Goal: Information Seeking & Learning: Find specific fact

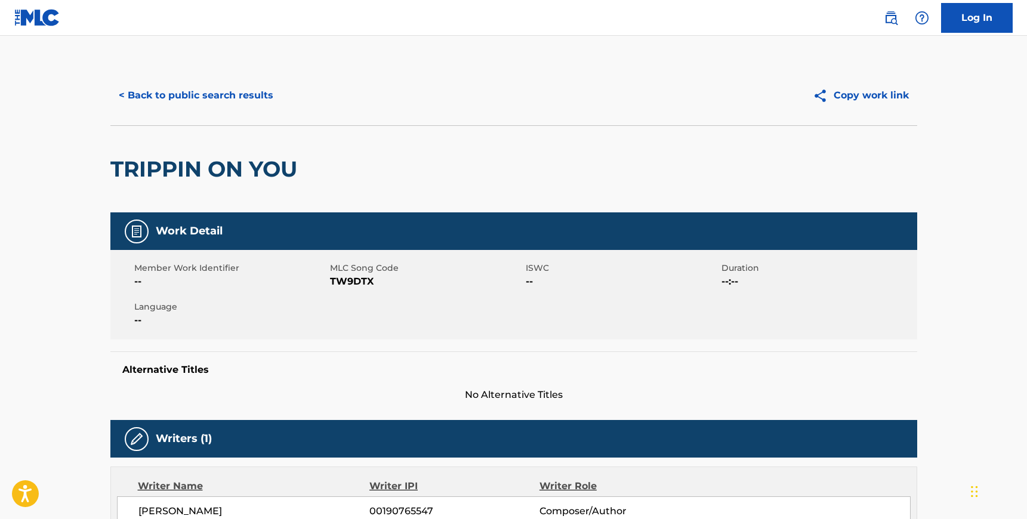
click at [193, 93] on button "< Back to public search results" at bounding box center [195, 96] width 171 height 30
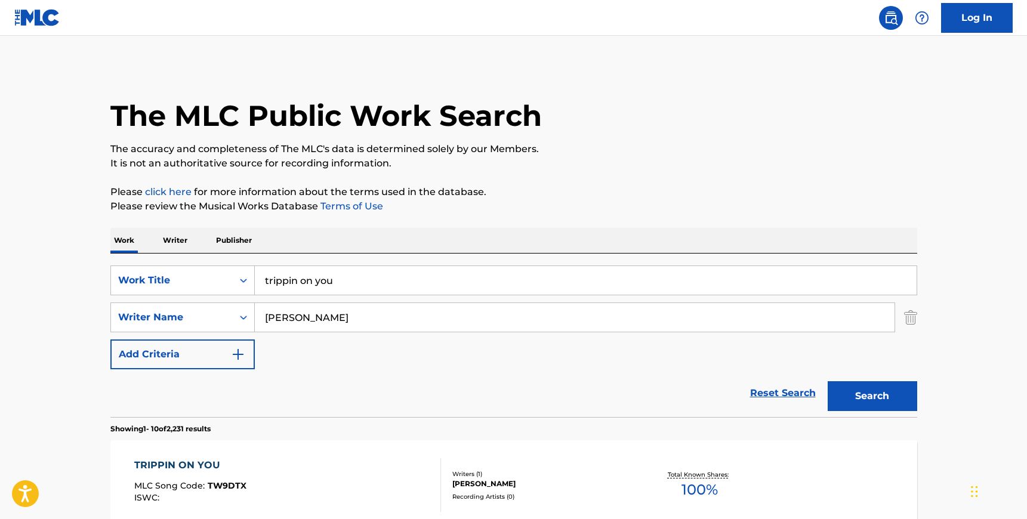
scroll to position [153, 0]
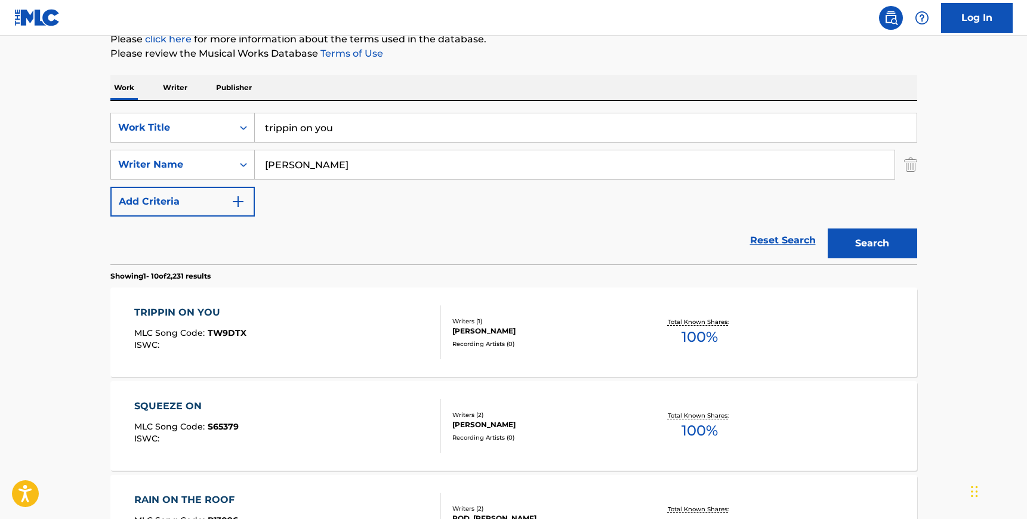
click at [358, 134] on input "trippin on you" at bounding box center [586, 127] width 662 height 29
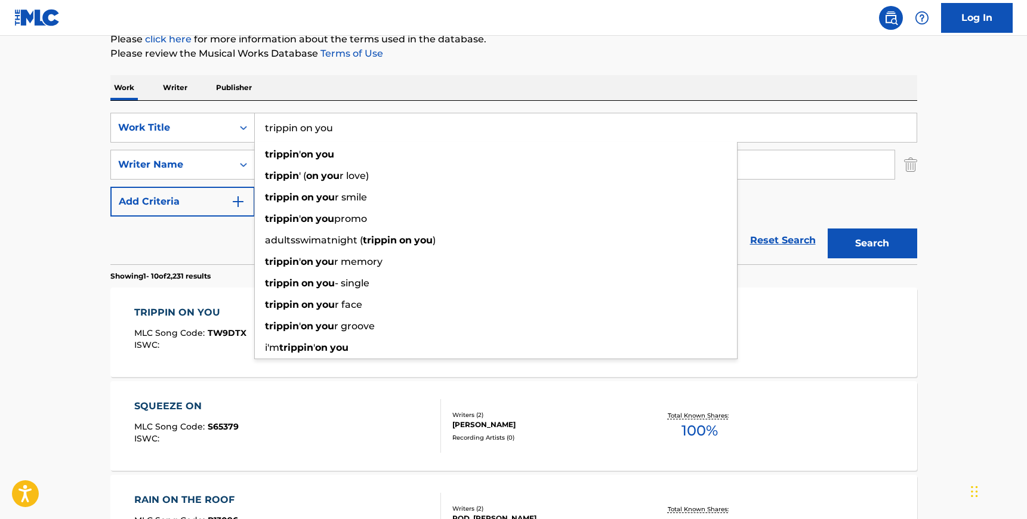
paste input "Chasing Babies & Raising Dreams"
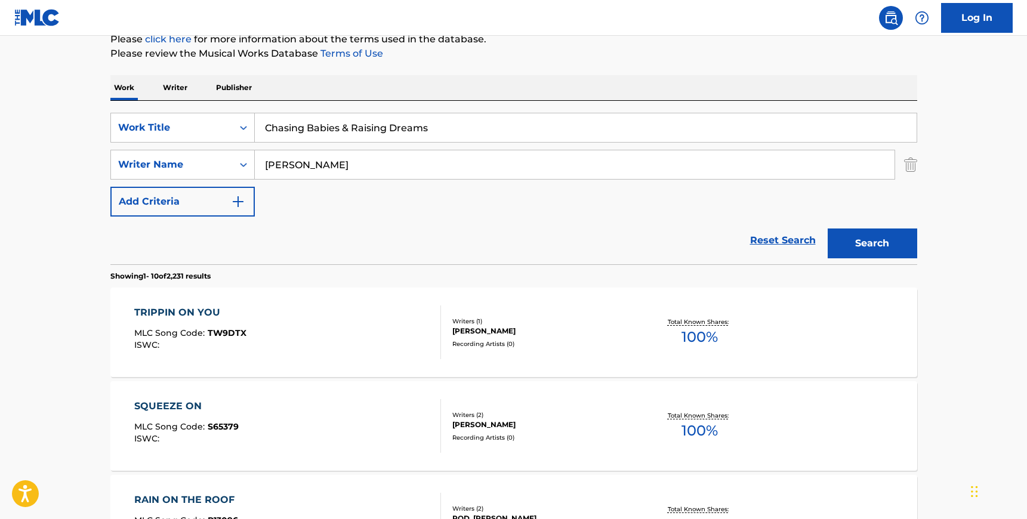
click at [910, 167] on img "Search Form" at bounding box center [910, 165] width 13 height 30
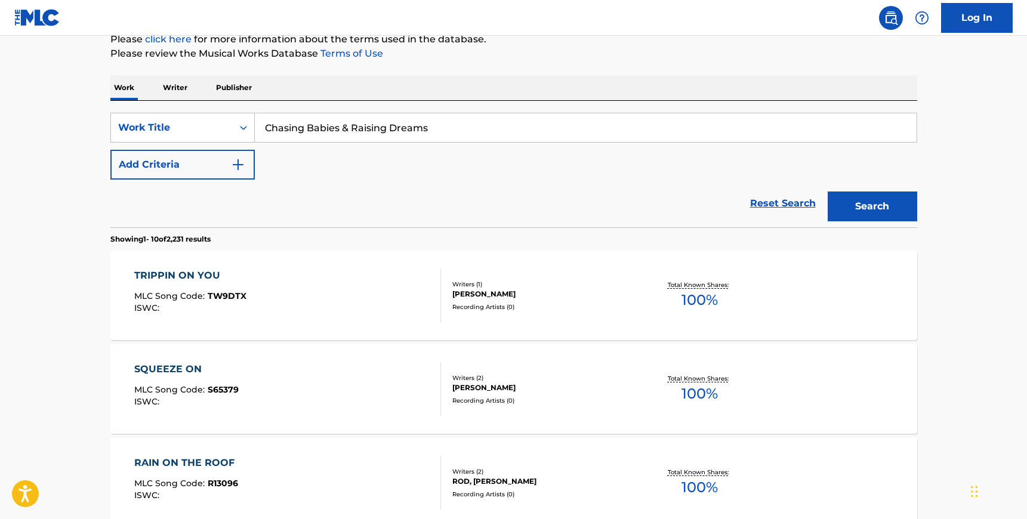
click at [893, 208] on button "Search" at bounding box center [873, 207] width 90 height 30
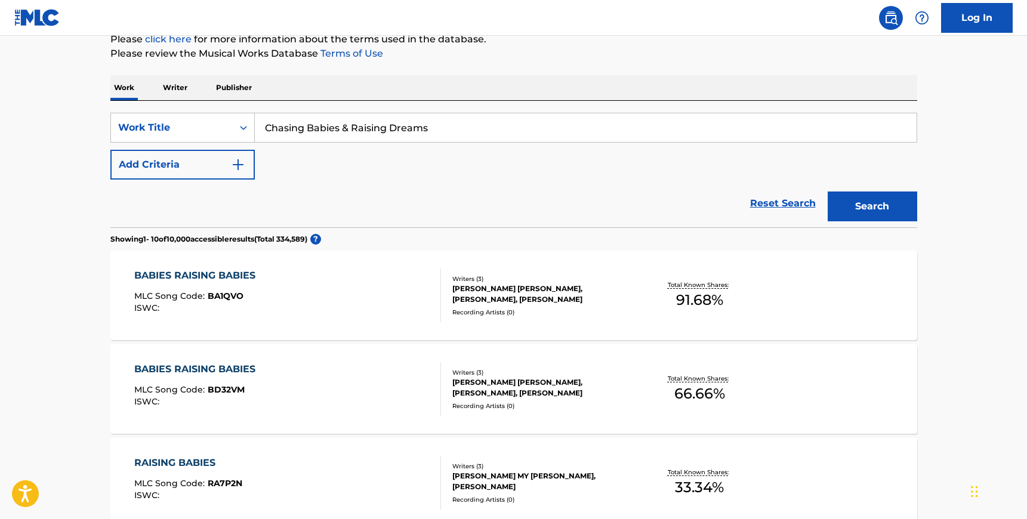
drag, startPoint x: 338, startPoint y: 128, endPoint x: 450, endPoint y: 132, distance: 111.7
click at [448, 131] on input "Chasing Babies & Raising Dreams" at bounding box center [586, 127] width 662 height 29
click at [861, 200] on button "Search" at bounding box center [873, 207] width 90 height 30
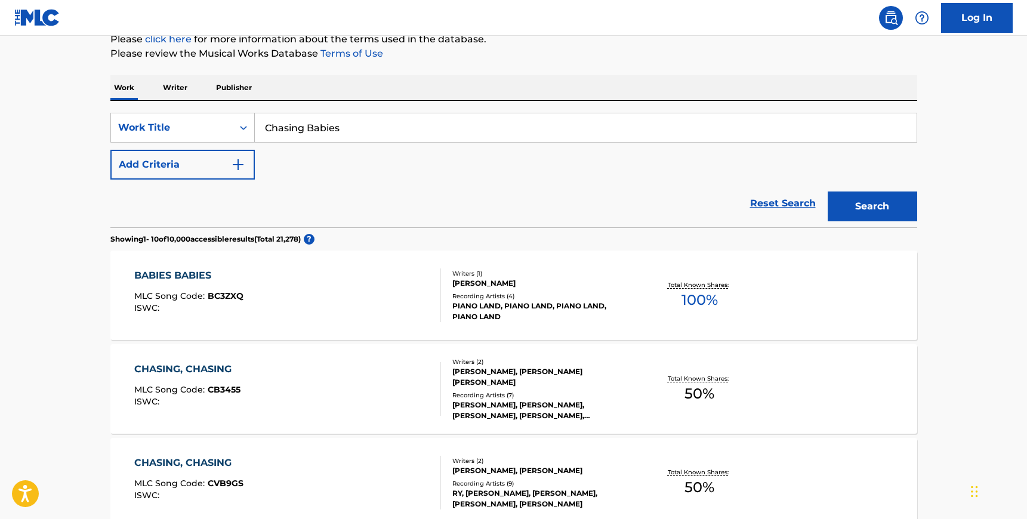
click at [353, 124] on input "Chasing Babies" at bounding box center [586, 127] width 662 height 29
paste input "HASIN' BABIES, [PERSON_NAME]' DREAMS"
type input "CHASIN' BABIES, [PERSON_NAME]' DREAMS"
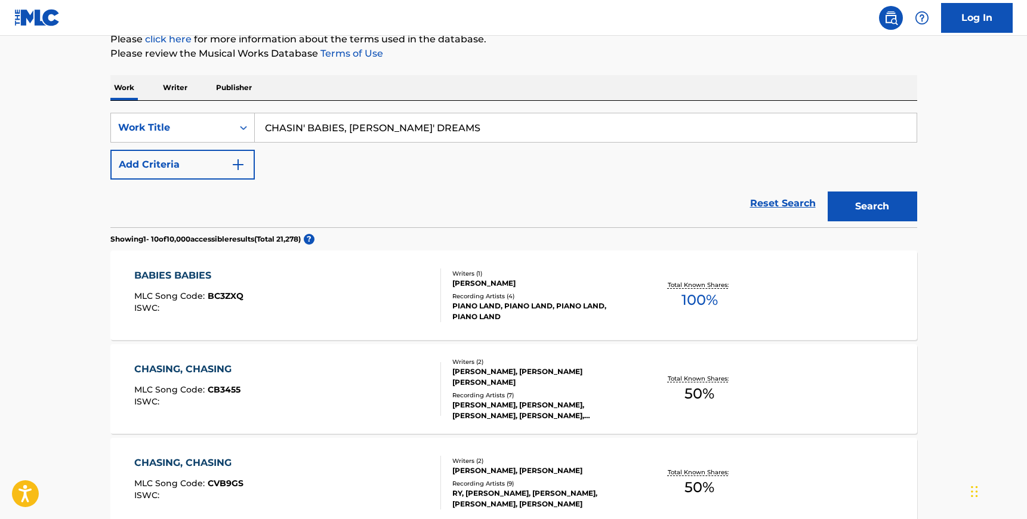
click at [828, 192] on button "Search" at bounding box center [873, 207] width 90 height 30
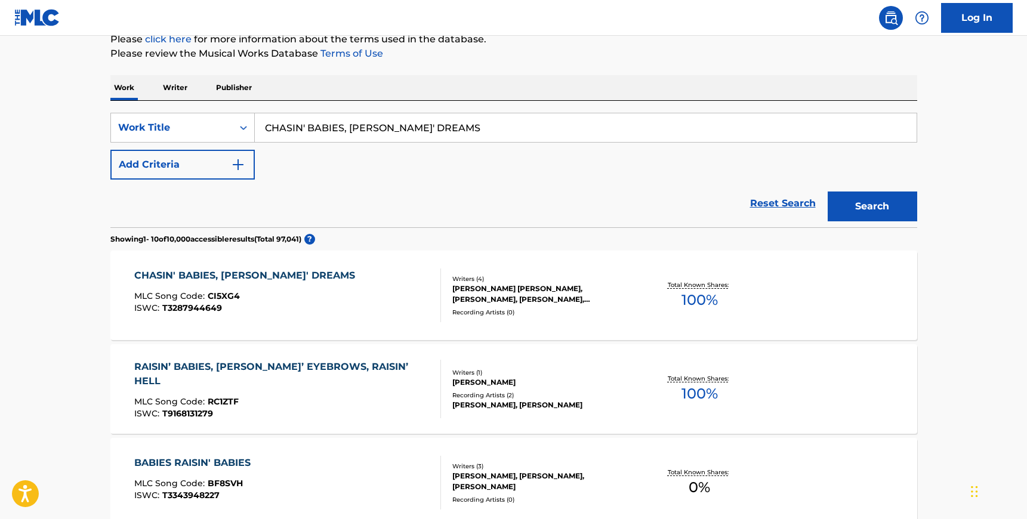
click at [366, 318] on div "CHASIN' BABIES, [PERSON_NAME]' DREAMS MLC Song Code : CI5XG4 ISWC : T3287944649" at bounding box center [287, 296] width 307 height 54
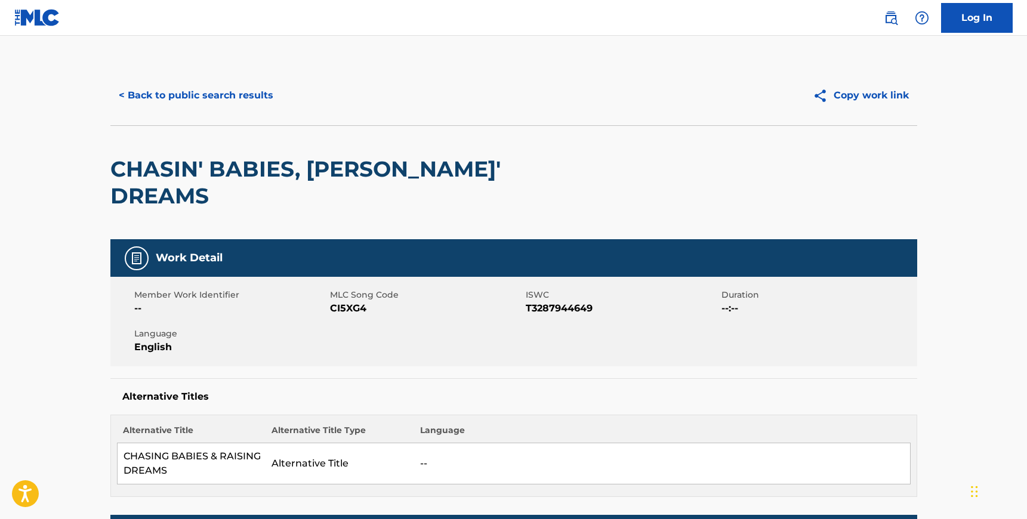
click at [344, 301] on span "CI5XG4" at bounding box center [426, 308] width 193 height 14
copy span "CI5XG4"
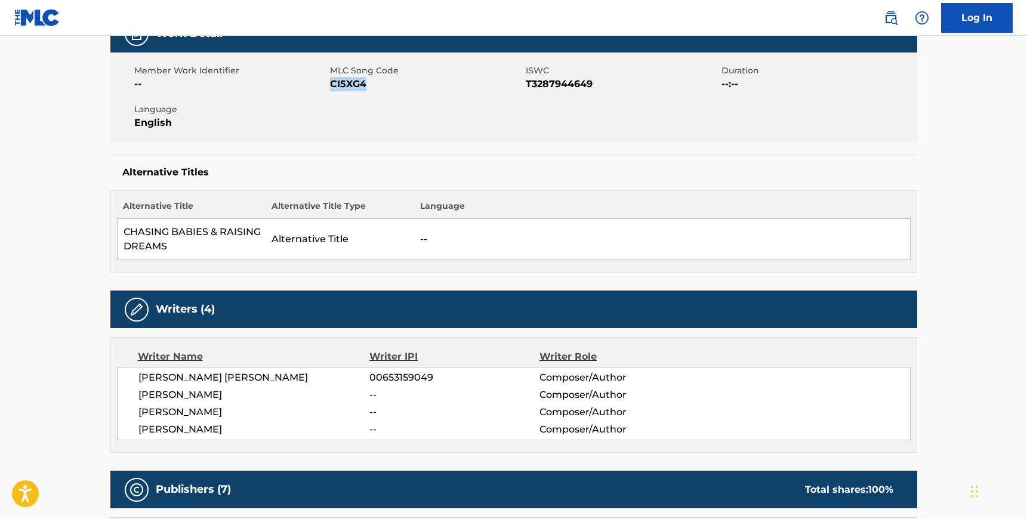
scroll to position [221, 0]
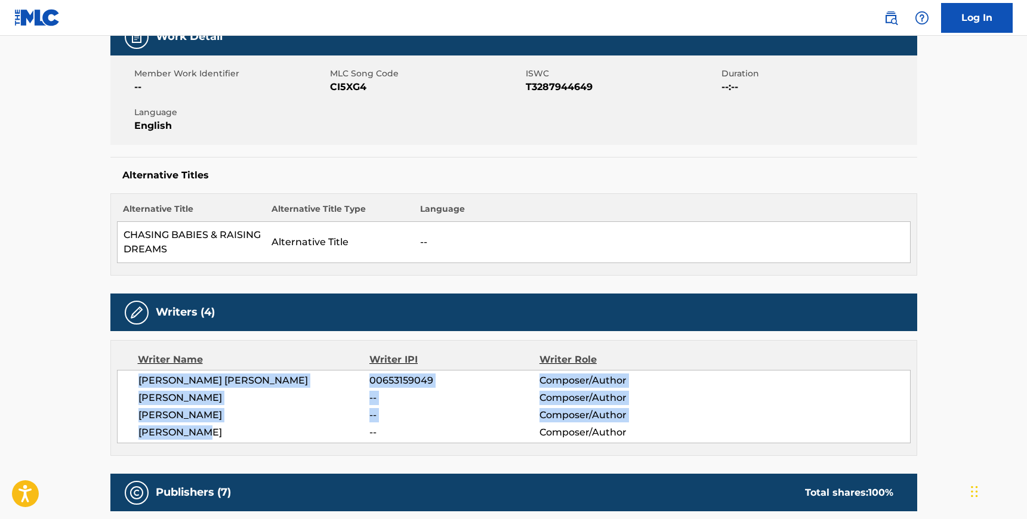
drag, startPoint x: 209, startPoint y: 405, endPoint x: 140, endPoint y: 356, distance: 84.8
click at [140, 370] on div "[PERSON_NAME] [PERSON_NAME] 00653159049 Composer/Author [PERSON_NAME] -- Compos…" at bounding box center [514, 406] width 794 height 73
copy div "[PERSON_NAME] [PERSON_NAME] 00653159049 Composer/Author [PERSON_NAME] -- Compos…"
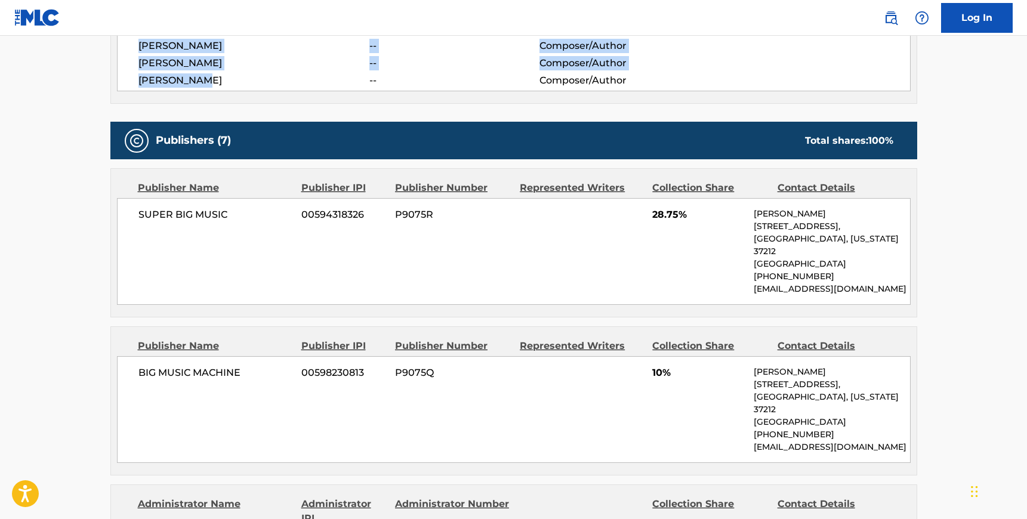
scroll to position [581, 0]
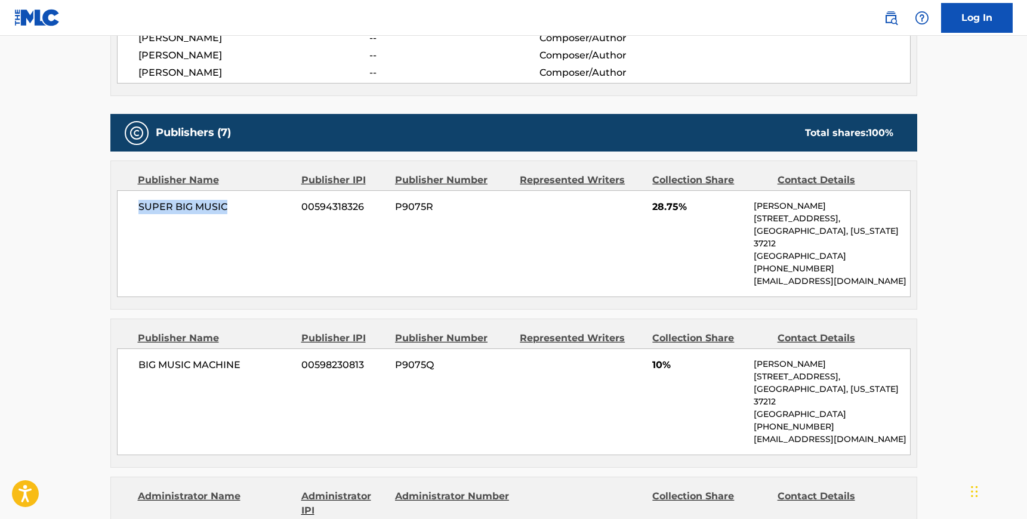
drag, startPoint x: 229, startPoint y: 179, endPoint x: 133, endPoint y: 176, distance: 96.2
click at [133, 190] on div "SUPER BIG MUSIC 00594318326 P9075R 28.75% [PERSON_NAME] [STREET_ADDRESS][US_STA…" at bounding box center [514, 243] width 794 height 107
copy span "SUPER BIG MUSIC"
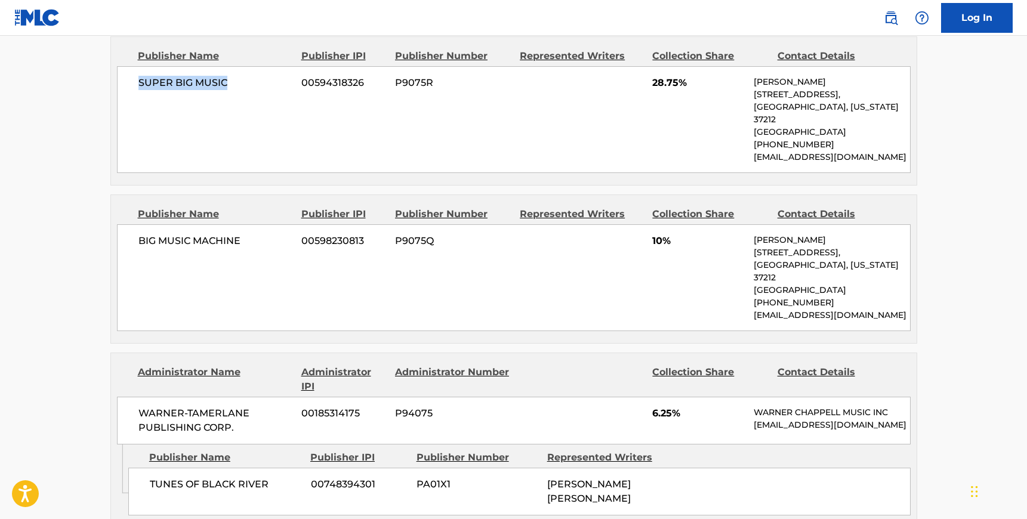
scroll to position [714, 0]
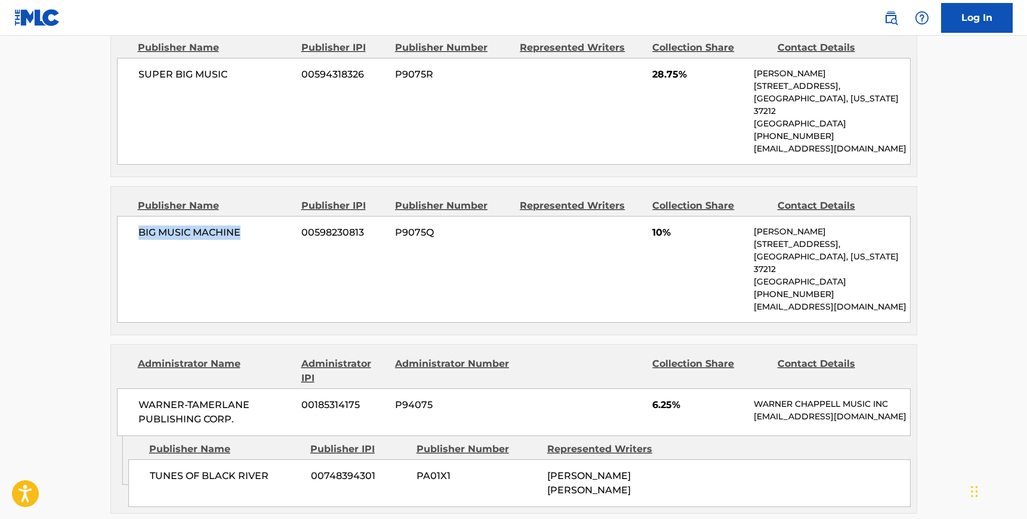
drag, startPoint x: 247, startPoint y: 191, endPoint x: 140, endPoint y: 190, distance: 106.9
click at [140, 226] on span "BIG MUSIC MACHINE" at bounding box center [215, 233] width 155 height 14
copy span "BIG MUSIC MACHINE"
drag, startPoint x: 235, startPoint y: 367, endPoint x: 123, endPoint y: 353, distance: 113.1
click at [123, 389] on div "WARNER-[PERSON_NAME] PUBLISHING CORP. 00185314175 P94075 6.25% [PERSON_NAME] MU…" at bounding box center [514, 413] width 794 height 48
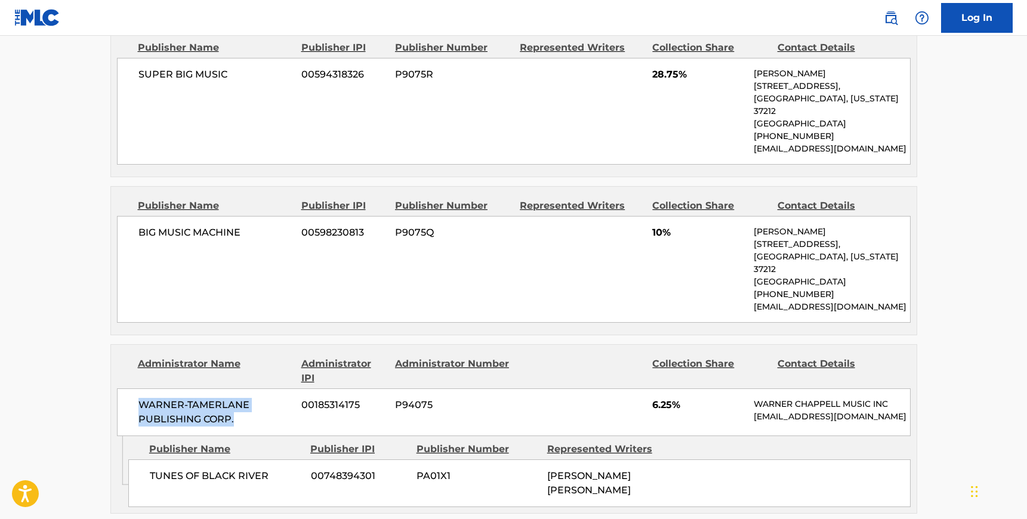
copy span "WARNER-TAMERLANE PUBLISHING CORP."
drag, startPoint x: 270, startPoint y: 424, endPoint x: 149, endPoint y: 421, distance: 121.8
click at [149, 460] on div "TUNES OF BLACK RIVER 00748394301 PA01X1 [PERSON_NAME] [PERSON_NAME]" at bounding box center [519, 484] width 783 height 48
copy span "TUNES OF BLACK RIVER"
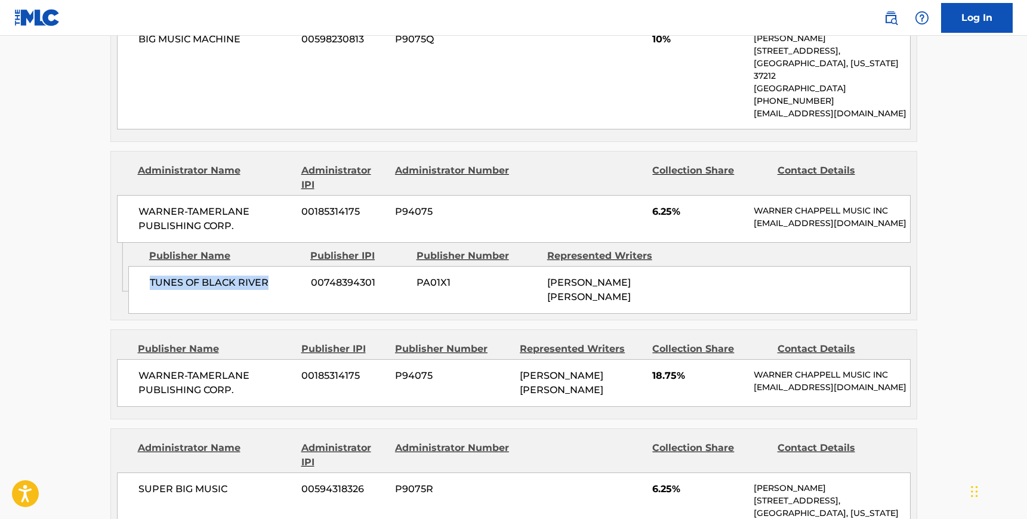
scroll to position [917, 0]
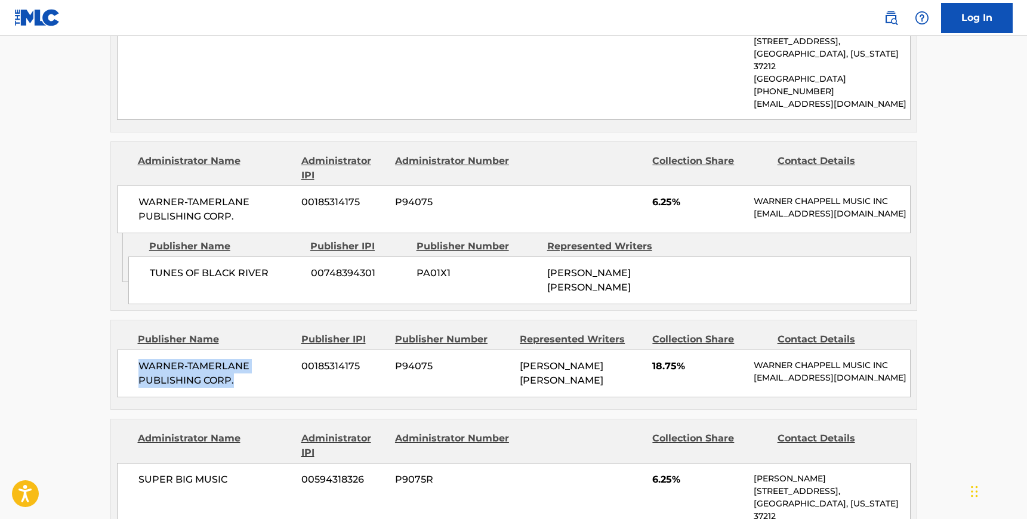
drag, startPoint x: 238, startPoint y: 316, endPoint x: 136, endPoint y: 299, distance: 103.5
click at [136, 350] on div "WARNER-[PERSON_NAME] PUBLISHING CORP. 00185314175 P94075 [PERSON_NAME] [PERSON_…" at bounding box center [514, 374] width 794 height 48
copy span "WARNER-TAMERLANE PUBLISHING CORP."
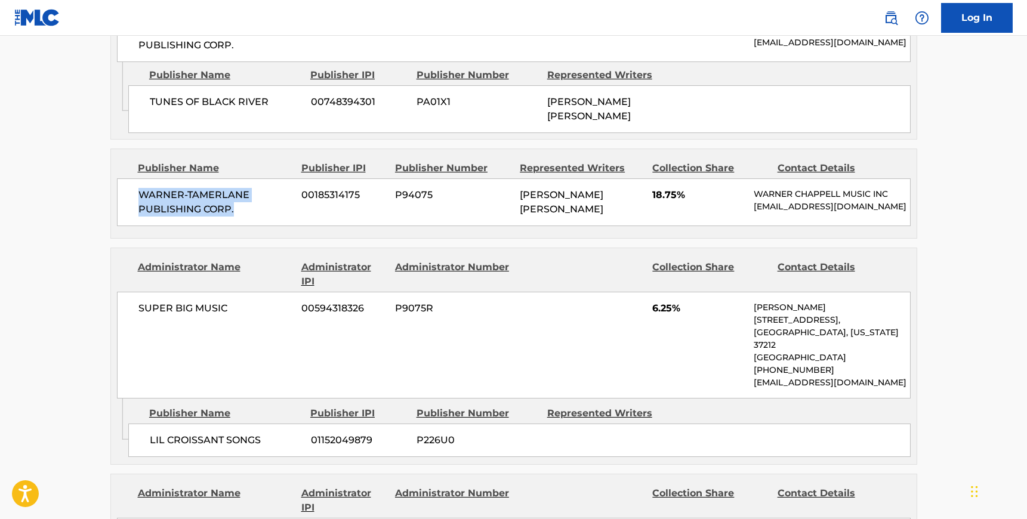
scroll to position [1100, 0]
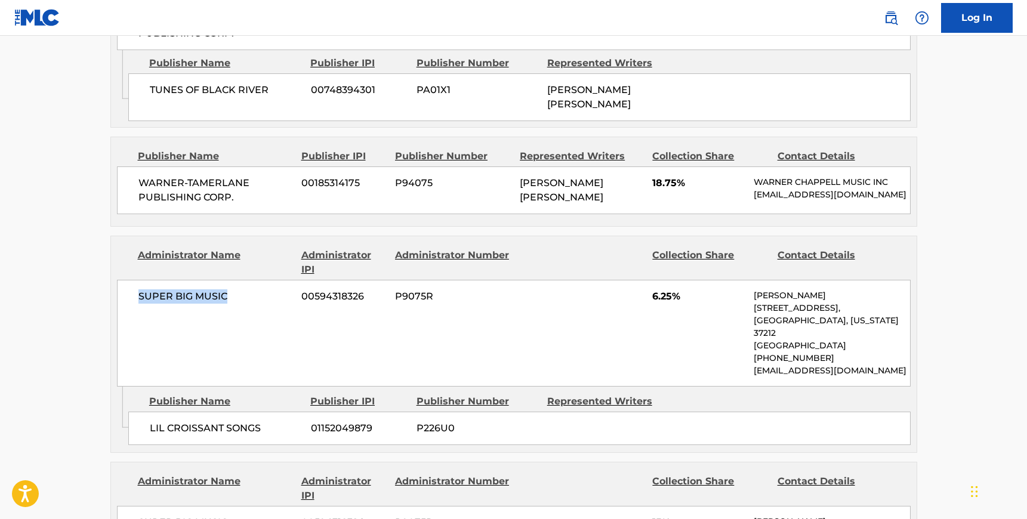
drag, startPoint x: 230, startPoint y: 227, endPoint x: 135, endPoint y: 224, distance: 95.5
click at [135, 280] on div "SUPER BIG MUSIC 00594318326 P9075R 6.25% [PERSON_NAME] [STREET_ADDRESS][US_STAT…" at bounding box center [514, 333] width 794 height 107
copy span "SUPER BIG MUSIC"
drag, startPoint x: 267, startPoint y: 349, endPoint x: 150, endPoint y: 345, distance: 117.1
click at [150, 421] on span "LIL CROISSANT SONGS" at bounding box center [226, 428] width 152 height 14
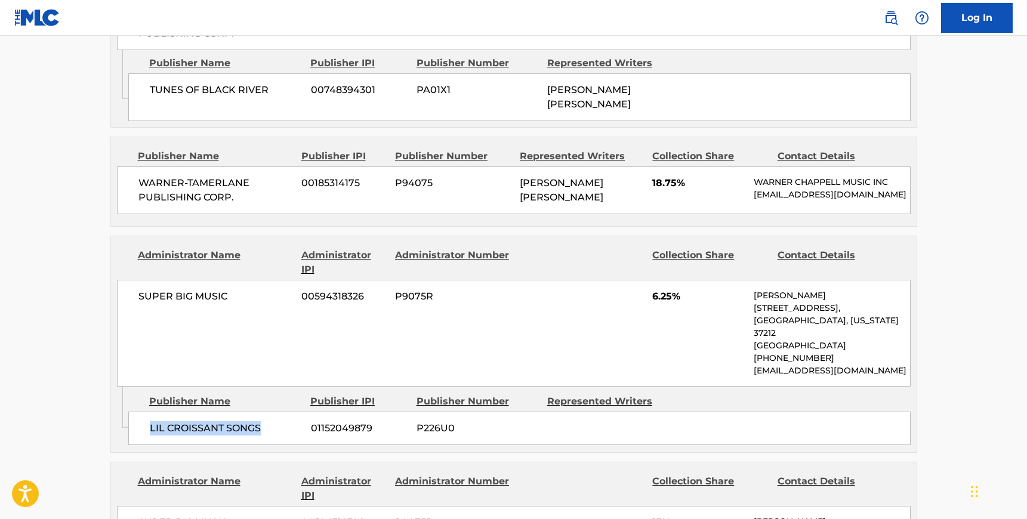
copy span "LIL CROISSANT SONGS"
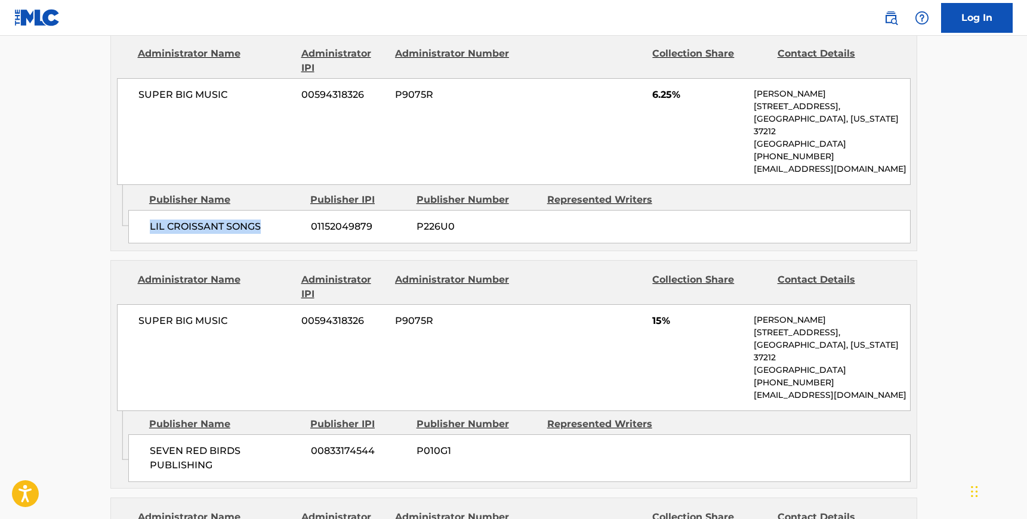
scroll to position [1323, 0]
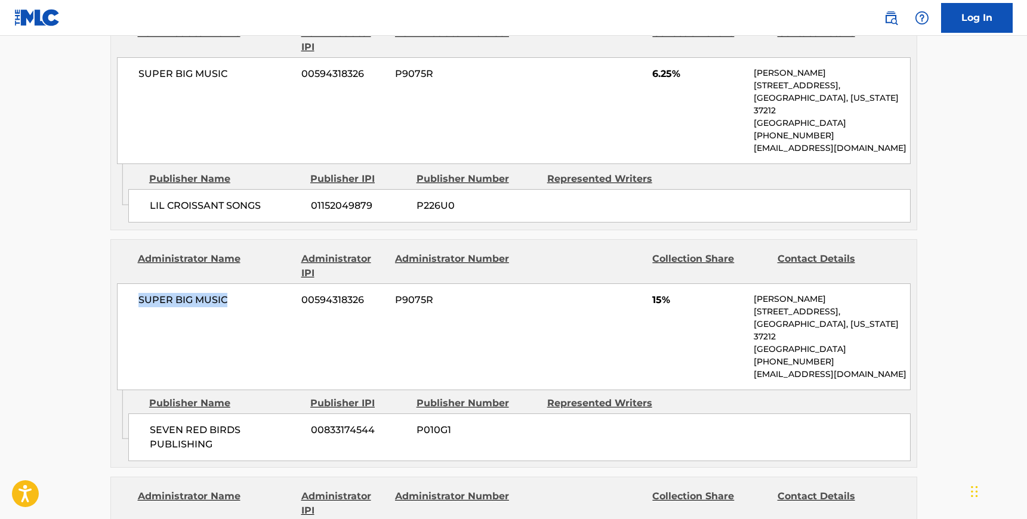
drag, startPoint x: 231, startPoint y: 224, endPoint x: 136, endPoint y: 221, distance: 95.0
click at [136, 284] on div "SUPER BIG MUSIC 00594318326 P9075R 15% [PERSON_NAME] [STREET_ADDRESS][US_STATE]…" at bounding box center [514, 337] width 794 height 107
copy span "SUPER BIG MUSIC"
drag, startPoint x: 217, startPoint y: 349, endPoint x: 150, endPoint y: 335, distance: 68.1
click at [150, 423] on span "SEVEN RED BIRDS PUBLISHING" at bounding box center [226, 437] width 152 height 29
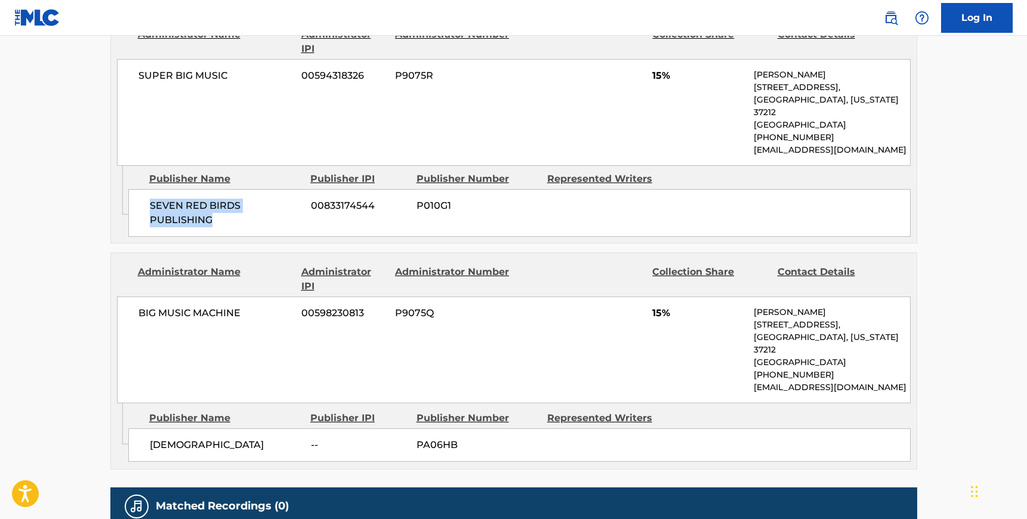
scroll to position [1551, 0]
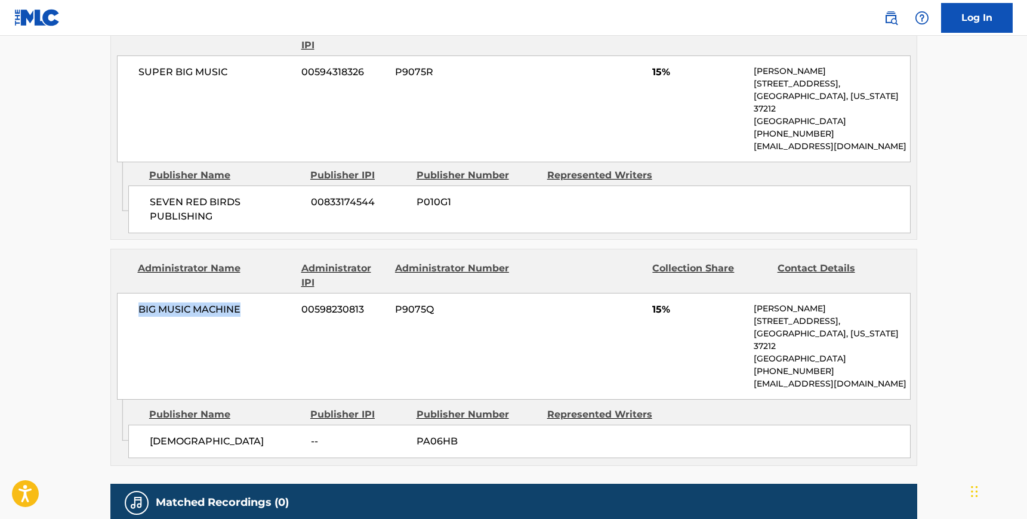
drag, startPoint x: 242, startPoint y: 213, endPoint x: 139, endPoint y: 220, distance: 103.5
click at [139, 303] on span "BIG MUSIC MACHINE" at bounding box center [215, 310] width 155 height 14
drag, startPoint x: 231, startPoint y: 335, endPoint x: 144, endPoint y: 335, distance: 87.2
click at [144, 425] on div "JEHOVAH NISSI -- PA06HB" at bounding box center [519, 441] width 783 height 33
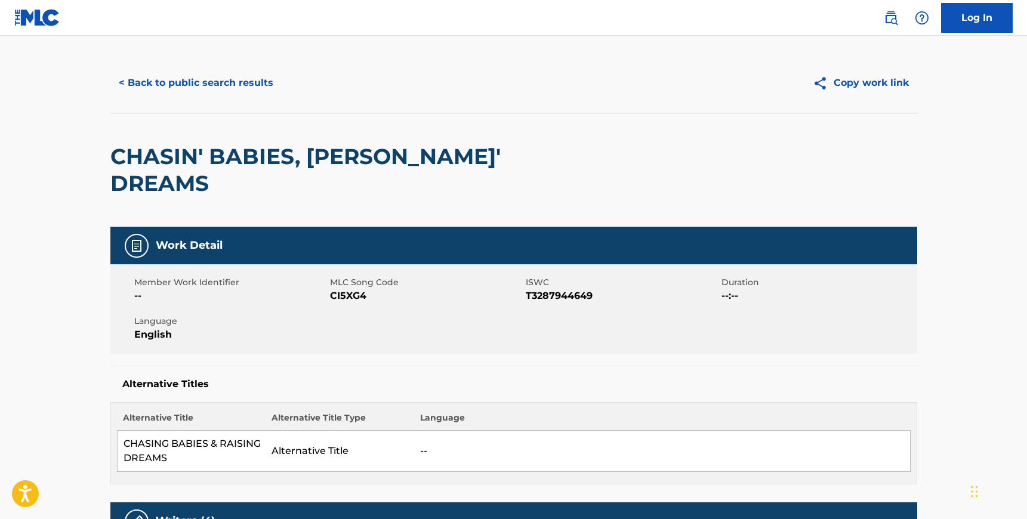
scroll to position [0, 0]
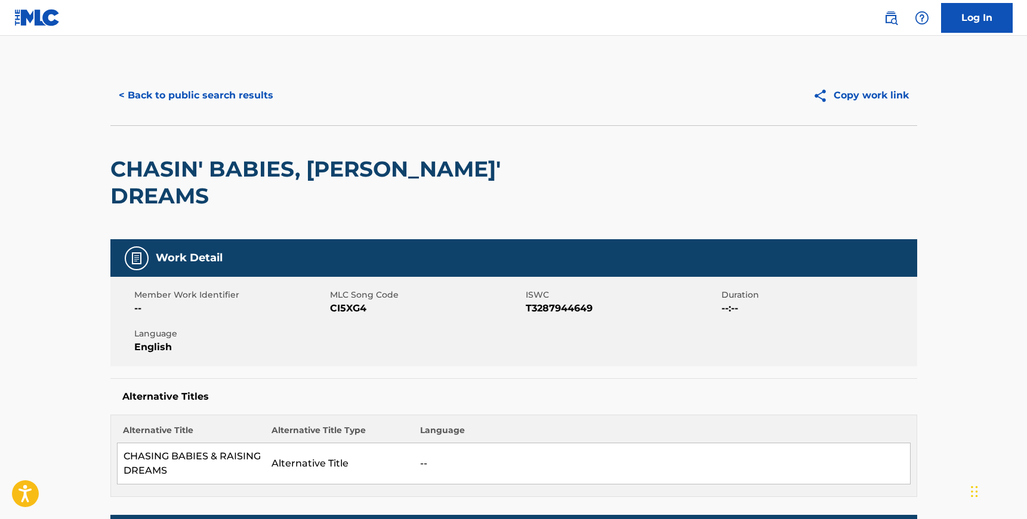
click at [199, 106] on button "< Back to public search results" at bounding box center [195, 96] width 171 height 30
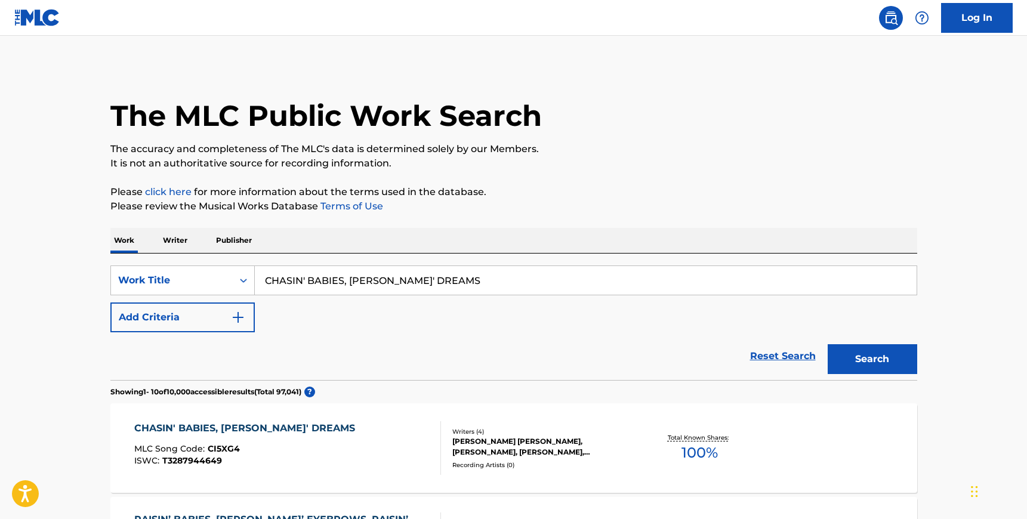
scroll to position [152, 0]
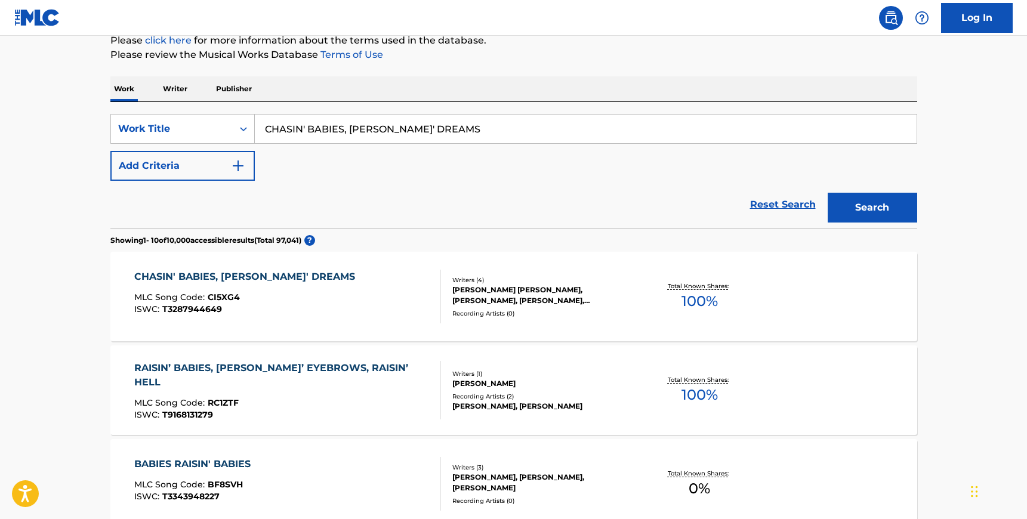
click at [223, 167] on button "Add Criteria" at bounding box center [182, 166] width 144 height 30
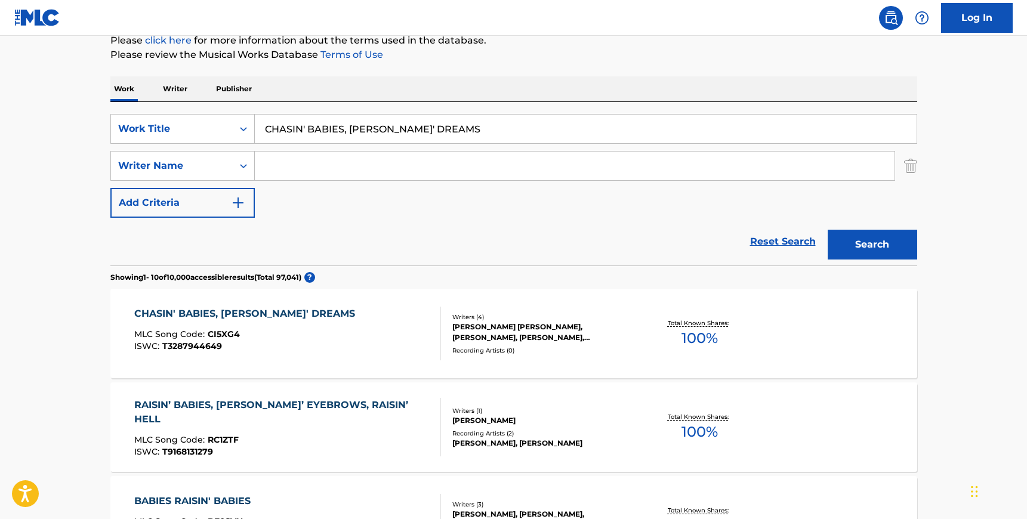
click at [289, 166] on input "Search Form" at bounding box center [575, 166] width 640 height 29
paste input "[PERSON_NAME]"
type input "[PERSON_NAME]"
click at [310, 124] on input "CHASIN' BABIES, [PERSON_NAME]' DREAMS" at bounding box center [586, 129] width 662 height 29
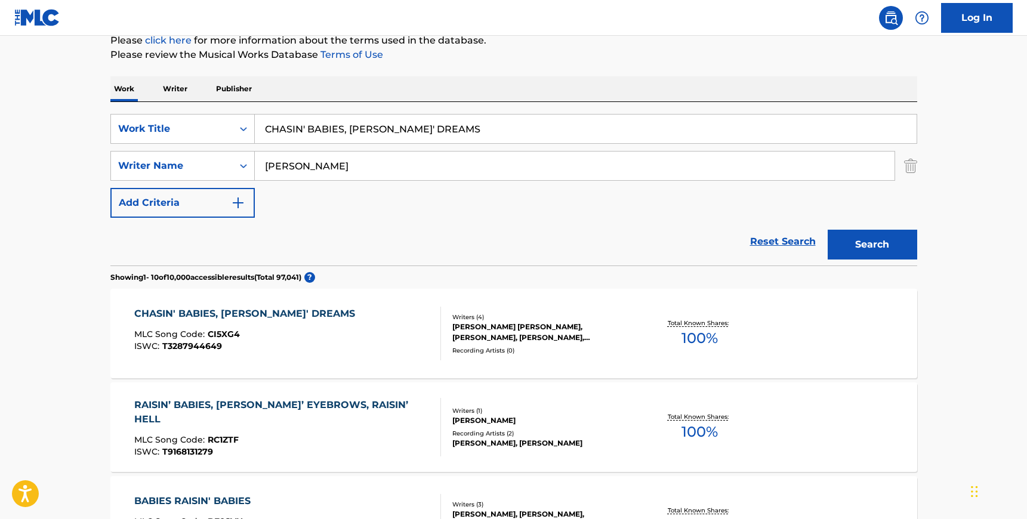
click at [310, 124] on input "CHASIN' BABIES, [PERSON_NAME]' DREAMS" at bounding box center [586, 129] width 662 height 29
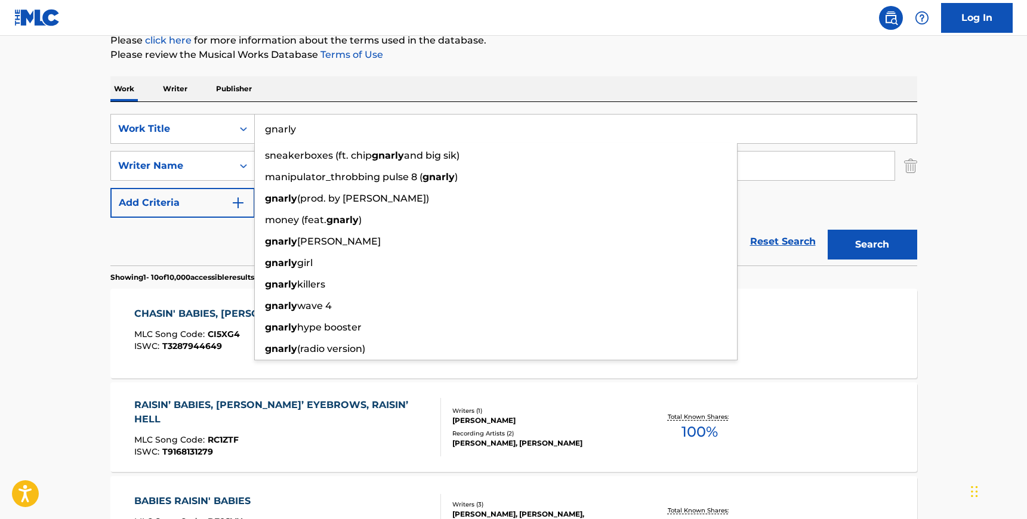
type input "gnarly"
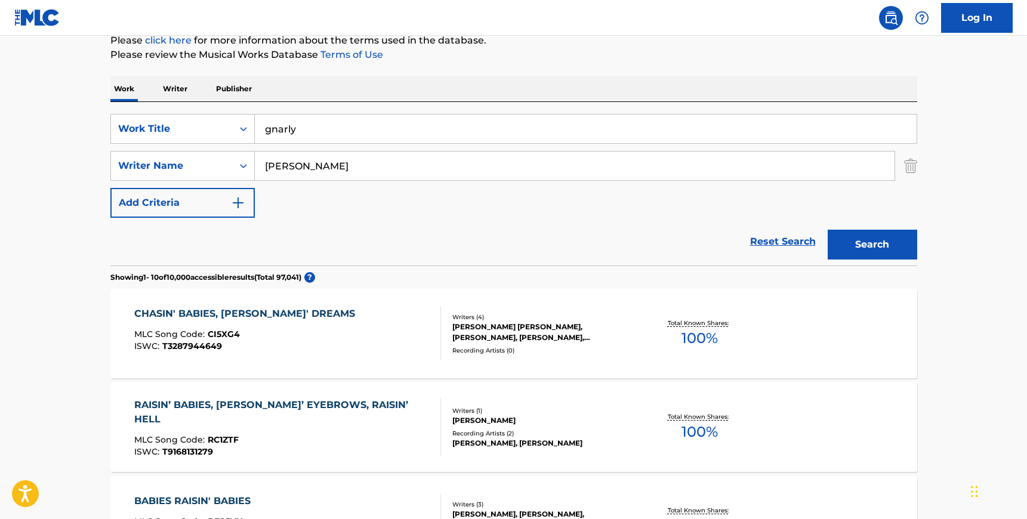
click at [871, 110] on div "SearchWithCriteria1699fd9f-d5f7-4458-8d39-929ed64650f1 Work Title gnarly Search…" at bounding box center [513, 184] width 807 height 164
click at [878, 243] on button "Search" at bounding box center [873, 245] width 90 height 30
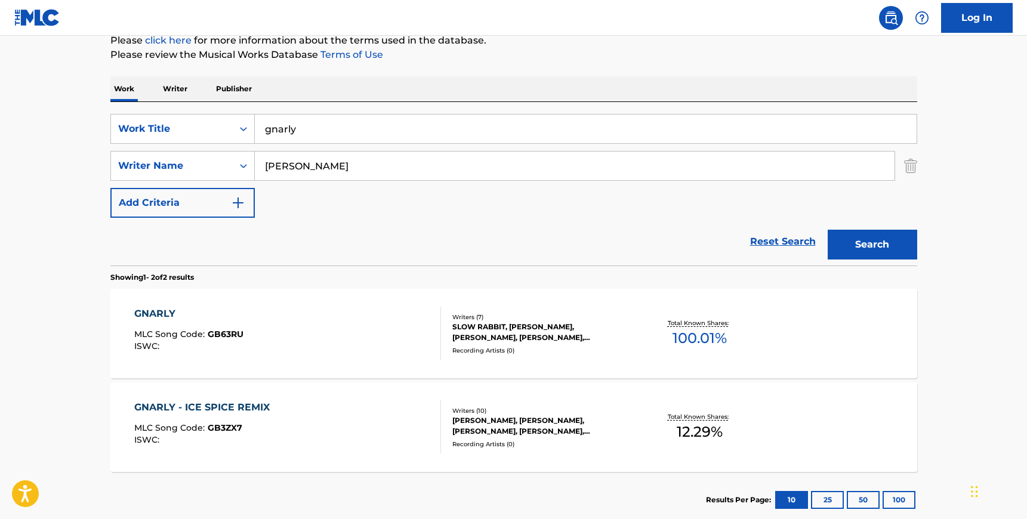
click at [383, 342] on div "GNARLY MLC Song Code : GB63RU ISWC :" at bounding box center [287, 334] width 307 height 54
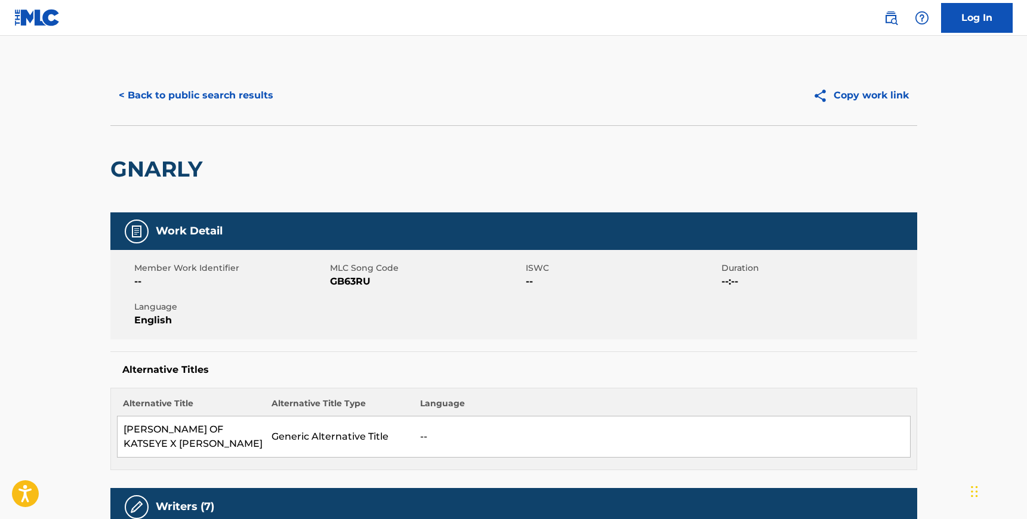
click at [358, 286] on span "GB63RU" at bounding box center [426, 282] width 193 height 14
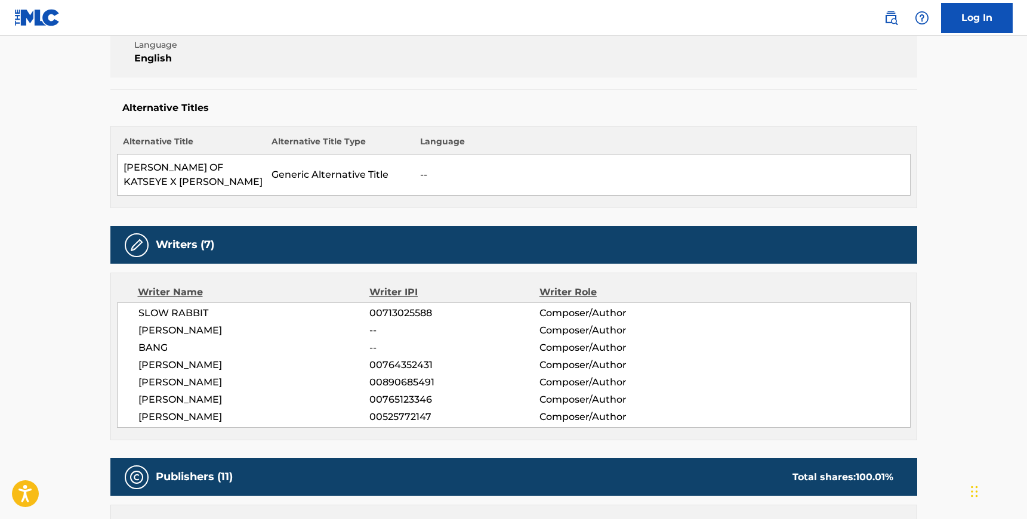
scroll to position [242, 0]
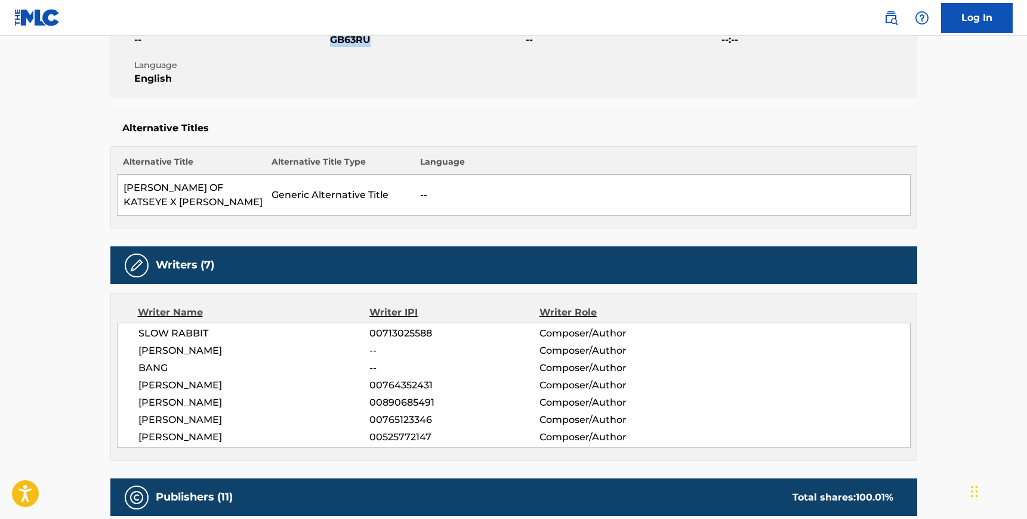
drag, startPoint x: 139, startPoint y: 336, endPoint x: 270, endPoint y: 438, distance: 165.5
click at [270, 438] on div "SLOW RABBIT 00713025588 Composer/Author [PERSON_NAME] -- Composer/Author BANG -…" at bounding box center [514, 385] width 794 height 125
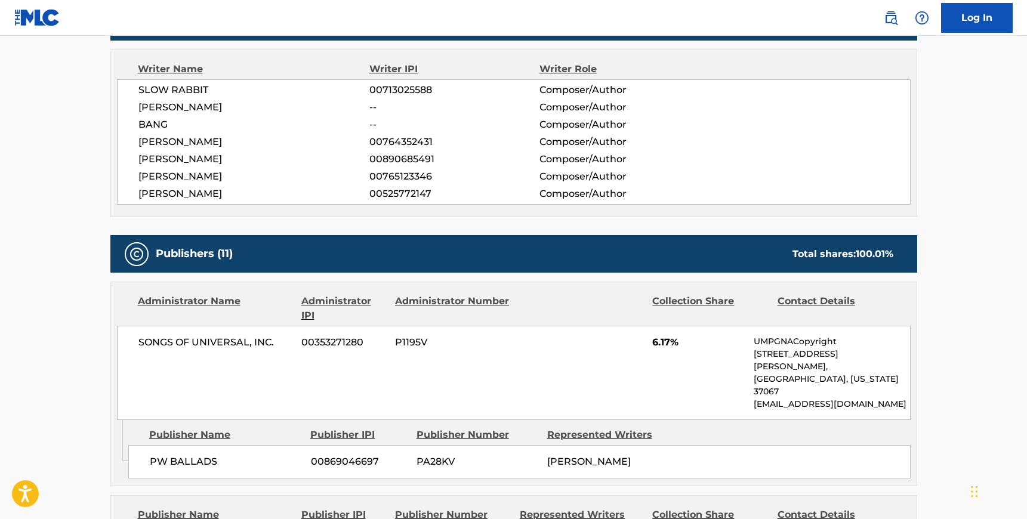
scroll to position [486, 0]
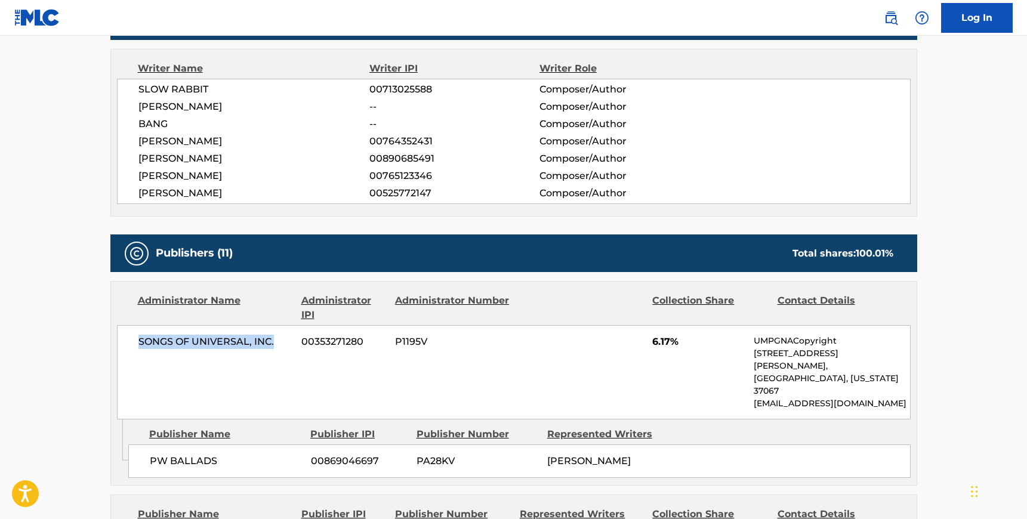
drag, startPoint x: 276, startPoint y: 344, endPoint x: 140, endPoint y: 346, distance: 136.1
click at [140, 346] on span "SONGS OF UNIVERSAL, INC." at bounding box center [215, 342] width 155 height 14
drag, startPoint x: 218, startPoint y: 438, endPoint x: 145, endPoint y: 437, distance: 72.8
click at [145, 445] on div "PW BALLADS 00869046697 PA28KV [PERSON_NAME]" at bounding box center [519, 461] width 783 height 33
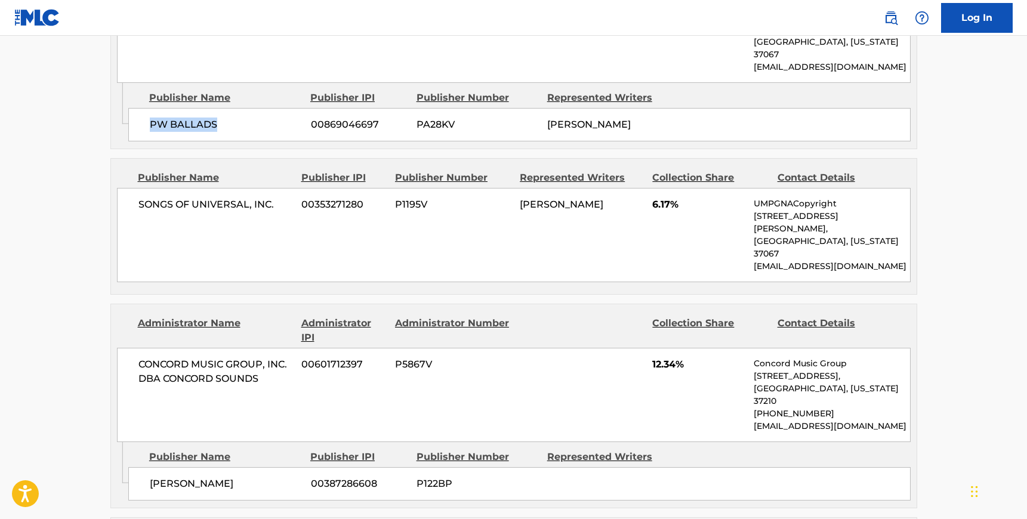
scroll to position [838, 0]
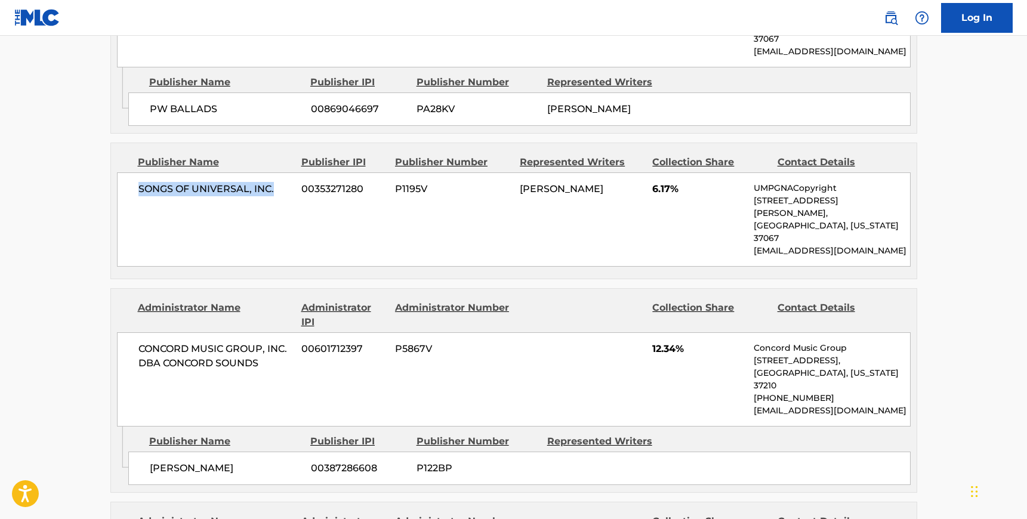
drag, startPoint x: 276, startPoint y: 162, endPoint x: 127, endPoint y: 161, distance: 148.7
click at [127, 173] on div "SONGS OF UNIVERSAL, INC. 00353271280 P1195V [PERSON_NAME] 6.17% UMPGNACopyright…" at bounding box center [514, 220] width 794 height 94
drag, startPoint x: 261, startPoint y: 314, endPoint x: 132, endPoint y: 294, distance: 131.0
click at [132, 333] on div "CONCORD MUSIC GROUP, INC. DBA CONCORD SOUNDS 00601712397 P5867V 12.34% Concord …" at bounding box center [514, 380] width 794 height 94
drag, startPoint x: 249, startPoint y: 404, endPoint x: 149, endPoint y: 405, distance: 99.7
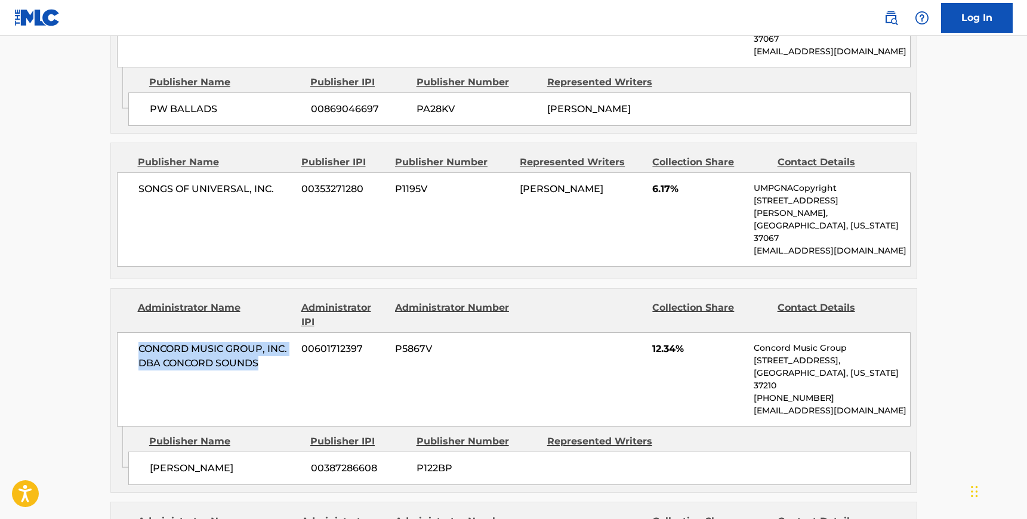
click at [150, 461] on span "[PERSON_NAME]" at bounding box center [226, 468] width 152 height 14
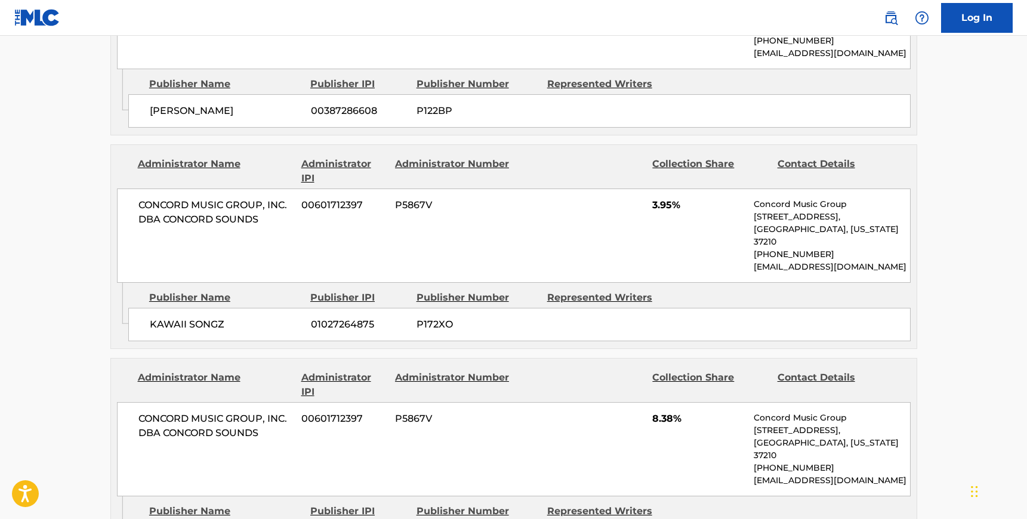
scroll to position [1210, 0]
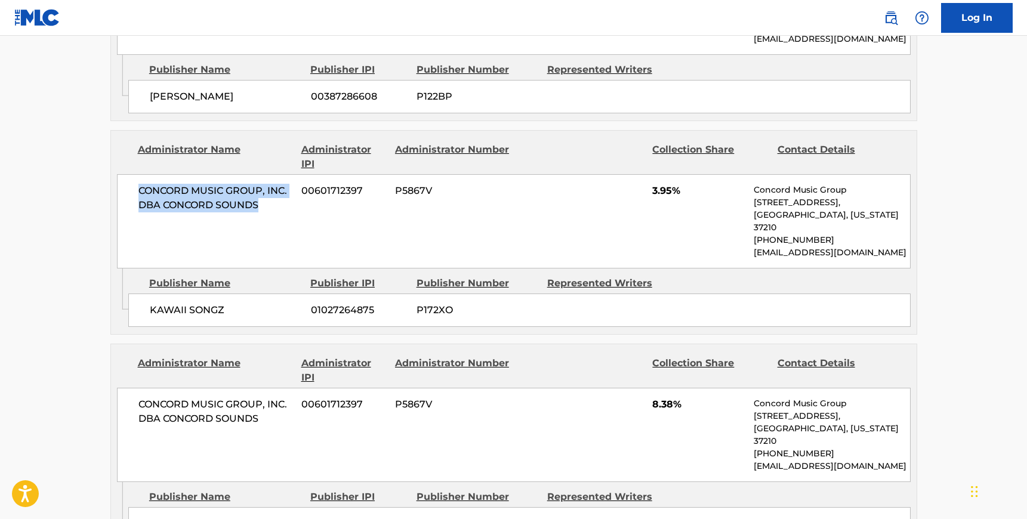
drag, startPoint x: 264, startPoint y: 144, endPoint x: 133, endPoint y: 129, distance: 132.2
click at [133, 174] on div "CONCORD MUSIC GROUP, INC. DBA CONCORD SOUNDS 00601712397 P5867V 3.95% Concord M…" at bounding box center [514, 221] width 794 height 94
drag, startPoint x: 226, startPoint y: 234, endPoint x: 149, endPoint y: 234, distance: 77.0
click at [149, 294] on div "KAWAII SONGZ 01027264875 P172XO" at bounding box center [519, 310] width 783 height 33
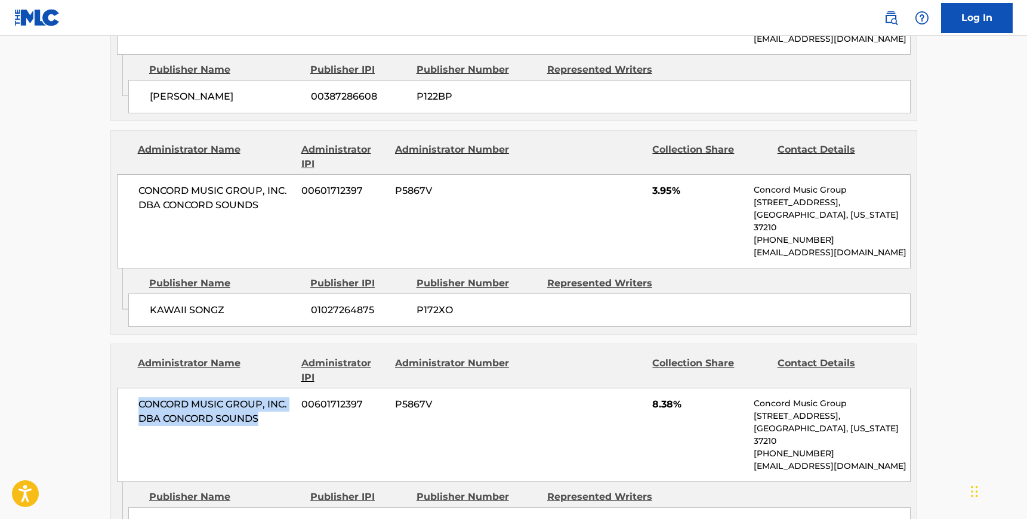
drag, startPoint x: 263, startPoint y: 344, endPoint x: 138, endPoint y: 325, distance: 126.8
click at [138, 398] on span "CONCORD MUSIC GROUP, INC. DBA CONCORD SOUNDS" at bounding box center [215, 412] width 155 height 29
drag, startPoint x: 294, startPoint y: 430, endPoint x: 147, endPoint y: 434, distance: 146.9
click at [147, 507] on div "THESE ARE SONGS OF PULSE 00739228421 P04546" at bounding box center [519, 523] width 783 height 33
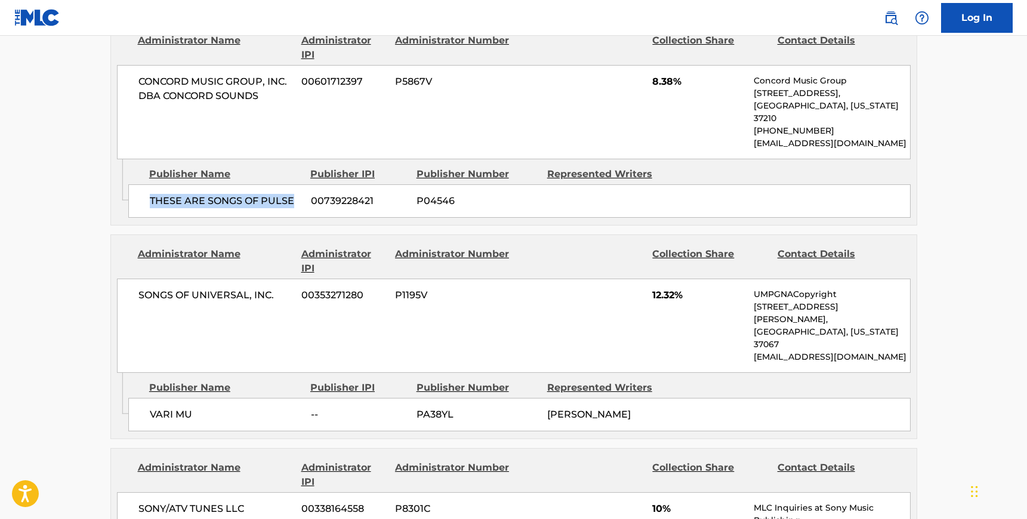
scroll to position [1597, 0]
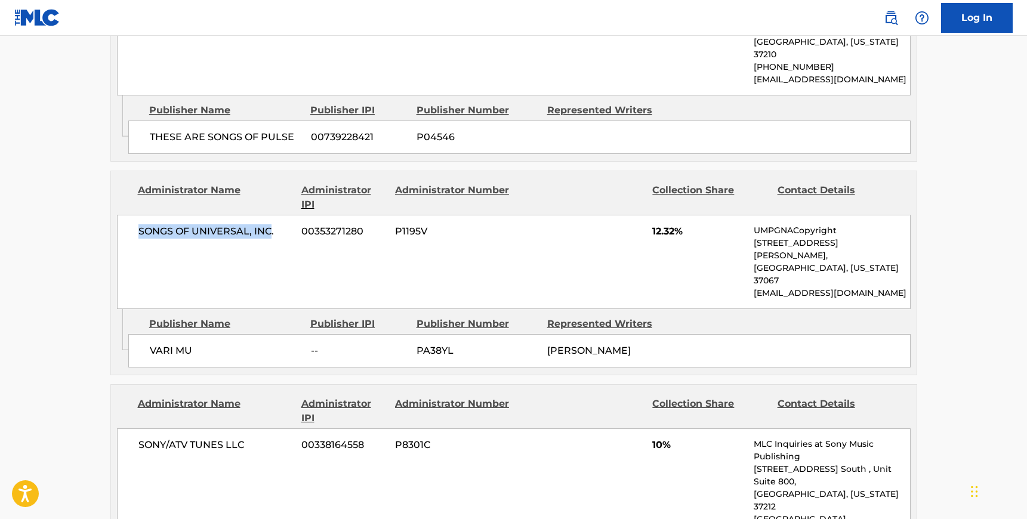
drag, startPoint x: 272, startPoint y: 141, endPoint x: 137, endPoint y: 144, distance: 135.5
click at [137, 215] on div "SONGS OF UNIVERSAL, INC. 00353271280 P1195V 12.32% UMPGNACopyright [STREET_ADDR…" at bounding box center [514, 262] width 794 height 94
drag, startPoint x: 192, startPoint y: 235, endPoint x: 151, endPoint y: 234, distance: 40.6
click at [151, 344] on span "VARI MU" at bounding box center [226, 351] width 152 height 14
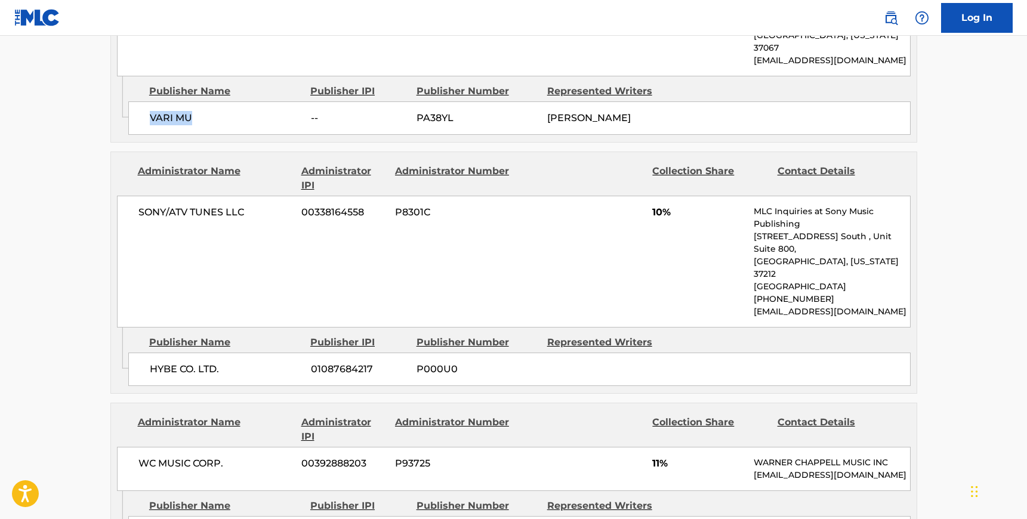
scroll to position [1799, 0]
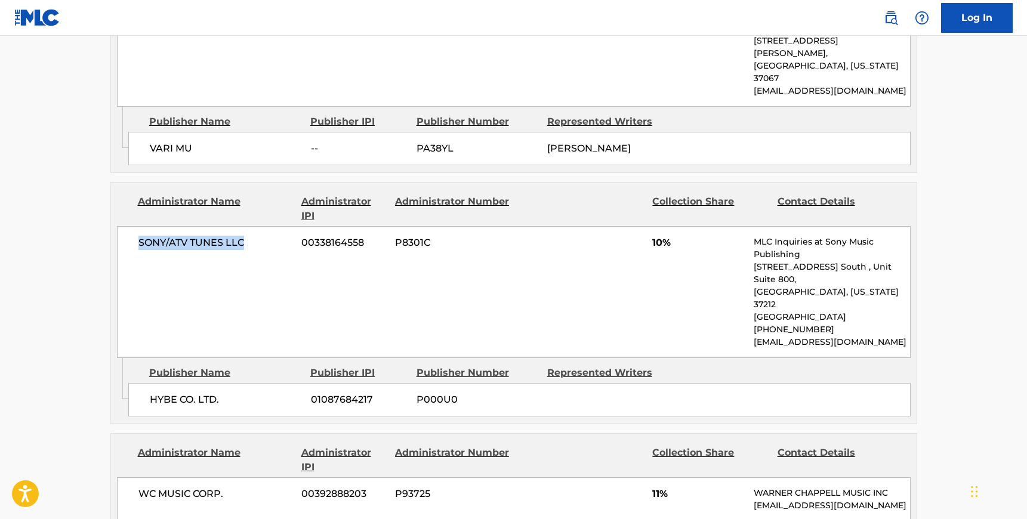
drag, startPoint x: 245, startPoint y: 127, endPoint x: 136, endPoint y: 127, distance: 109.8
click at [136, 226] on div "SONY/ATV TUNES LLC 00338164558 P8301C 10% MLC Inquiries at Sony Music Publishin…" at bounding box center [514, 292] width 794 height 132
drag, startPoint x: 222, startPoint y: 257, endPoint x: 146, endPoint y: 252, distance: 76.0
click at [146, 383] on div "HYBE CO. LTD. 01087684217 P000U0" at bounding box center [519, 399] width 783 height 33
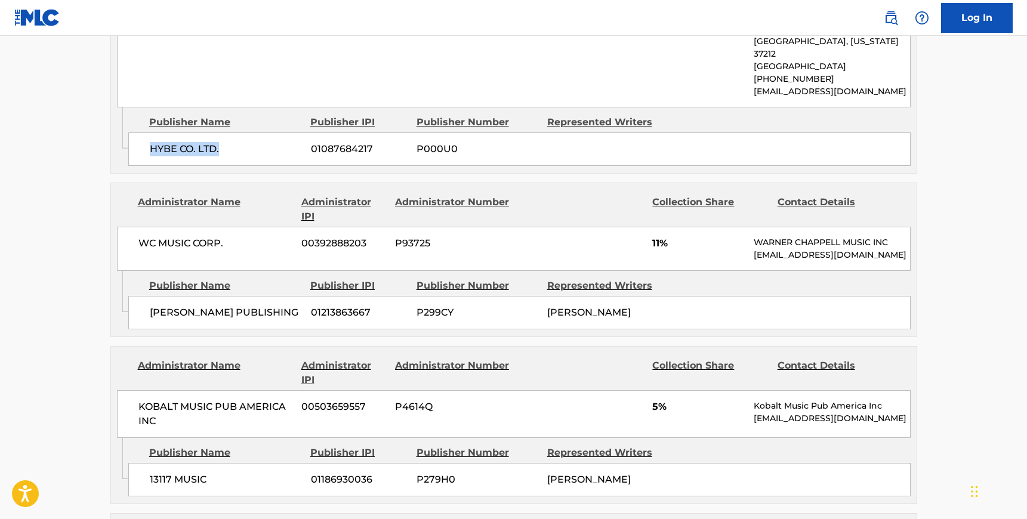
scroll to position [2055, 0]
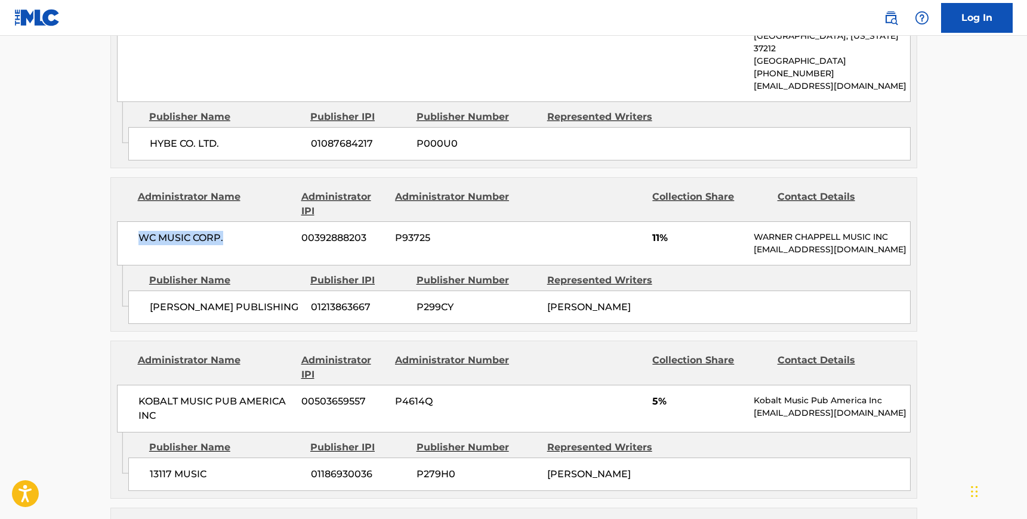
drag, startPoint x: 229, startPoint y: 96, endPoint x: 134, endPoint y: 96, distance: 95.5
click at [134, 221] on div "WC MUSIC CORP. 00392888203 P93725 11% [PERSON_NAME] MUSIC INC [EMAIL_ADDRESS][D…" at bounding box center [514, 243] width 794 height 44
drag, startPoint x: 251, startPoint y: 169, endPoint x: 149, endPoint y: 165, distance: 101.6
click at [150, 300] on span "[PERSON_NAME] PUBLISHING" at bounding box center [226, 307] width 152 height 14
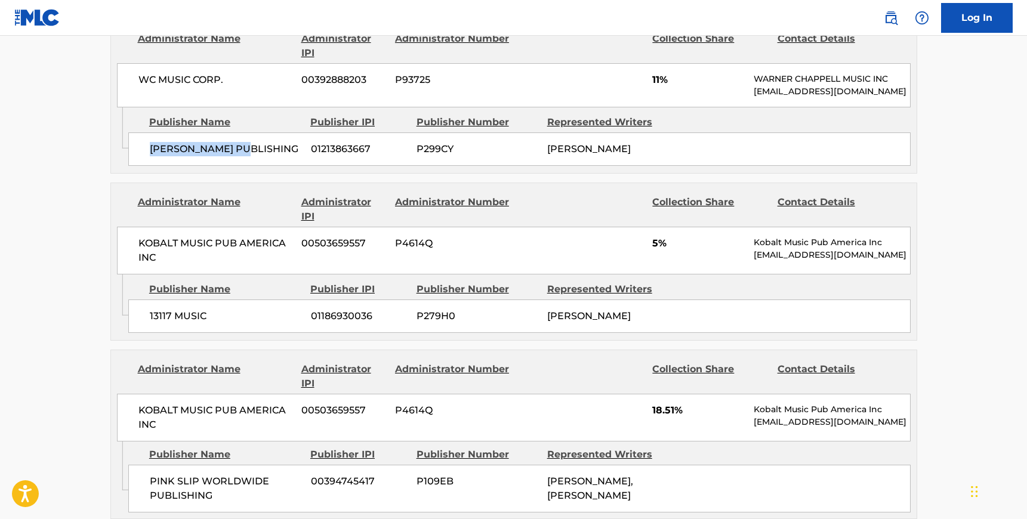
scroll to position [2215, 0]
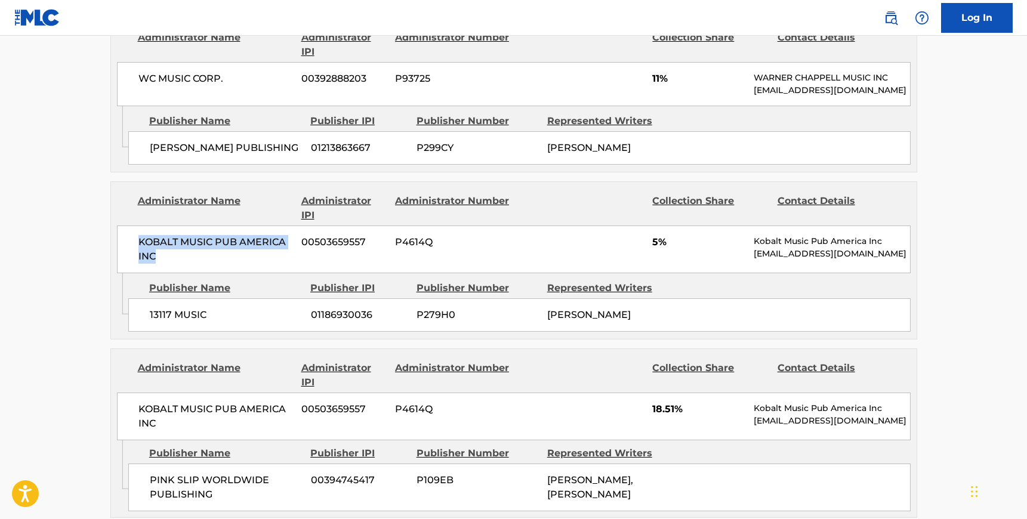
drag, startPoint x: 158, startPoint y: 113, endPoint x: 139, endPoint y: 100, distance: 22.4
click at [139, 235] on span "KOBALT MUSIC PUB AMERICA INC" at bounding box center [215, 249] width 155 height 29
drag, startPoint x: 207, startPoint y: 170, endPoint x: 143, endPoint y: 168, distance: 63.9
click at [143, 298] on div "13117 MUSIC 01186930036 P279H0 [PERSON_NAME]" at bounding box center [519, 314] width 783 height 33
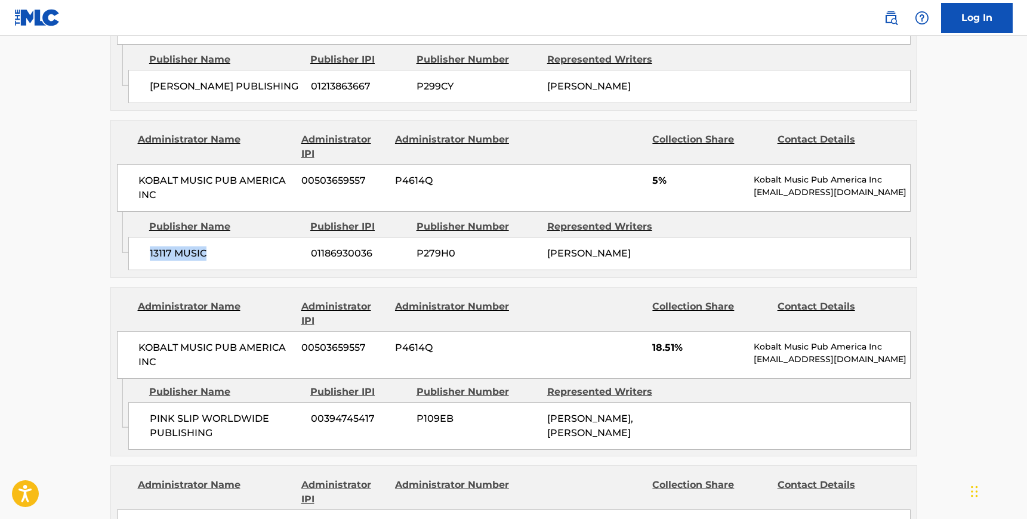
scroll to position [2321, 0]
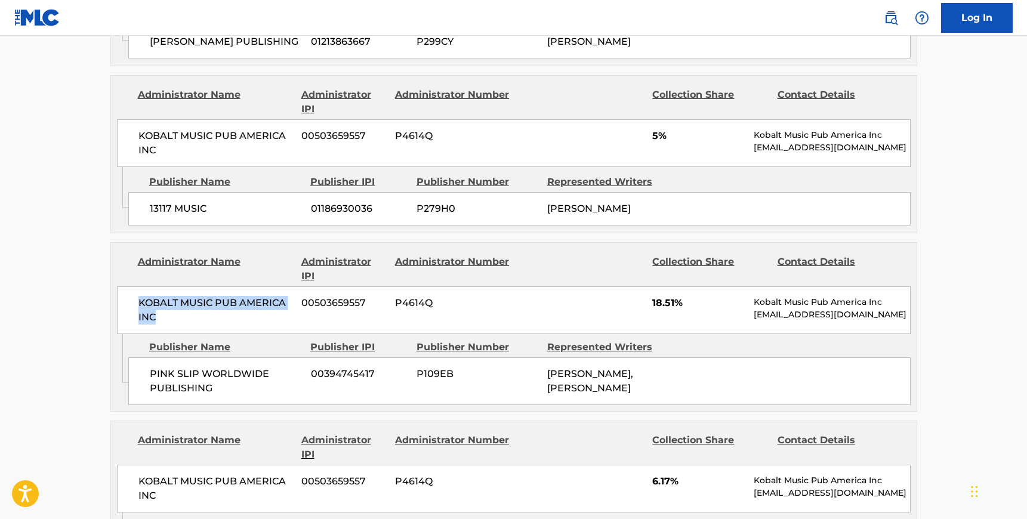
drag, startPoint x: 157, startPoint y: 187, endPoint x: 136, endPoint y: 170, distance: 27.1
click at [136, 287] on div "KOBALT MUSIC PUB AMERICA INC 00503659557 P4614Q 18.51% Kobalt Music Pub America…" at bounding box center [514, 311] width 794 height 48
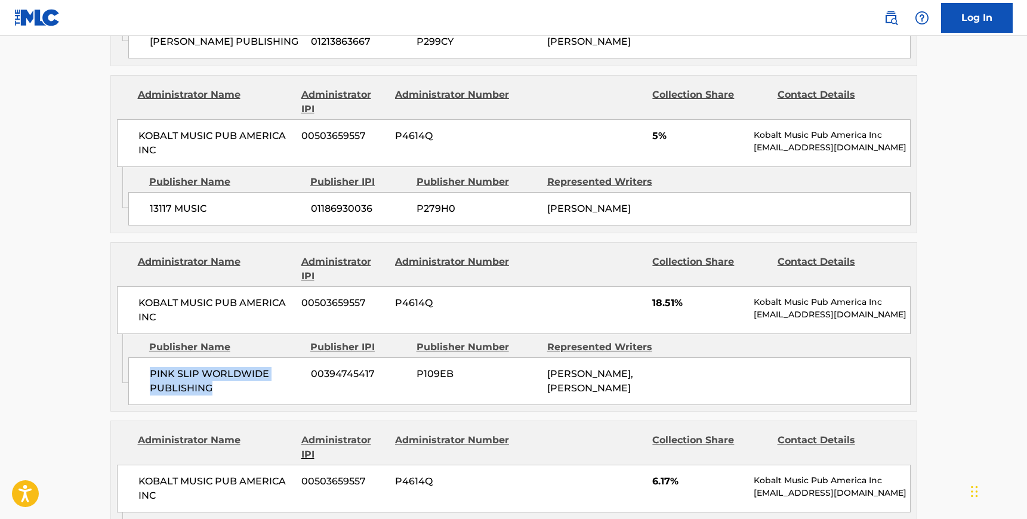
drag, startPoint x: 212, startPoint y: 253, endPoint x: 137, endPoint y: 237, distance: 76.2
click at [137, 358] on div "PINK SLIP WORLDWIDE PUBLISHING 00394745417 P109EB [PERSON_NAME], [PERSON_NAME]" at bounding box center [519, 382] width 783 height 48
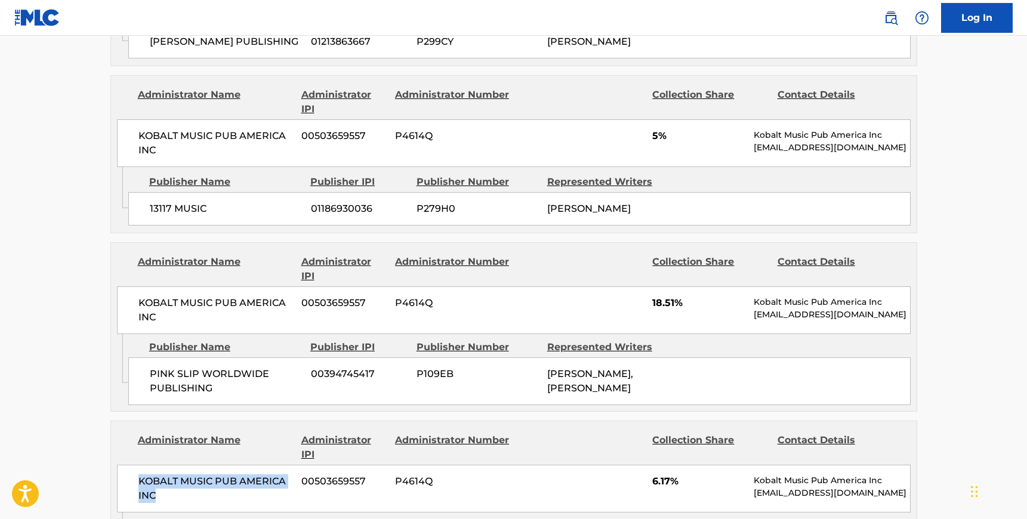
drag, startPoint x: 157, startPoint y: 358, endPoint x: 137, endPoint y: 347, distance: 22.7
click at [137, 465] on div "KOBALT MUSIC PUB AMERICA INC 00503659557 P4614Q 6.17% Kobalt Music Pub America …" at bounding box center [514, 489] width 794 height 48
drag, startPoint x: 187, startPoint y: 432, endPoint x: 150, endPoint y: 415, distance: 39.8
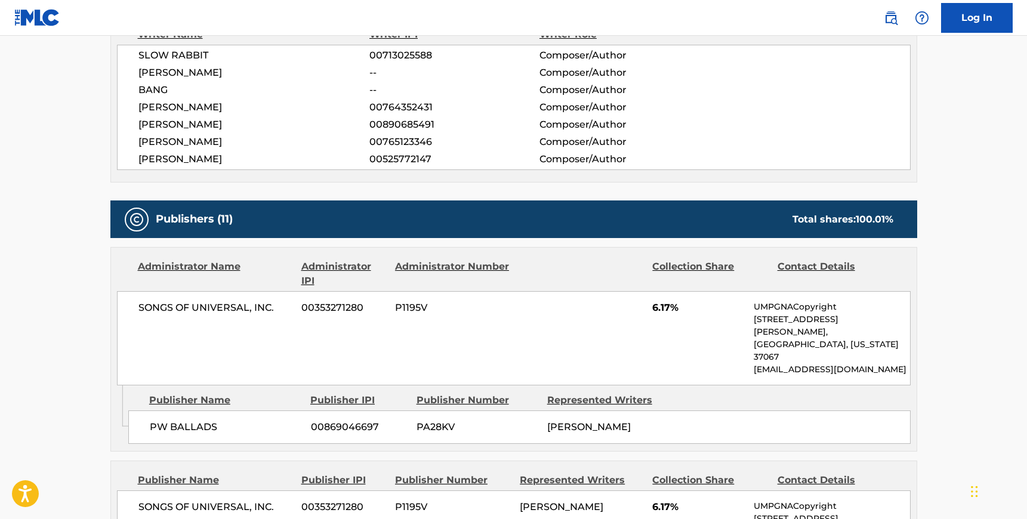
scroll to position [512, 0]
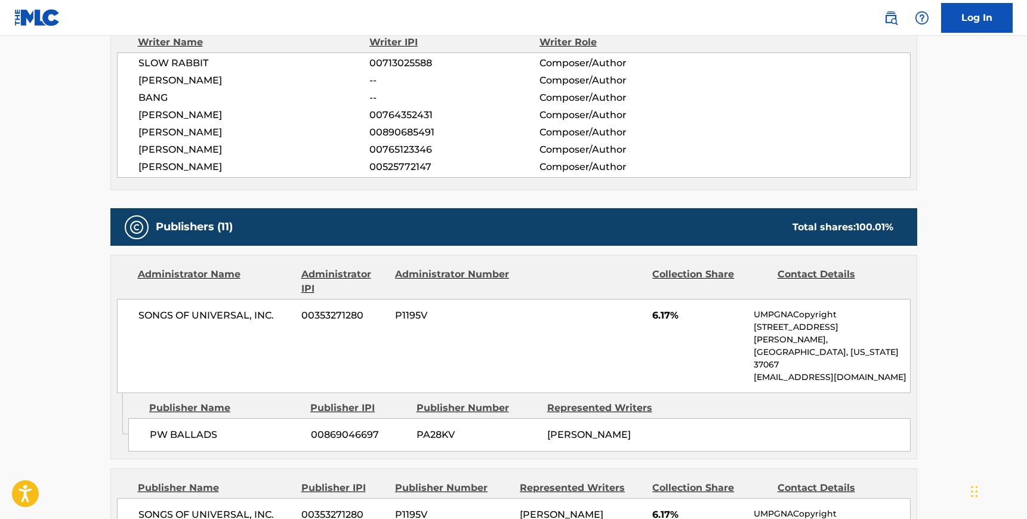
drag, startPoint x: 217, startPoint y: 167, endPoint x: 261, endPoint y: 167, distance: 43.6
click at [261, 167] on span "[PERSON_NAME]" at bounding box center [254, 167] width 232 height 14
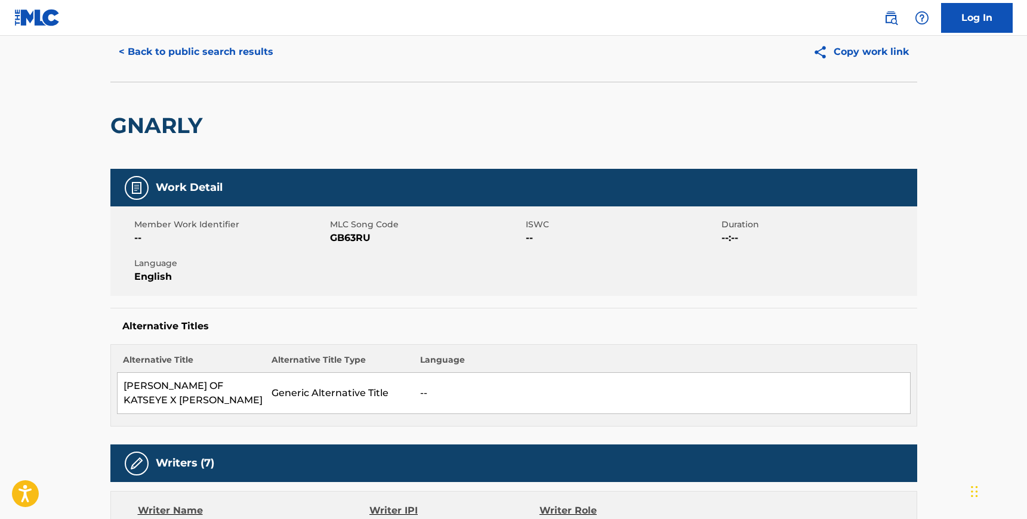
scroll to position [0, 0]
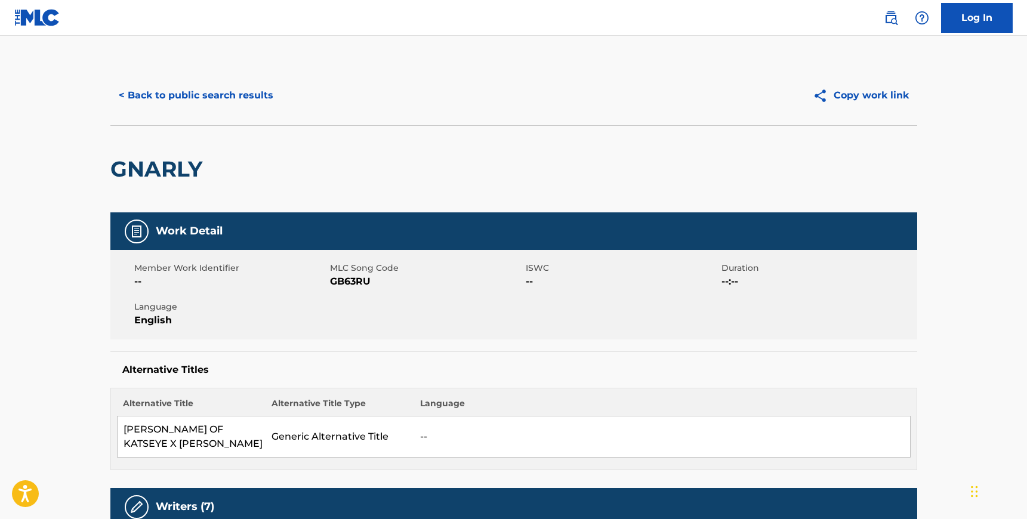
click at [184, 88] on button "< Back to public search results" at bounding box center [195, 96] width 171 height 30
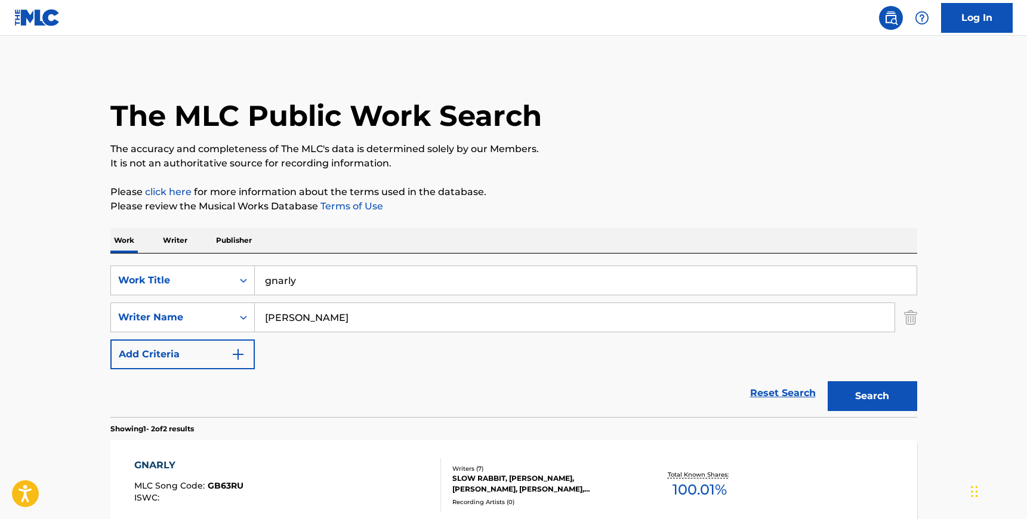
scroll to position [152, 0]
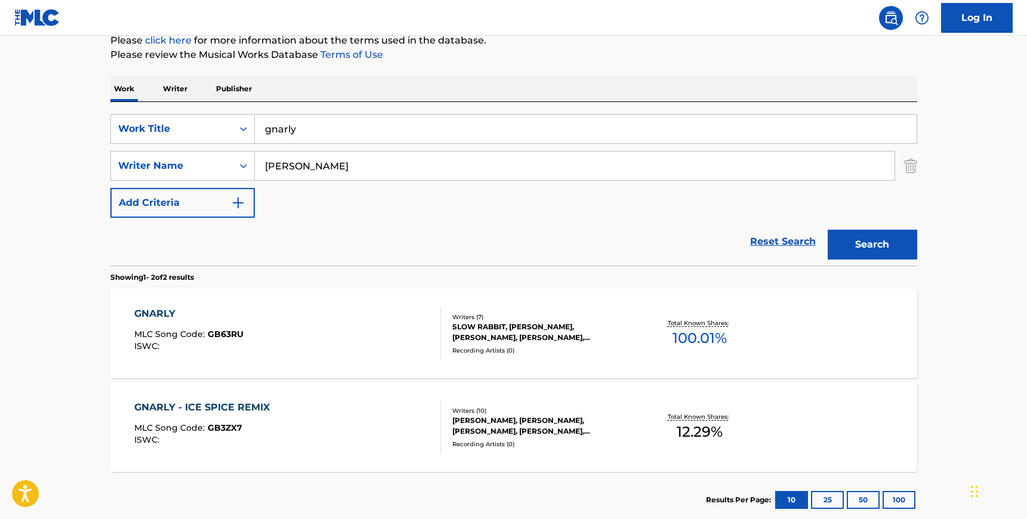
click at [309, 119] on input "gnarly" at bounding box center [586, 129] width 662 height 29
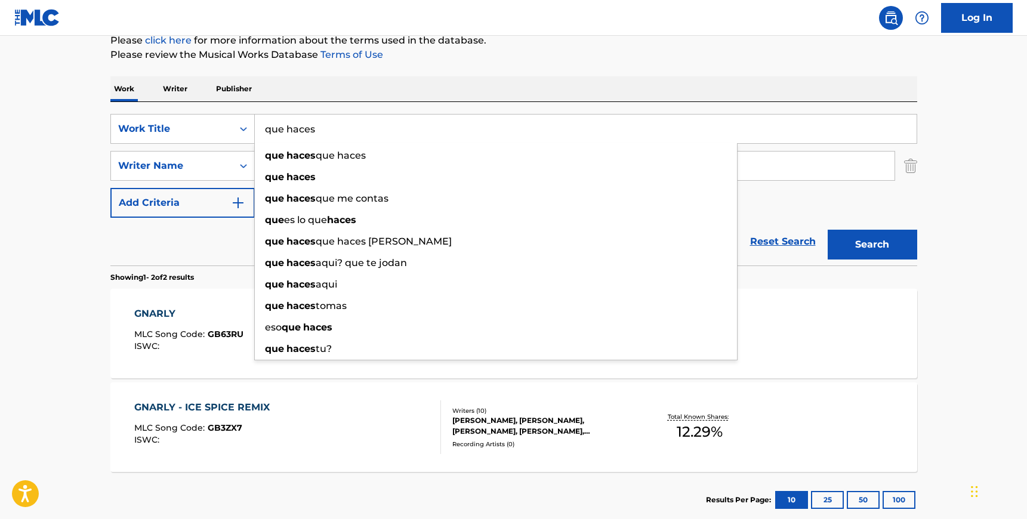
type input "que haces"
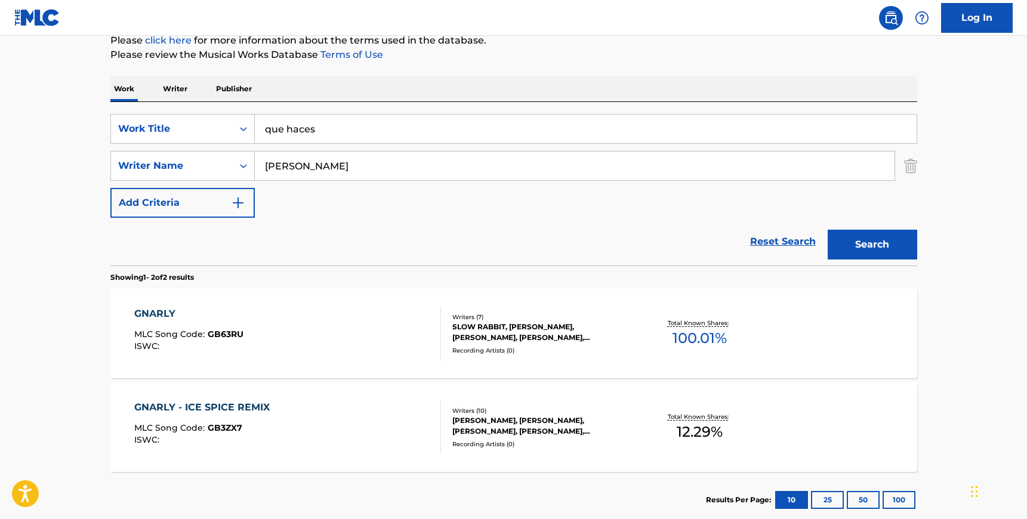
click at [389, 112] on div "SearchWithCriteria1699fd9f-d5f7-4458-8d39-929ed64650f1 Work Title que haces Sea…" at bounding box center [513, 184] width 807 height 164
click at [288, 166] on input "[PERSON_NAME]" at bounding box center [575, 166] width 640 height 29
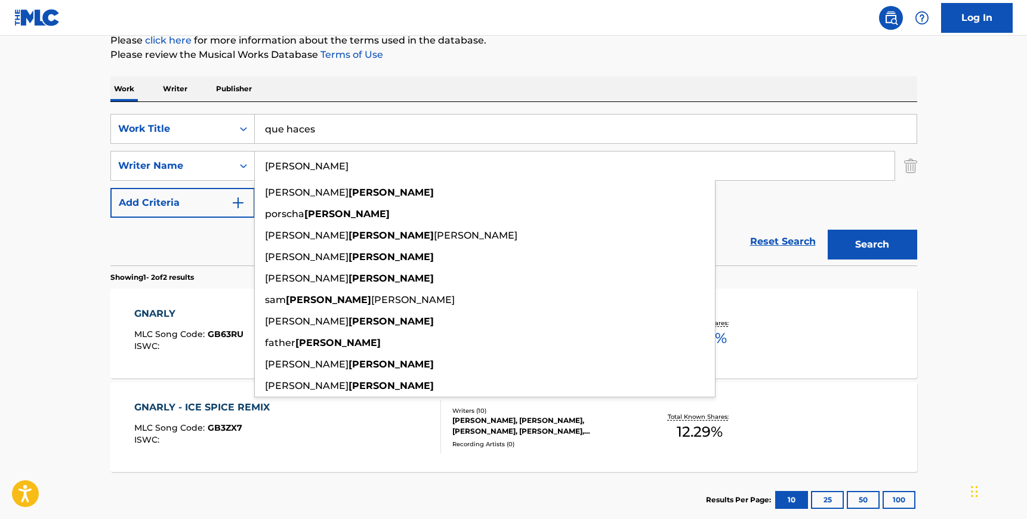
click at [288, 166] on input "[PERSON_NAME]" at bounding box center [575, 166] width 640 height 29
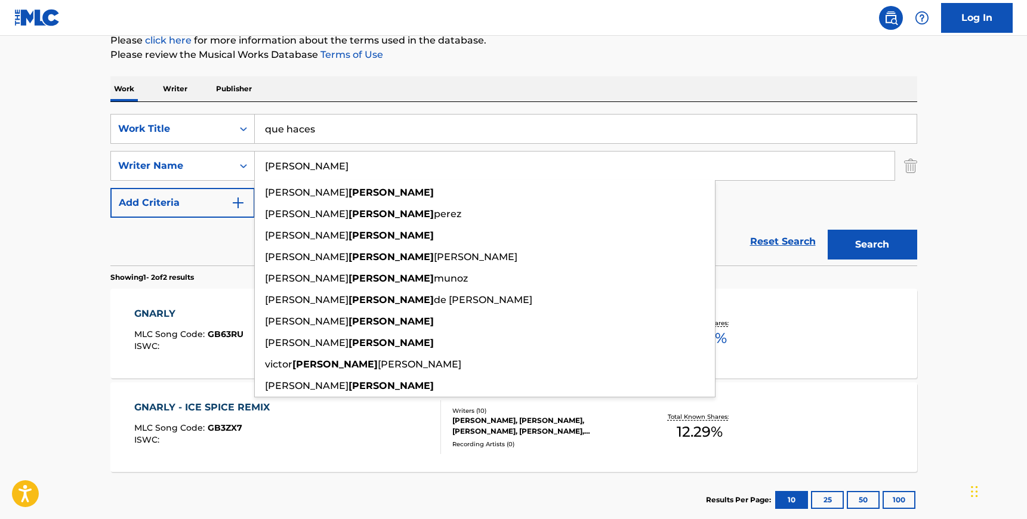
click at [906, 242] on button "Search" at bounding box center [873, 245] width 90 height 30
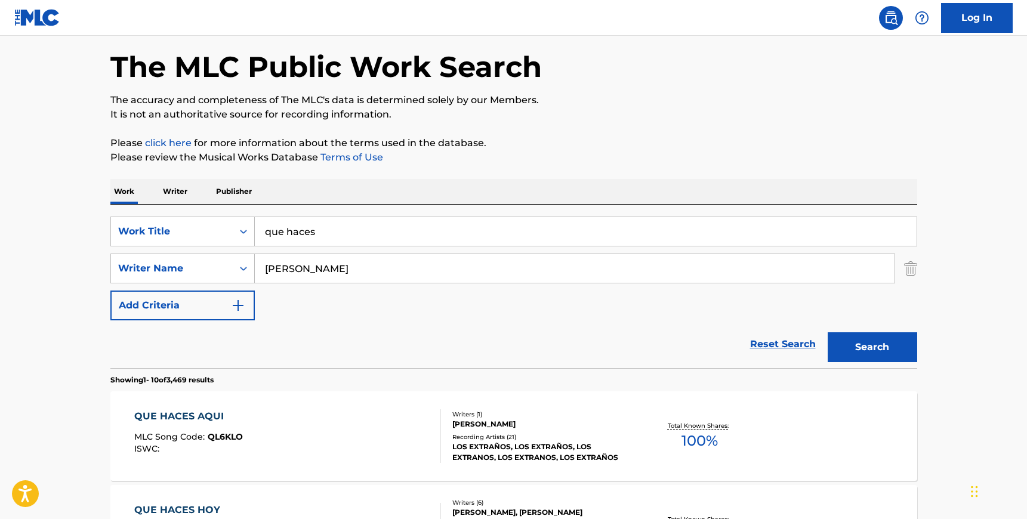
scroll to position [0, 0]
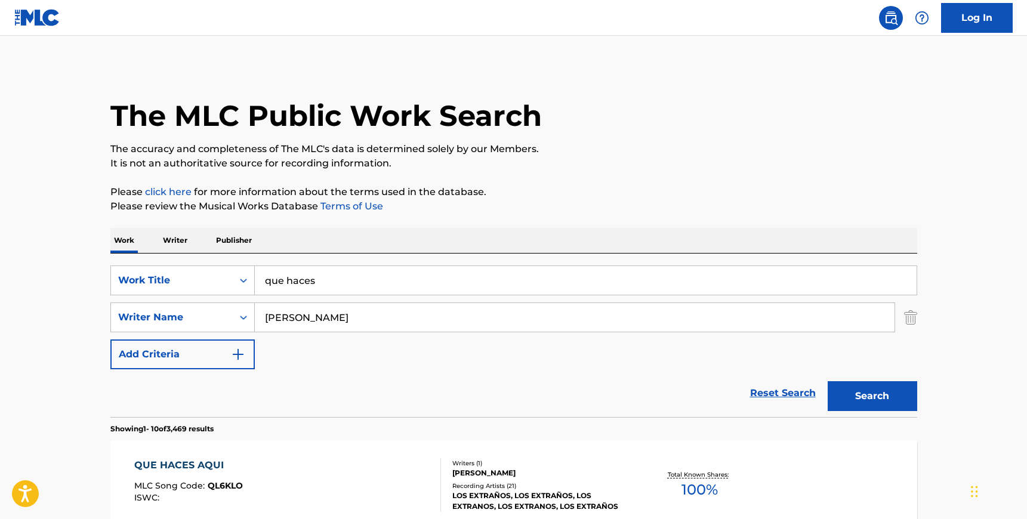
click at [308, 315] on input "[PERSON_NAME]" at bounding box center [575, 317] width 640 height 29
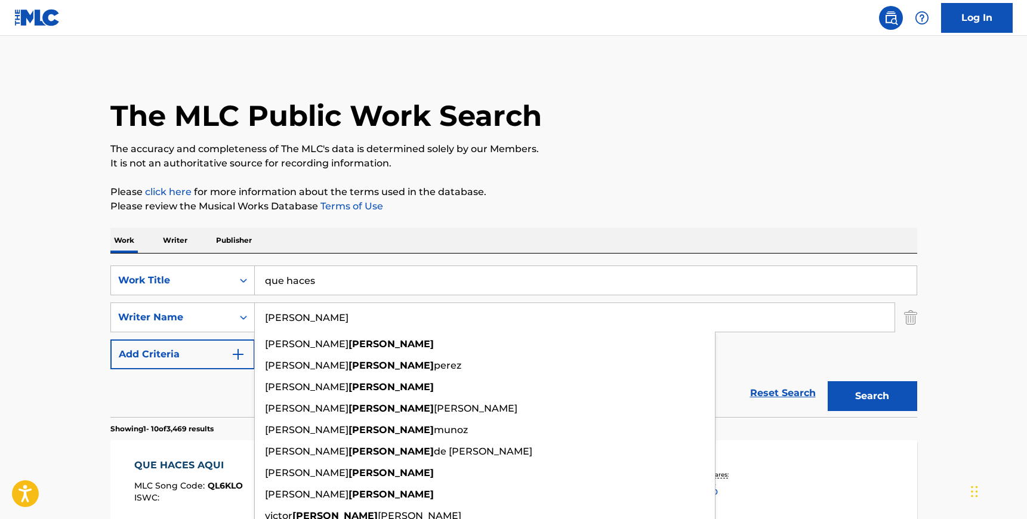
paste input "Turizo"
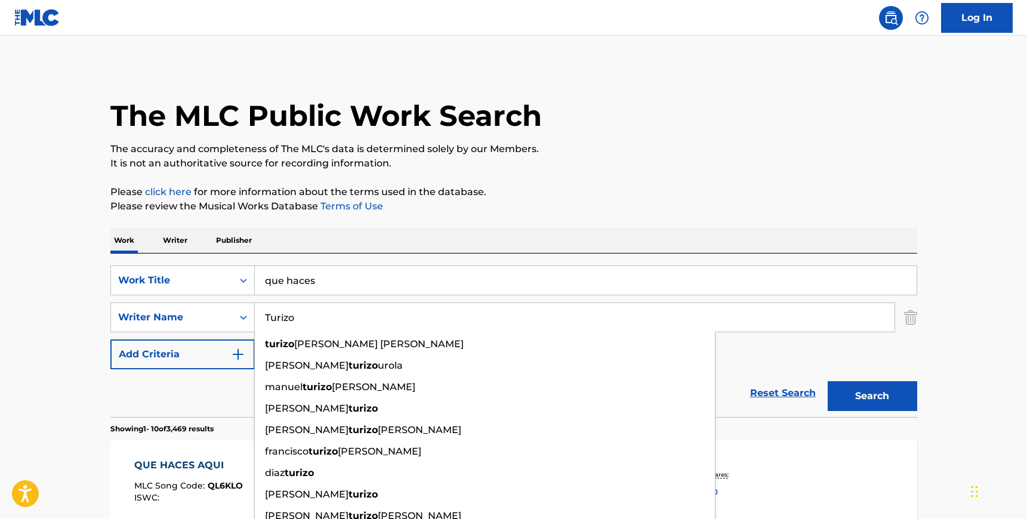
type input "Turizo"
click at [828, 381] on button "Search" at bounding box center [873, 396] width 90 height 30
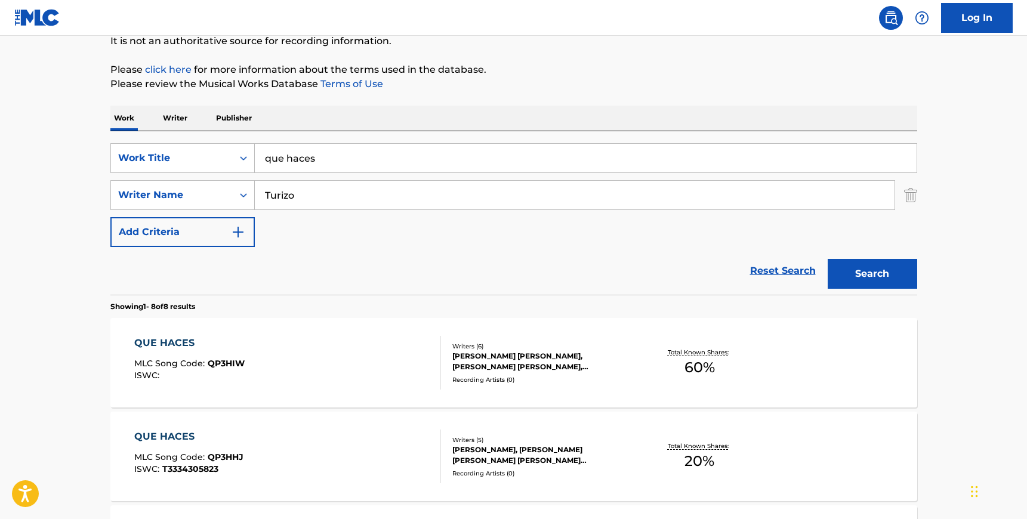
scroll to position [125, 0]
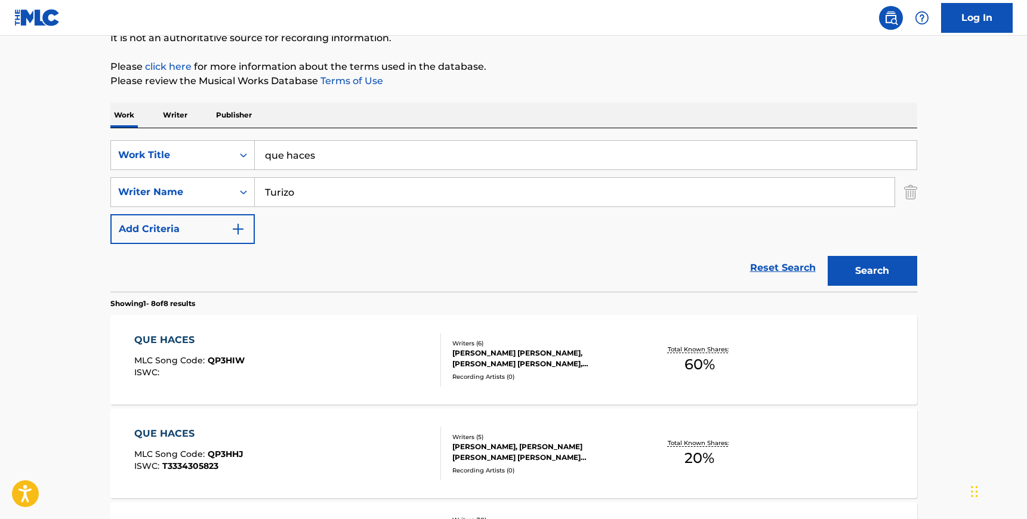
click at [419, 356] on div "QUE HACES MLC Song Code : QP3HIW ISWC :" at bounding box center [287, 360] width 307 height 54
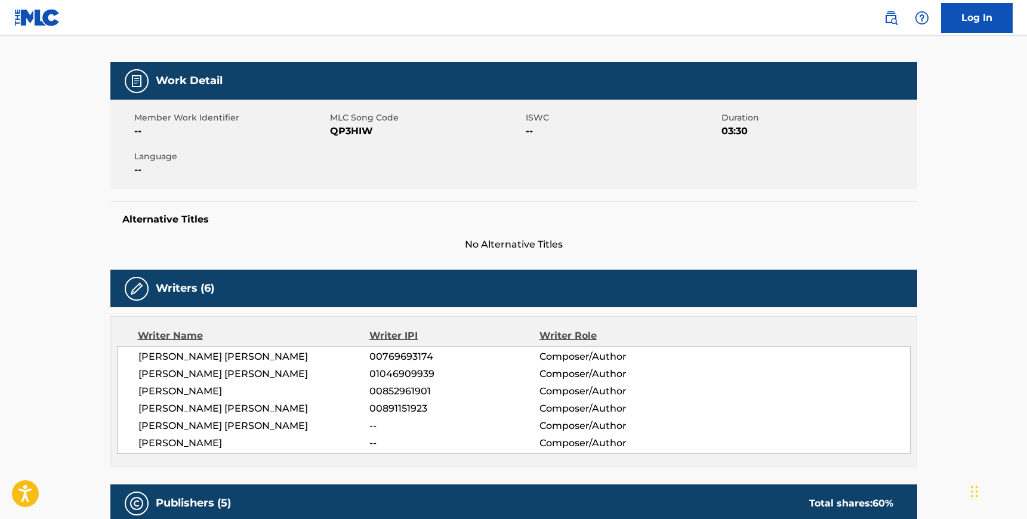
scroll to position [150, 0]
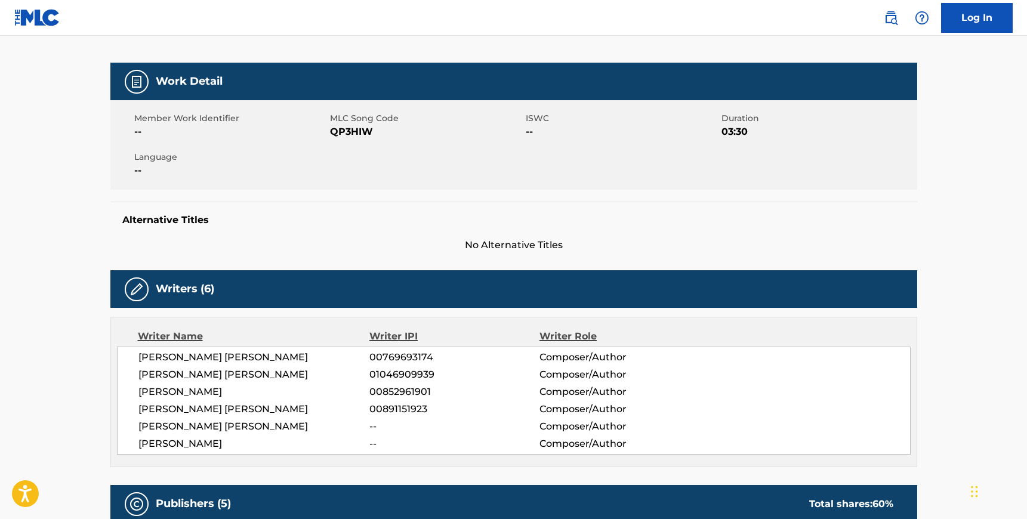
click at [348, 133] on span "QP3HIW" at bounding box center [426, 132] width 193 height 14
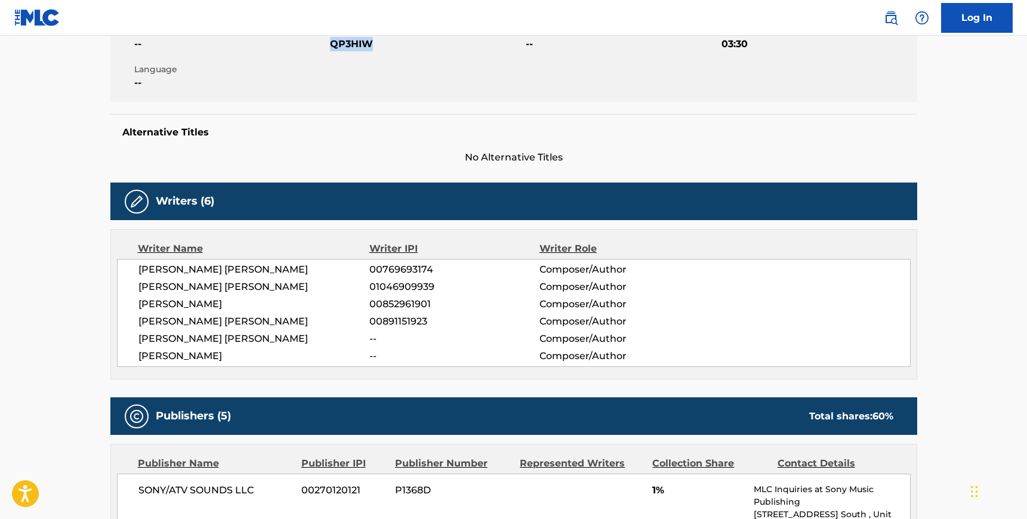
scroll to position [216, 0]
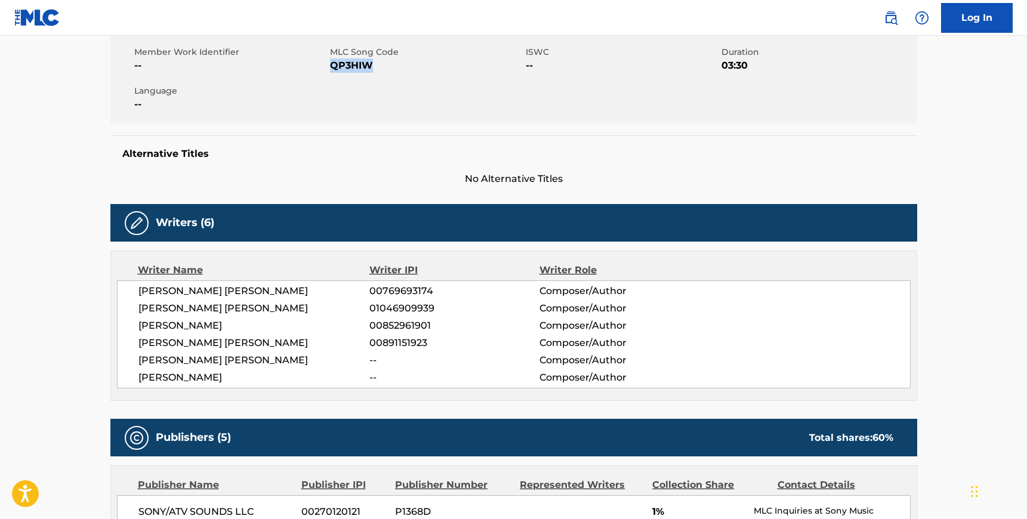
drag, startPoint x: 235, startPoint y: 375, endPoint x: 140, endPoint y: 287, distance: 130.1
click at [140, 287] on div "[PERSON_NAME] [PERSON_NAME] 00769693174 Composer/Author [PERSON_NAME] [PERSON_N…" at bounding box center [514, 335] width 794 height 108
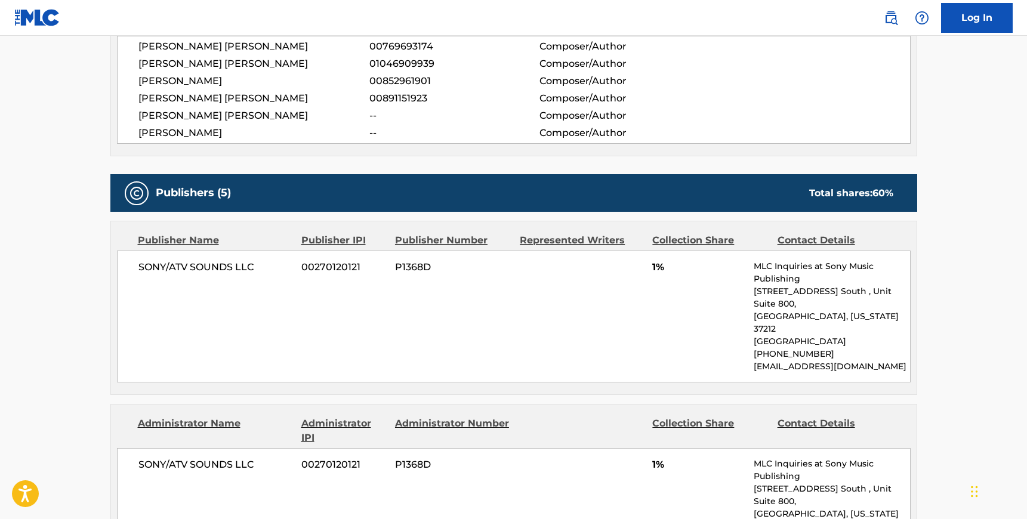
scroll to position [462, 0]
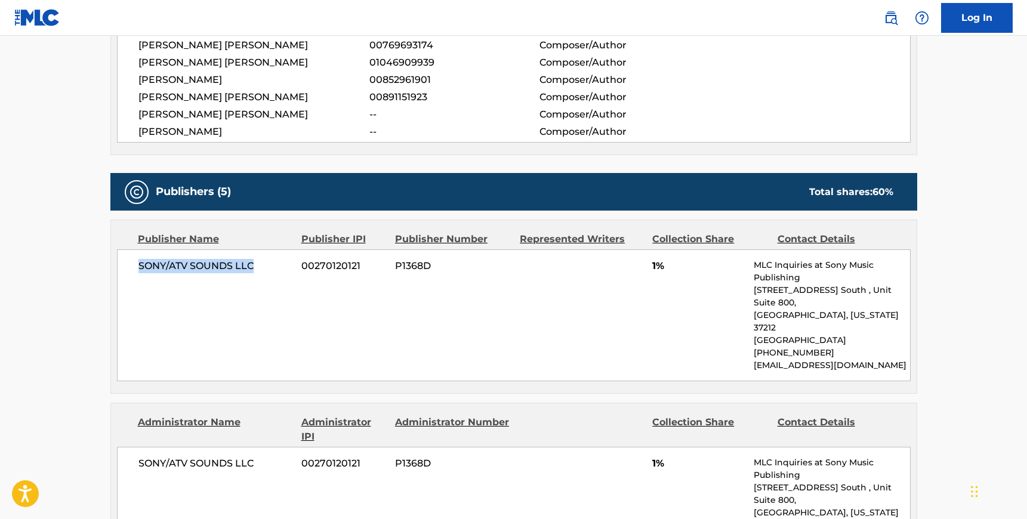
drag, startPoint x: 257, startPoint y: 264, endPoint x: 132, endPoint y: 266, distance: 125.4
click at [132, 266] on div "SONY/ATV SOUNDS LLC 00270120121 P1368D 1% MLC Inquiries at Sony Music Publishin…" at bounding box center [514, 316] width 794 height 132
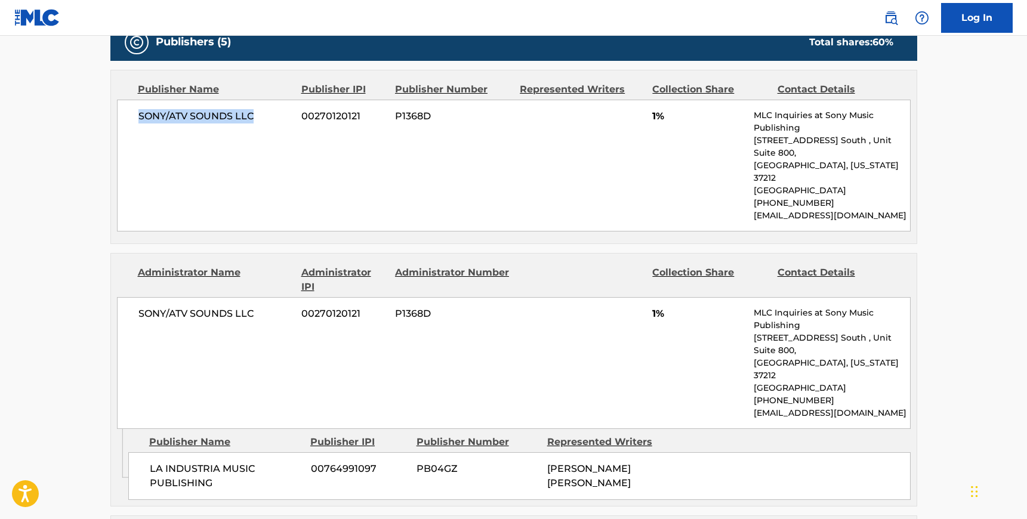
scroll to position [624, 0]
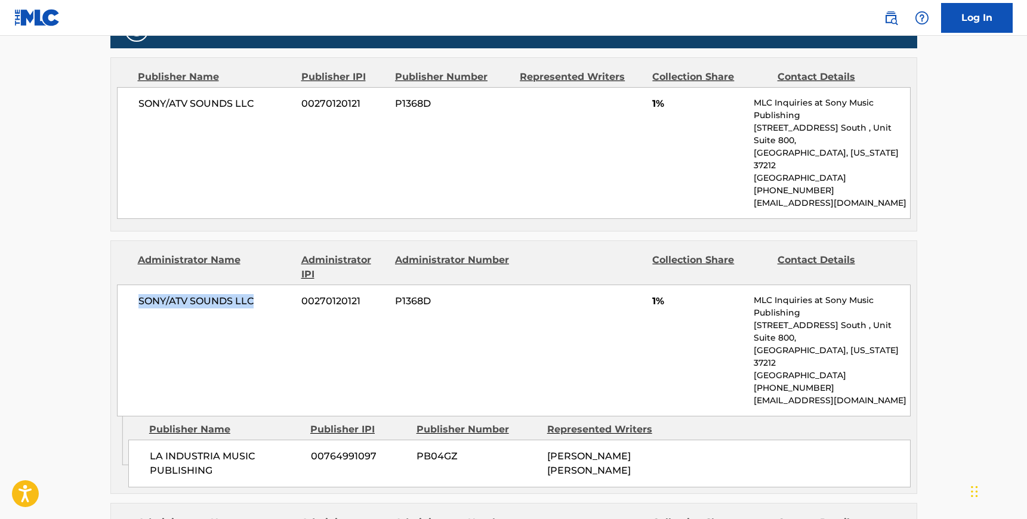
drag, startPoint x: 257, startPoint y: 279, endPoint x: 137, endPoint y: 278, distance: 119.4
click at [137, 285] on div "SONY/ATV SOUNDS LLC 00270120121 P1368D 1% MLC Inquiries at Sony Music Publishin…" at bounding box center [514, 351] width 794 height 132
drag, startPoint x: 211, startPoint y: 423, endPoint x: 149, endPoint y: 406, distance: 65.0
click at [150, 450] on span "LA INDUSTRIA MUSIC PUBLISHING" at bounding box center [226, 464] width 152 height 29
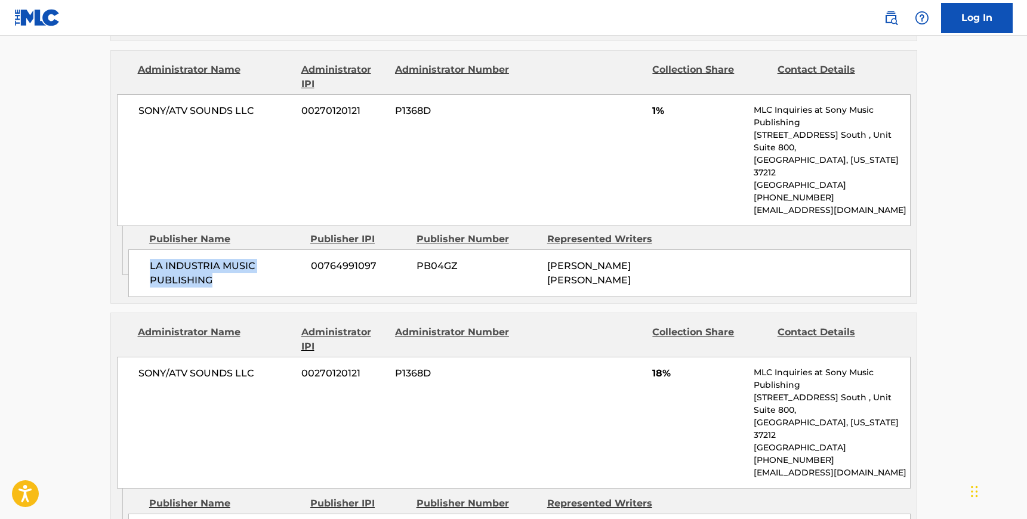
scroll to position [819, 0]
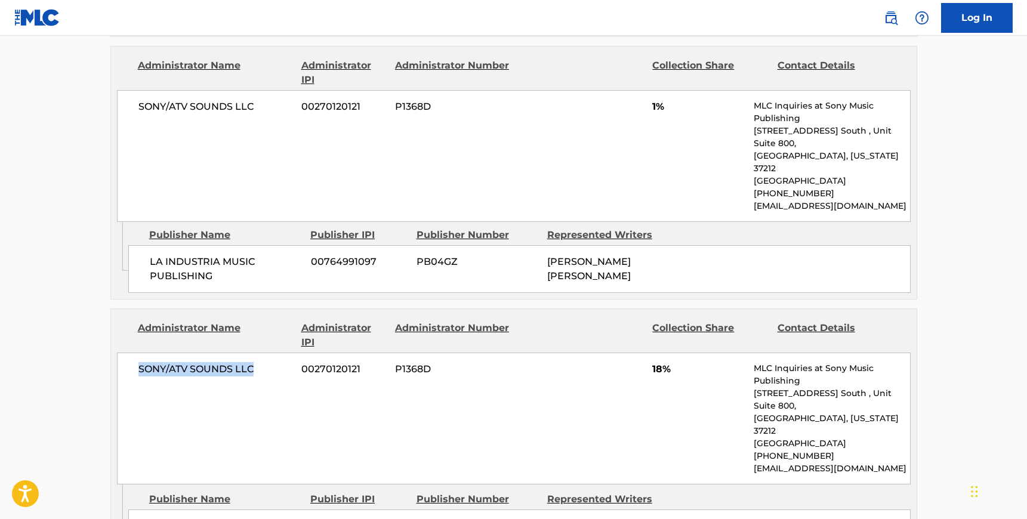
drag, startPoint x: 256, startPoint y: 319, endPoint x: 136, endPoint y: 313, distance: 120.1
click at [135, 353] on div "SONY/ATV SOUNDS LLC 00270120121 P1368D 18% MLC Inquiries at Sony Music Publishi…" at bounding box center [514, 419] width 794 height 132
drag, startPoint x: 236, startPoint y: 448, endPoint x: 149, endPoint y: 448, distance: 87.2
click at [150, 519] on span "MTZ PUBLISHING" at bounding box center [226, 526] width 152 height 14
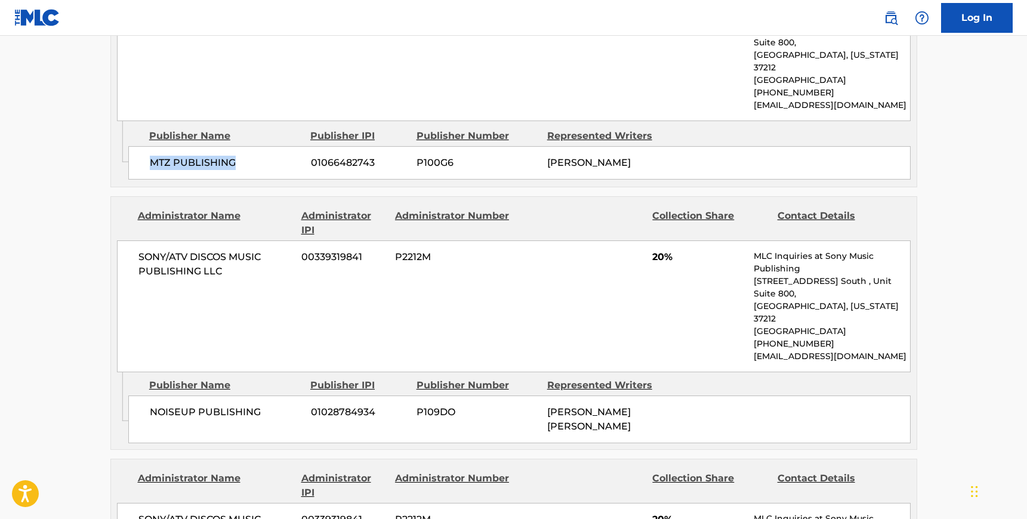
scroll to position [1184, 0]
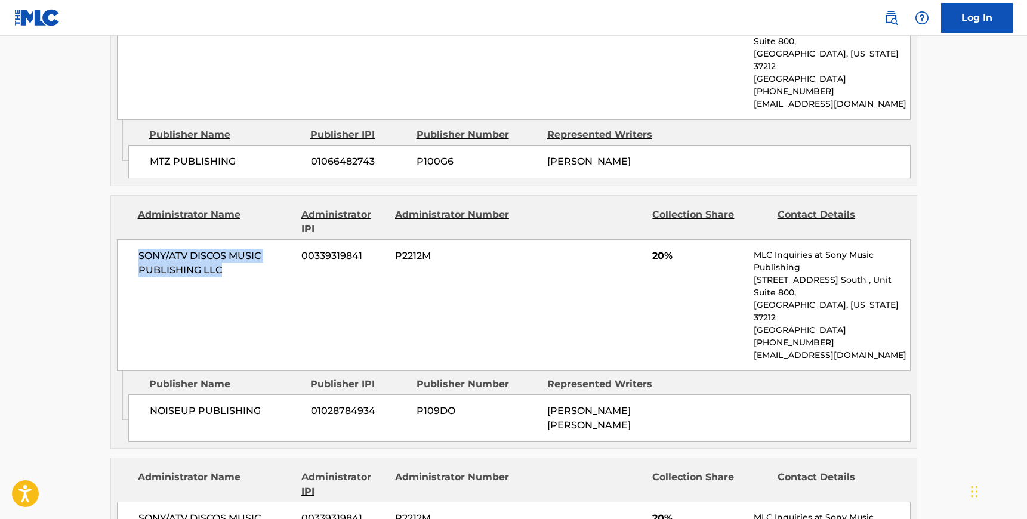
drag, startPoint x: 223, startPoint y: 208, endPoint x: 137, endPoint y: 186, distance: 88.8
click at [137, 239] on div "SONY/ATV DISCOS MUSIC PUBLISHING LLC 00339319841 P2212M 20% MLC Inquiries at So…" at bounding box center [514, 305] width 794 height 132
drag, startPoint x: 261, startPoint y: 325, endPoint x: 144, endPoint y: 321, distance: 117.1
click at [144, 395] on div "NOISEUP PUBLISHING 01028784934 P109DO [PERSON_NAME] [PERSON_NAME]" at bounding box center [519, 419] width 783 height 48
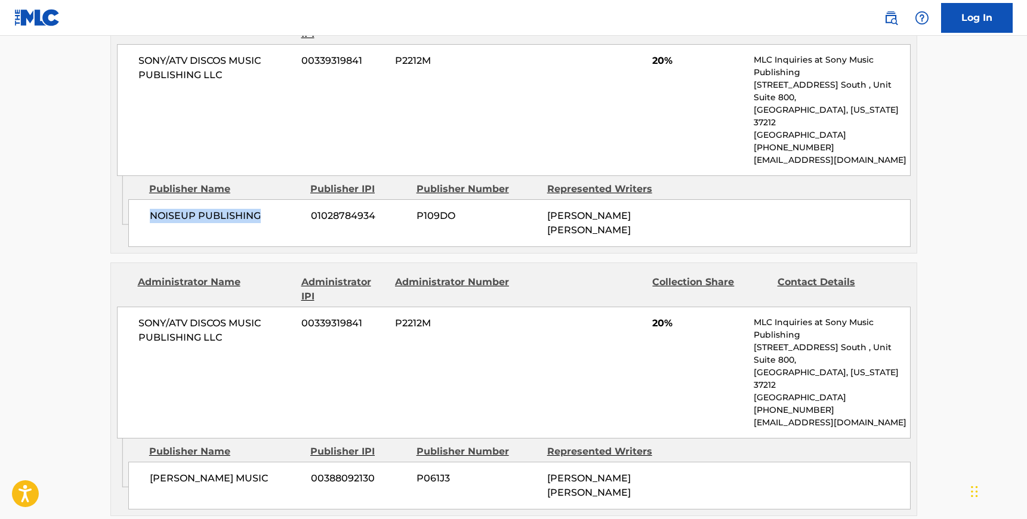
scroll to position [1401, 0]
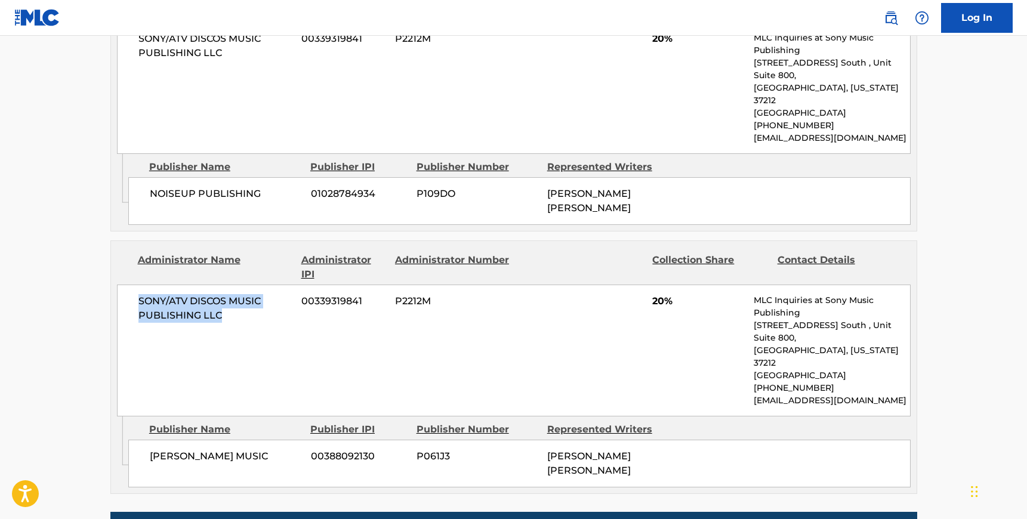
drag, startPoint x: 224, startPoint y: 225, endPoint x: 139, endPoint y: 207, distance: 86.8
click at [139, 294] on span "SONY/ATV DISCOS MUSIC PUBLISHING LLC" at bounding box center [215, 308] width 155 height 29
drag, startPoint x: 275, startPoint y: 337, endPoint x: 151, endPoint y: 335, distance: 123.6
click at [151, 450] on span "[PERSON_NAME] MUSIC" at bounding box center [226, 457] width 152 height 14
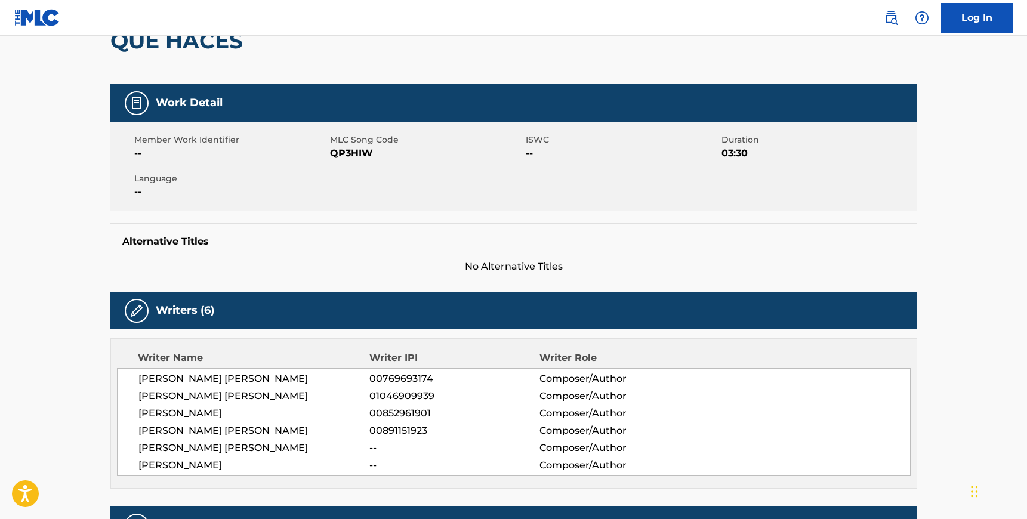
scroll to position [130, 0]
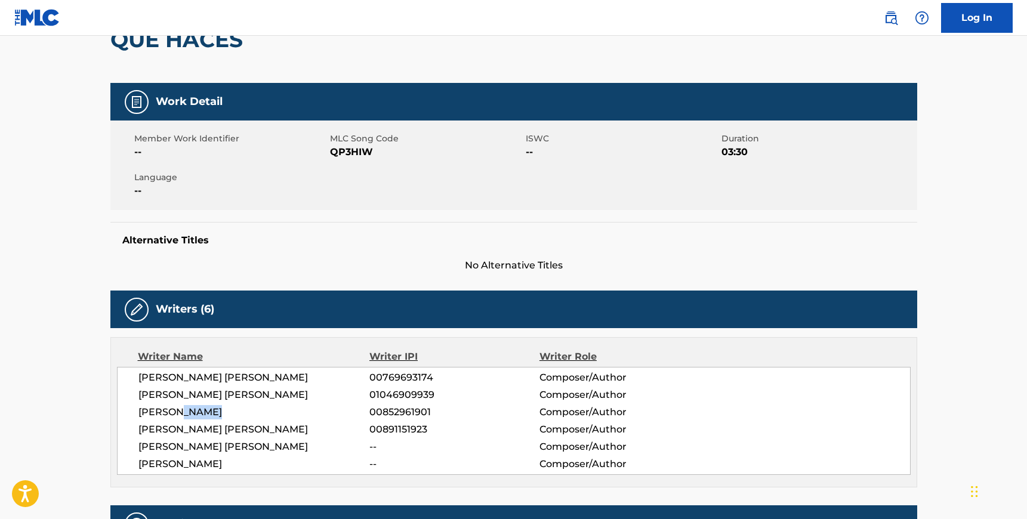
drag, startPoint x: 185, startPoint y: 411, endPoint x: 220, endPoint y: 411, distance: 34.6
click at [220, 411] on span "[PERSON_NAME]" at bounding box center [254, 412] width 232 height 14
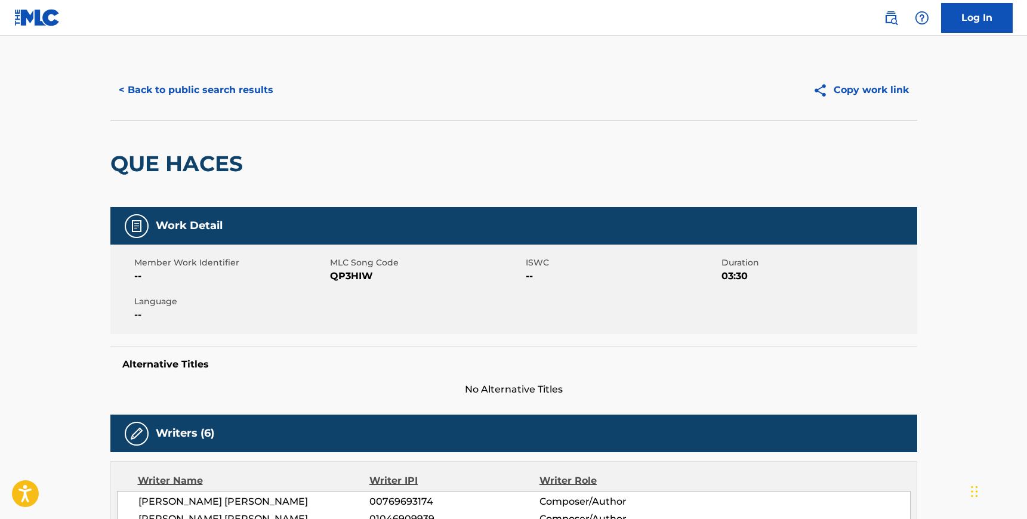
scroll to position [0, 0]
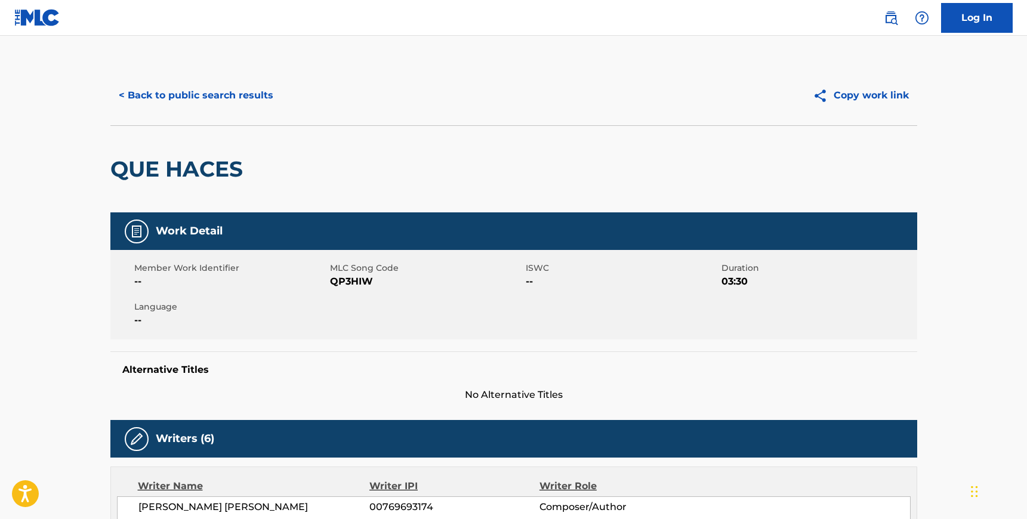
click at [149, 99] on button "< Back to public search results" at bounding box center [195, 96] width 171 height 30
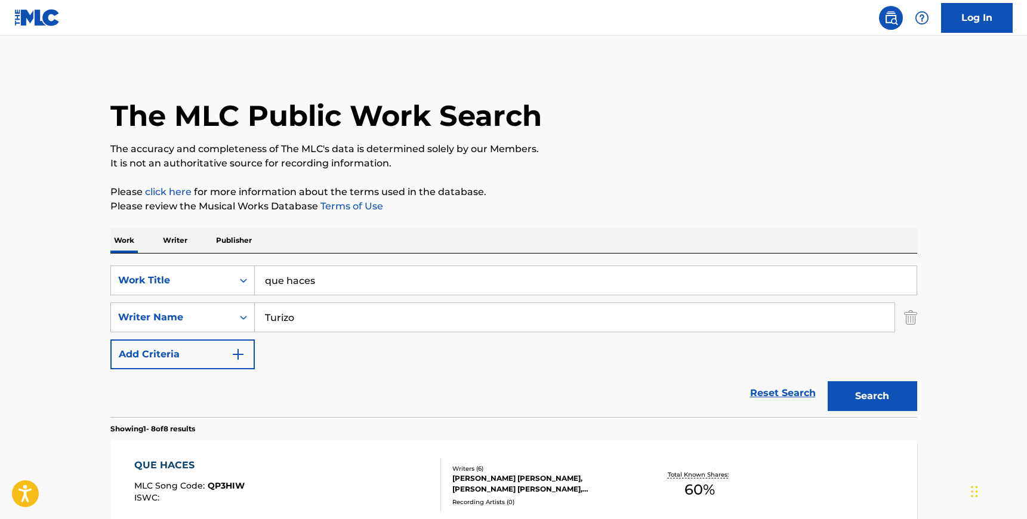
scroll to position [125, 0]
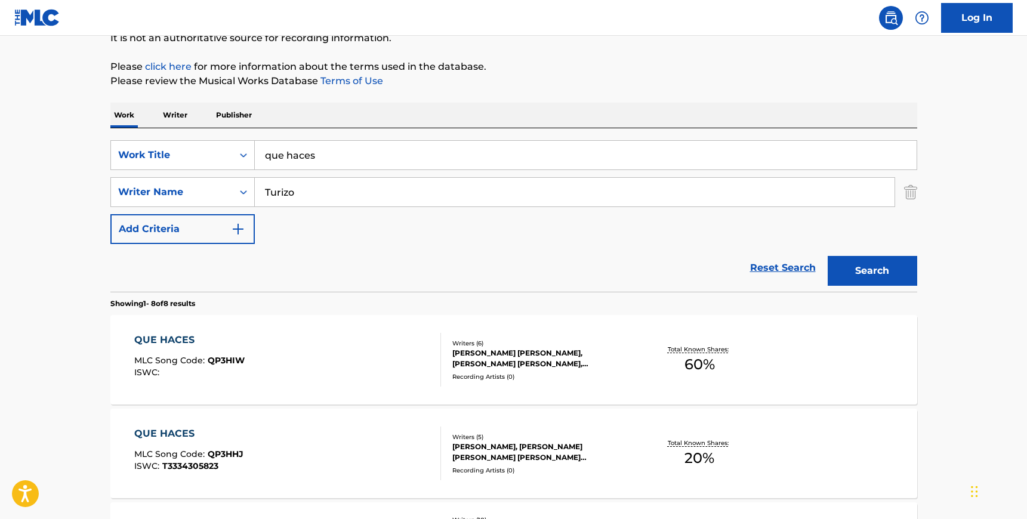
click at [304, 165] on input "que haces" at bounding box center [586, 155] width 662 height 29
type input "i hate that it's true"
click at [816, 217] on div "SearchWithCriteria1699fd9f-d5f7-4458-8d39-929ed64650f1 Work Title i hate that i…" at bounding box center [513, 192] width 807 height 104
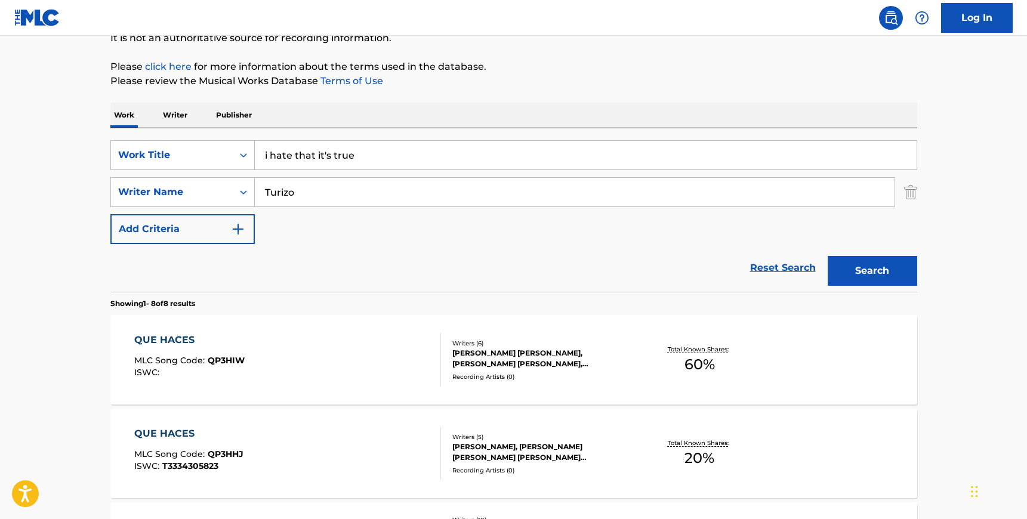
click at [911, 201] on img "Search Form" at bounding box center [910, 192] width 13 height 30
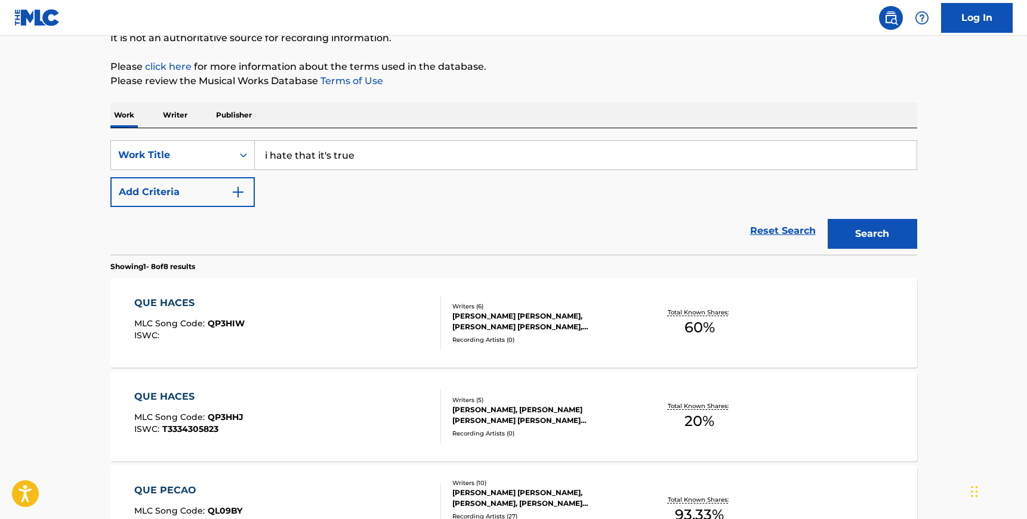
click at [882, 235] on button "Search" at bounding box center [873, 234] width 90 height 30
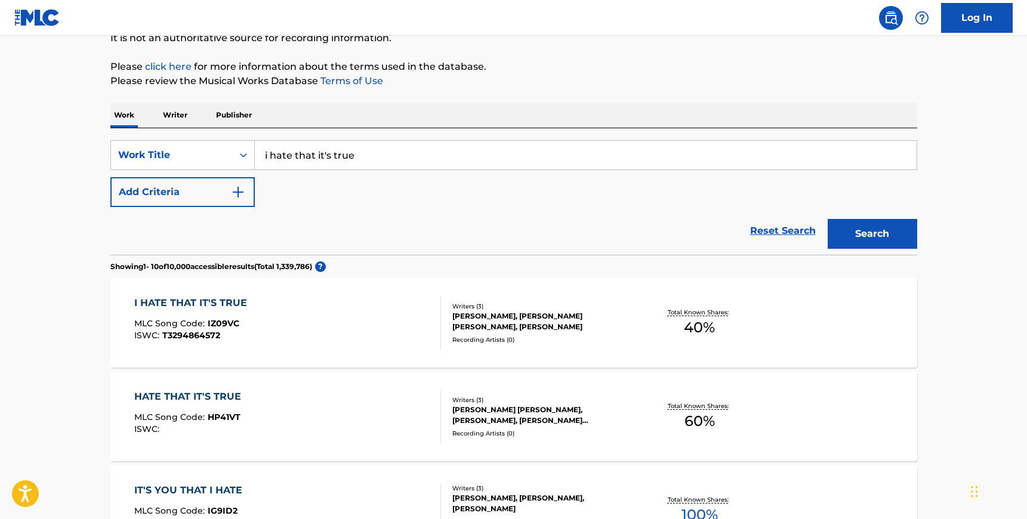
click at [467, 334] on div "Writers ( 3 ) [PERSON_NAME], [PERSON_NAME] [PERSON_NAME], [PERSON_NAME] Recordi…" at bounding box center [537, 323] width 192 height 42
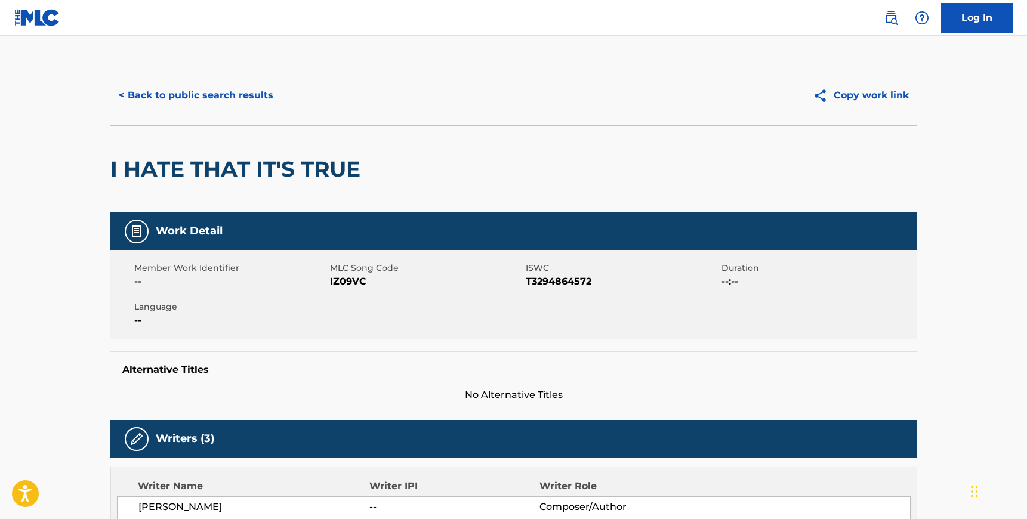
click at [356, 284] on span "IZ09VC" at bounding box center [426, 282] width 193 height 14
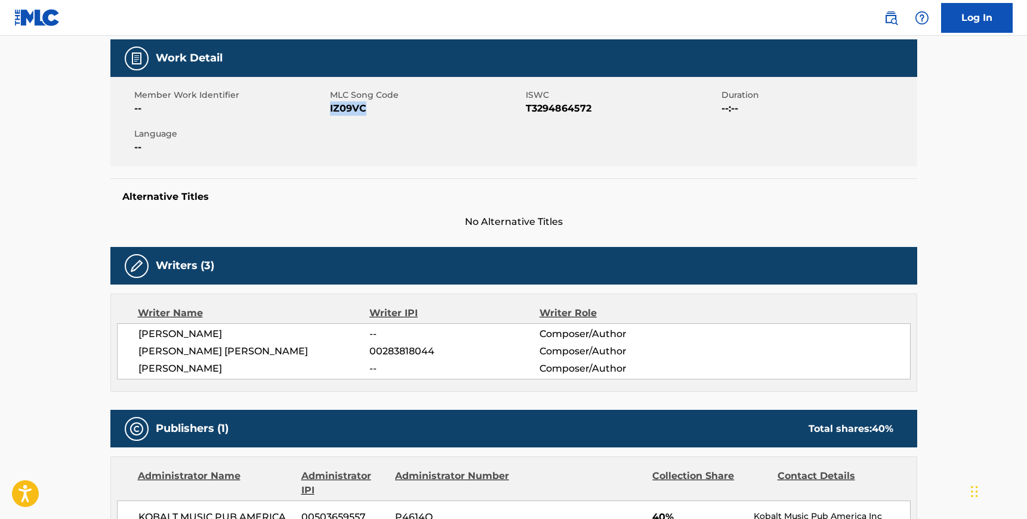
scroll to position [171, 0]
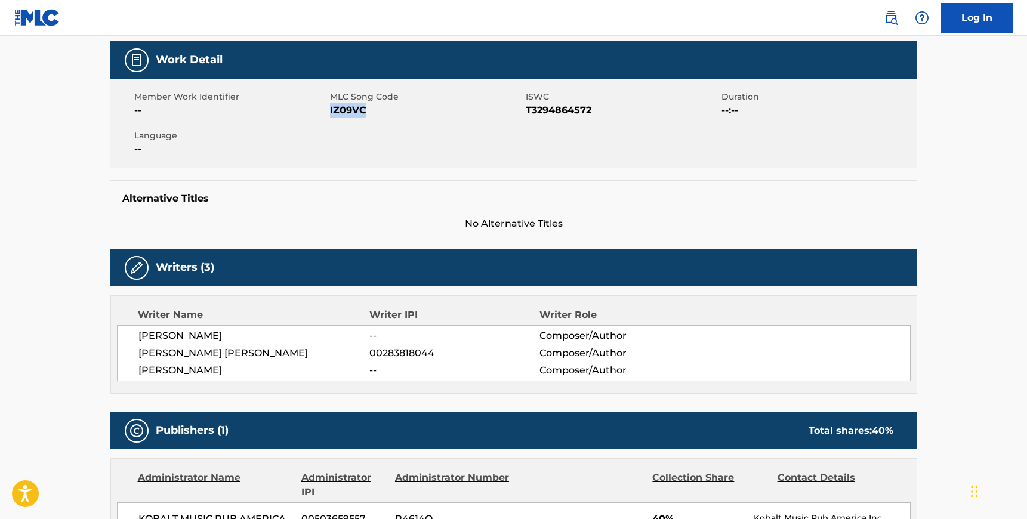
drag, startPoint x: 227, startPoint y: 370, endPoint x: 140, endPoint y: 337, distance: 93.1
click at [140, 337] on div "[PERSON_NAME] -- Composer/Author [PERSON_NAME] [PERSON_NAME] 00283818044 Compos…" at bounding box center [514, 353] width 794 height 56
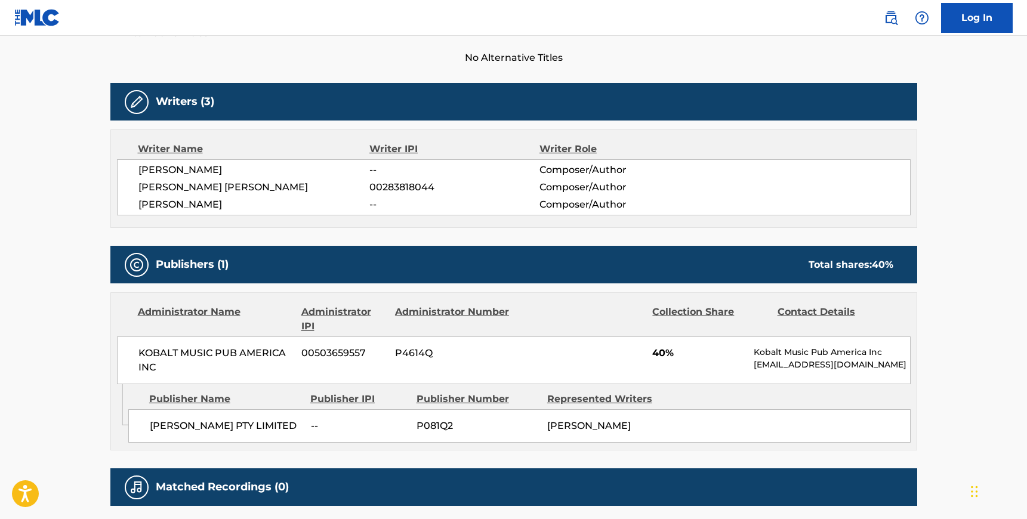
scroll to position [378, 0]
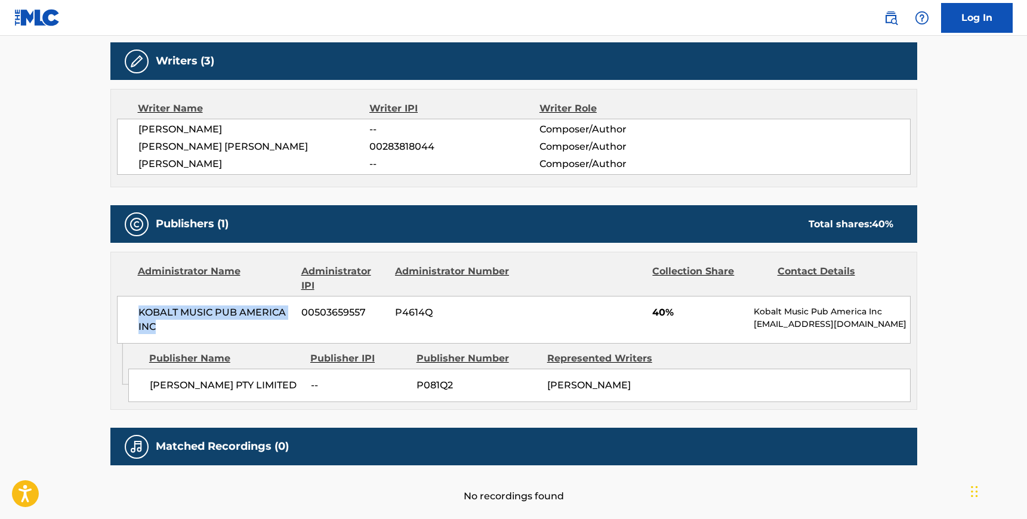
drag, startPoint x: 160, startPoint y: 329, endPoint x: 134, endPoint y: 307, distance: 33.9
click at [134, 307] on div "KOBALT MUSIC PUB AMERICA INC 00503659557 P4614Q 40% Kobalt Music Pub America In…" at bounding box center [514, 320] width 794 height 48
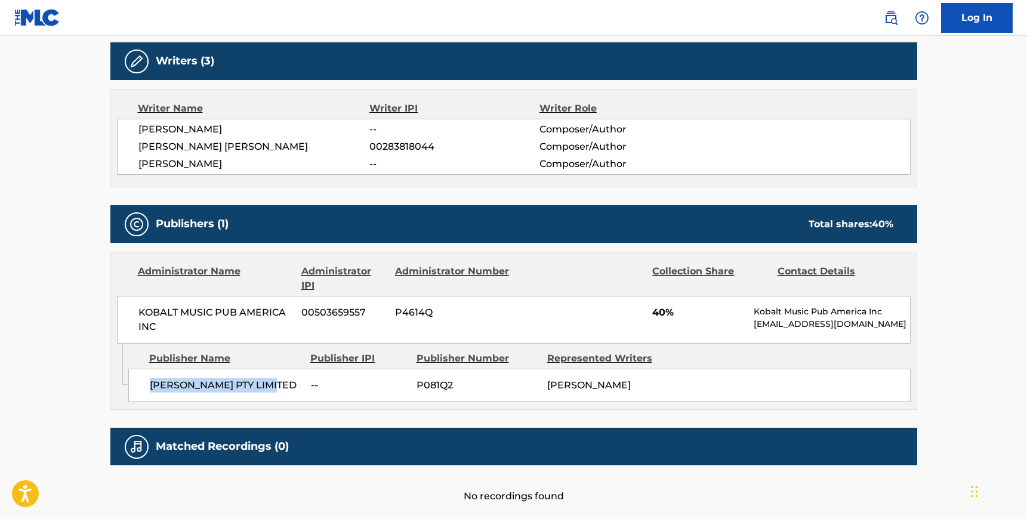
drag, startPoint x: 277, startPoint y: 381, endPoint x: 152, endPoint y: 378, distance: 124.8
click at [152, 378] on span "[PERSON_NAME] PTY LIMITED" at bounding box center [226, 385] width 152 height 14
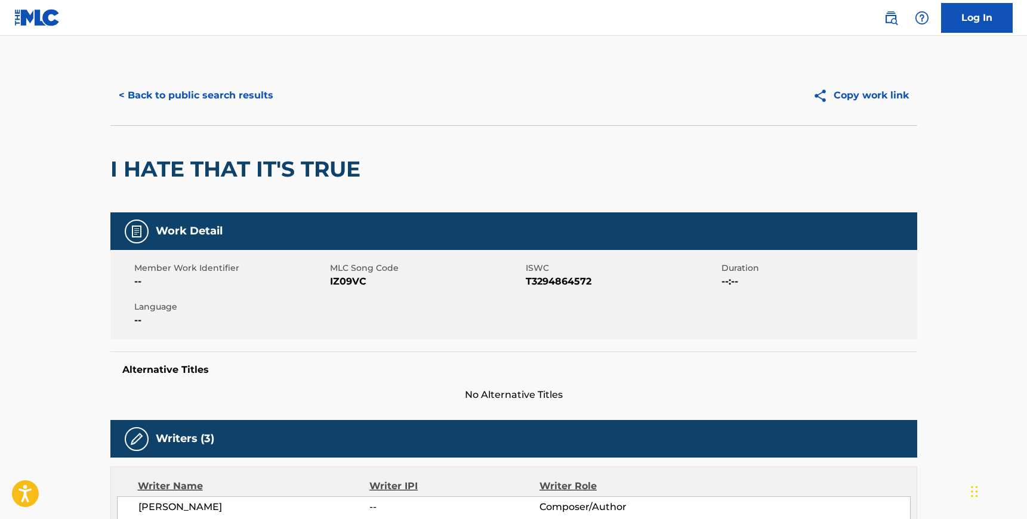
click at [177, 106] on button "< Back to public search results" at bounding box center [195, 96] width 171 height 30
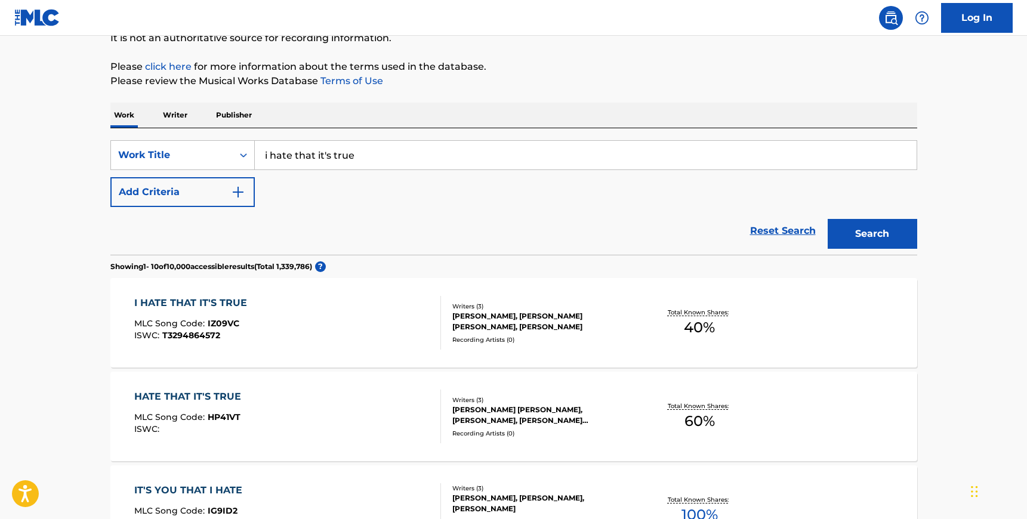
click at [207, 192] on button "Add Criteria" at bounding box center [182, 192] width 144 height 30
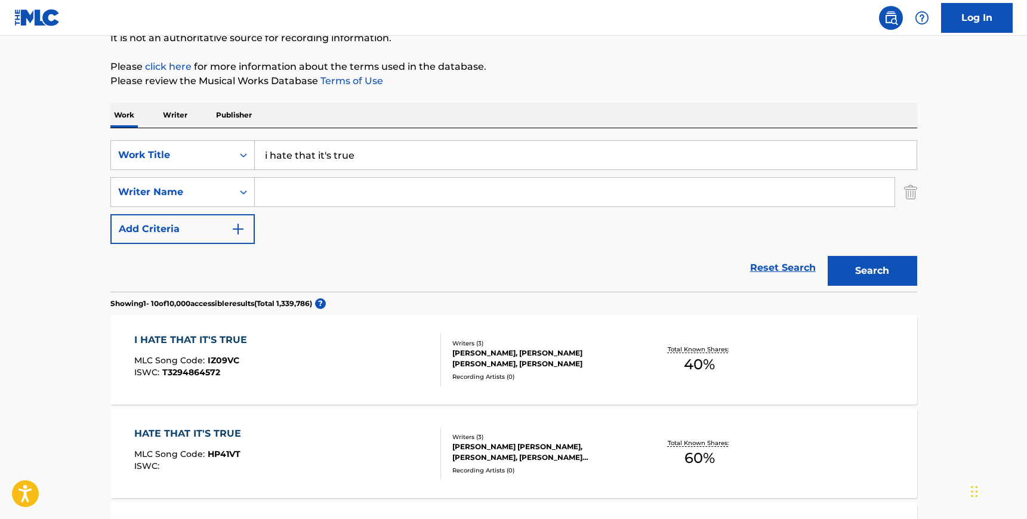
click at [302, 192] on input "Search Form" at bounding box center [575, 192] width 640 height 29
paste input "[PERSON_NAME]"
type input "[PERSON_NAME]"
click at [329, 157] on input "i hate that it's true" at bounding box center [586, 155] width 662 height 29
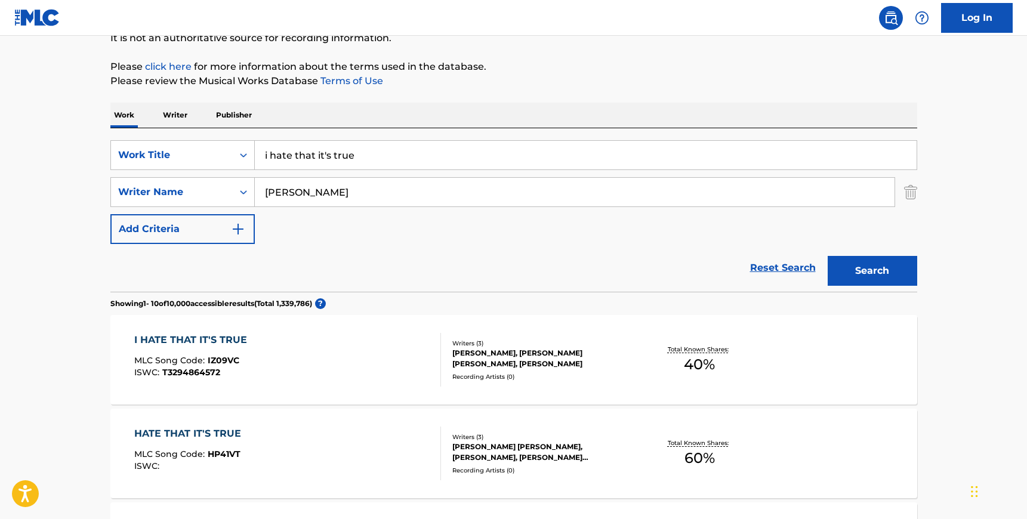
click at [329, 157] on input "i hate that it's true" at bounding box center [586, 155] width 662 height 29
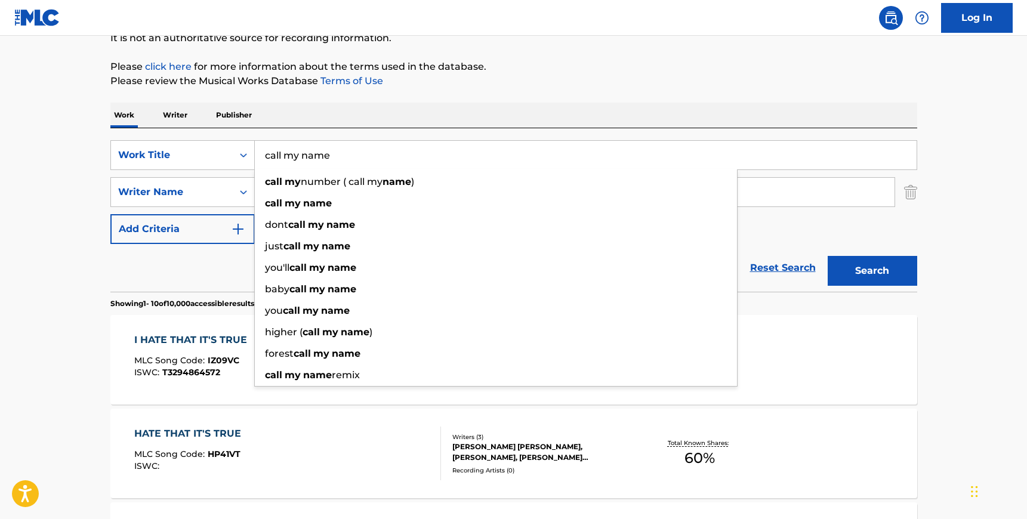
type input "call my name"
click at [828, 256] on button "Search" at bounding box center [873, 271] width 90 height 30
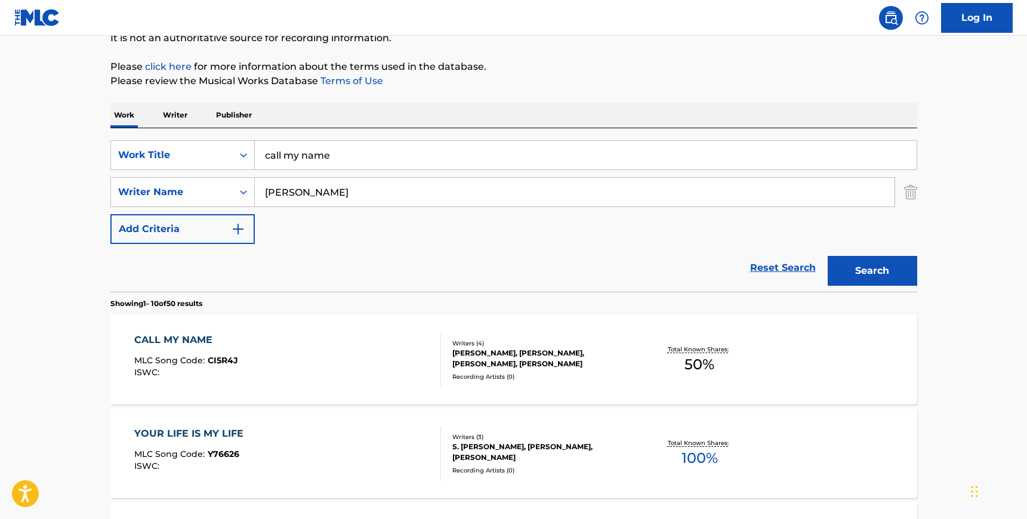
click at [297, 354] on div "CALL MY NAME MLC Song Code : CI5R4J ISWC :" at bounding box center [287, 360] width 307 height 54
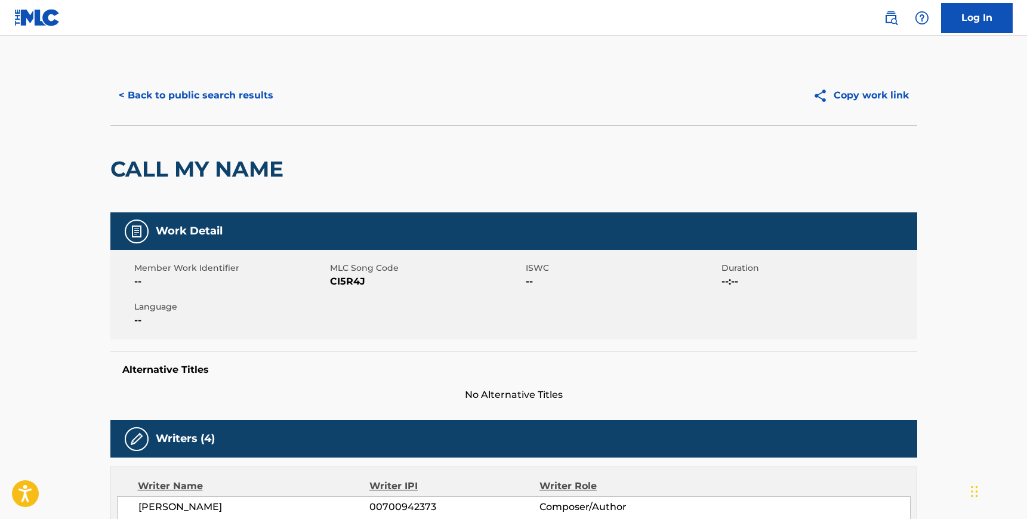
click at [338, 285] on span "CI5R4J" at bounding box center [426, 282] width 193 height 14
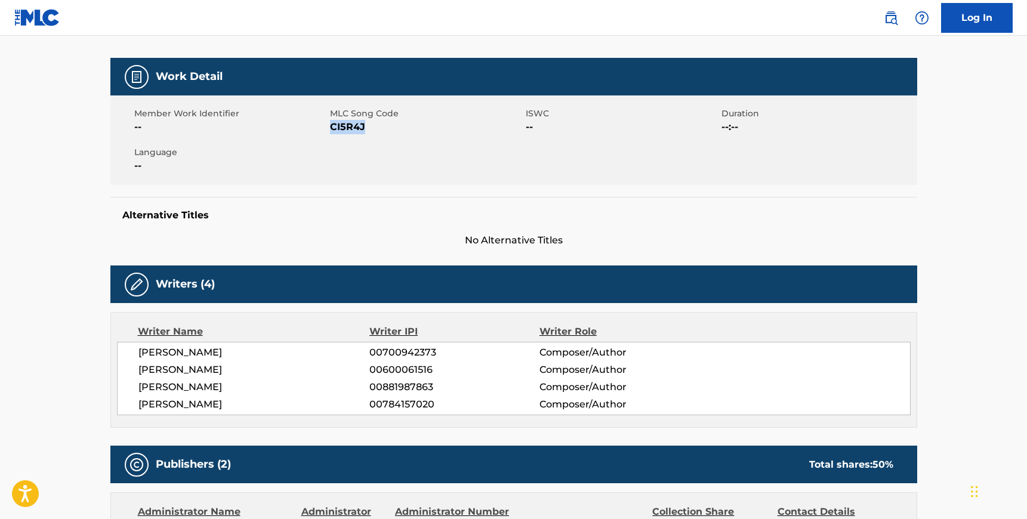
scroll to position [157, 0]
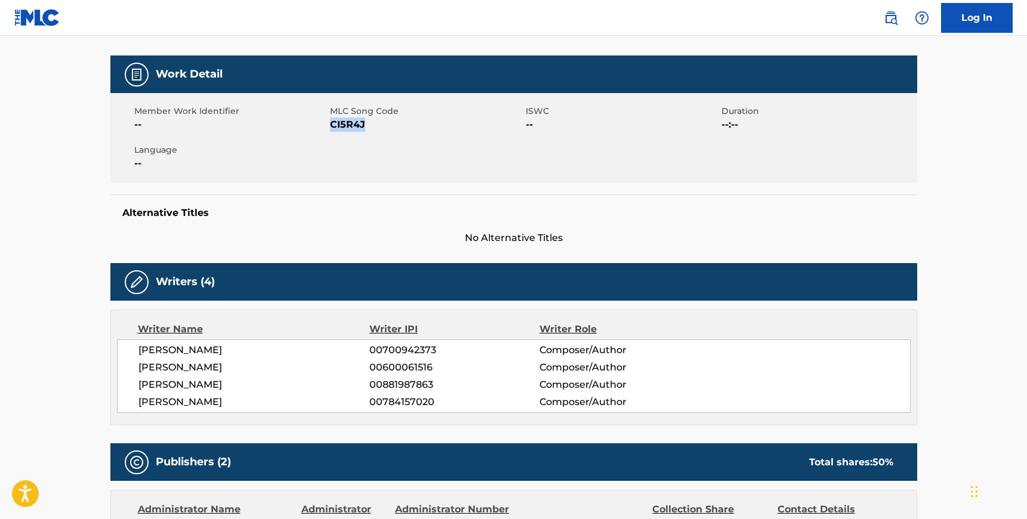
drag, startPoint x: 261, startPoint y: 402, endPoint x: 137, endPoint y: 349, distance: 135.4
click at [137, 349] on div "[PERSON_NAME] 00700942373 Composer/Author [PERSON_NAME] 00600061516 Composer/Au…" at bounding box center [514, 376] width 794 height 73
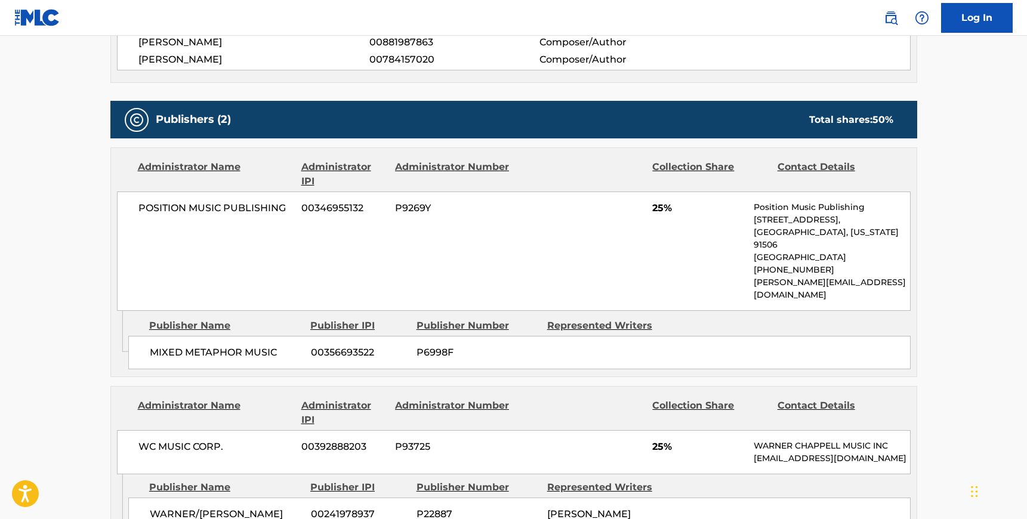
scroll to position [513, 0]
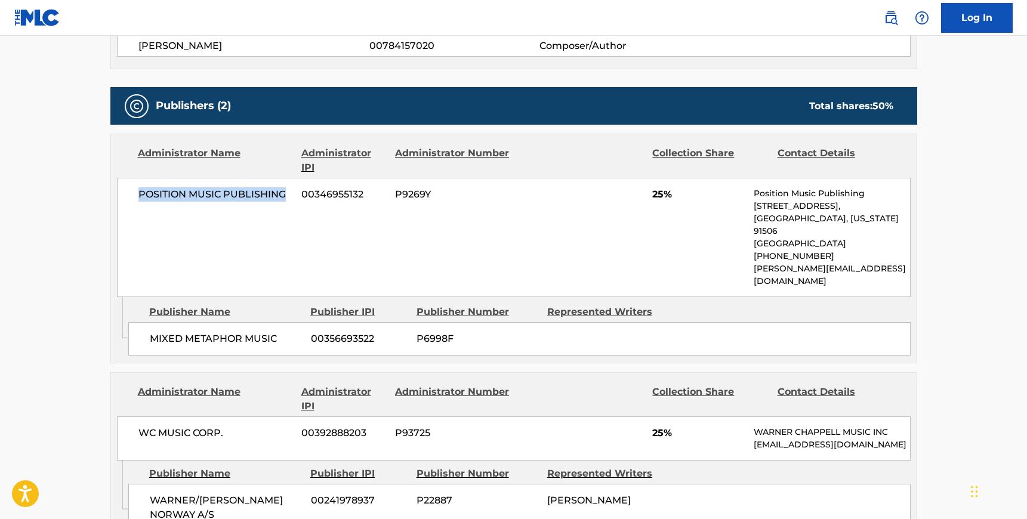
drag, startPoint x: 285, startPoint y: 195, endPoint x: 140, endPoint y: 189, distance: 144.6
click at [140, 189] on span "POSITION MUSIC PUBLISHING" at bounding box center [215, 194] width 155 height 14
drag, startPoint x: 277, startPoint y: 317, endPoint x: 149, endPoint y: 317, distance: 127.8
click at [150, 332] on span "MIXED METAPHOR MUSIC" at bounding box center [226, 339] width 152 height 14
drag, startPoint x: 228, startPoint y: 409, endPoint x: 134, endPoint y: 407, distance: 93.7
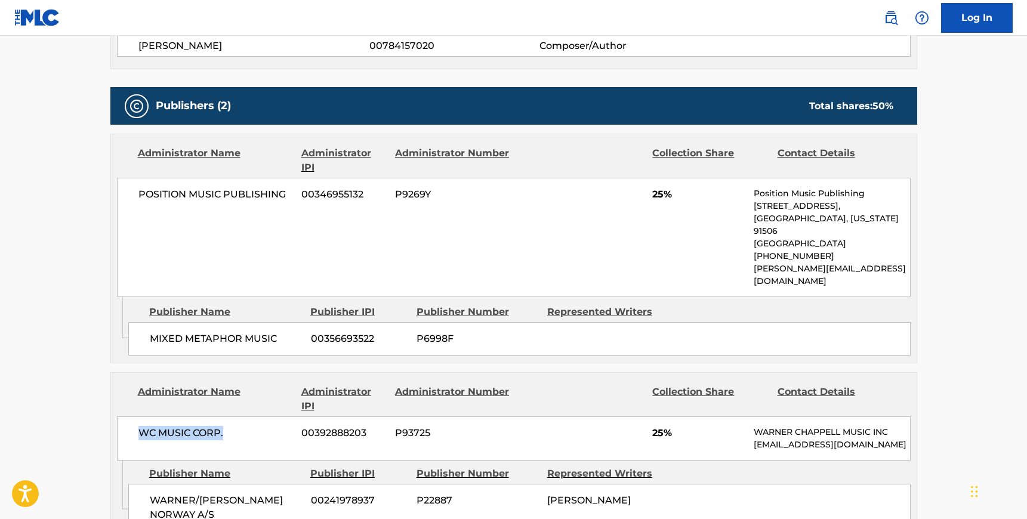
click at [134, 417] on div "WC MUSIC CORP. 00392888203 P93725 25% [PERSON_NAME] MUSIC INC [EMAIL_ADDRESS][D…" at bounding box center [514, 439] width 794 height 44
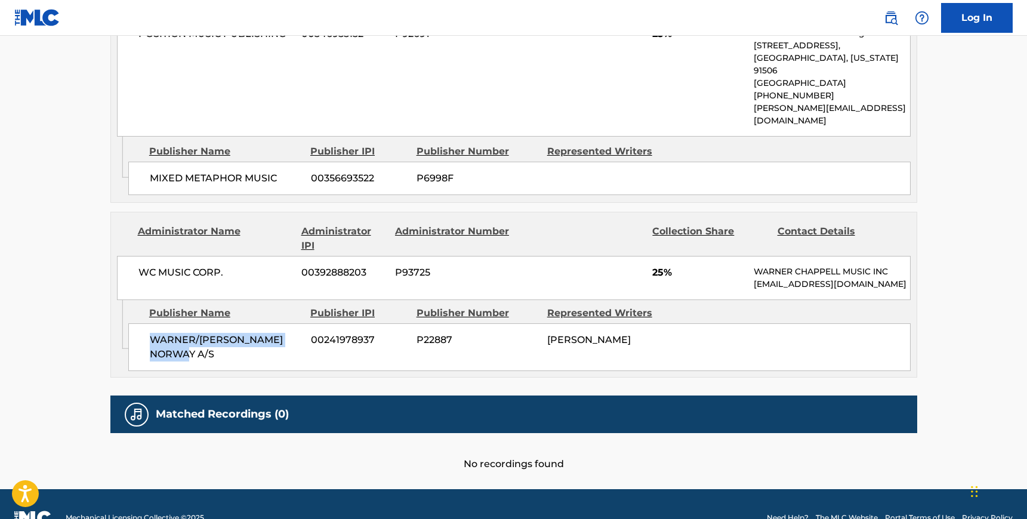
drag, startPoint x: 172, startPoint y: 328, endPoint x: 147, endPoint y: 317, distance: 27.5
click at [147, 324] on div "WARNER/[PERSON_NAME] NORWAY A/S 00241978937 P22887 [PERSON_NAME]" at bounding box center [519, 348] width 783 height 48
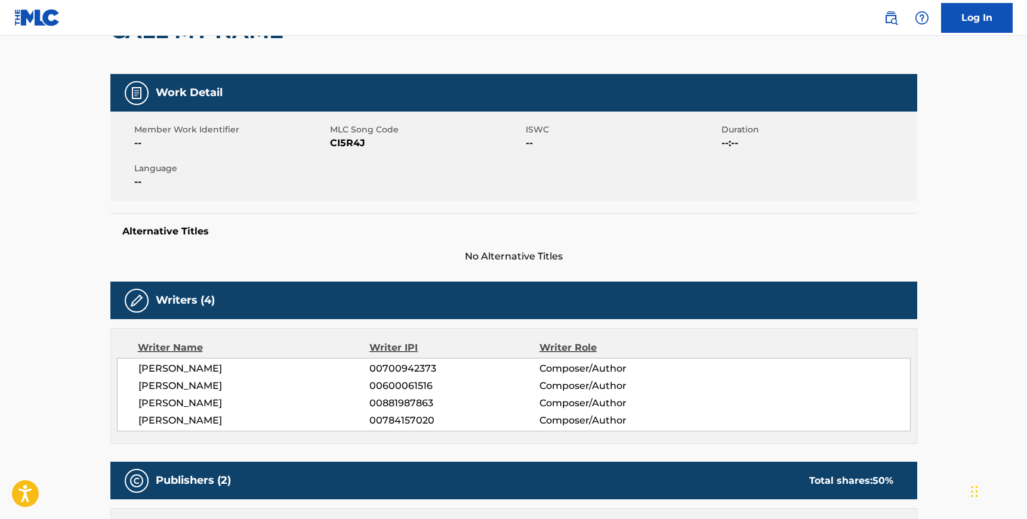
scroll to position [159, 0]
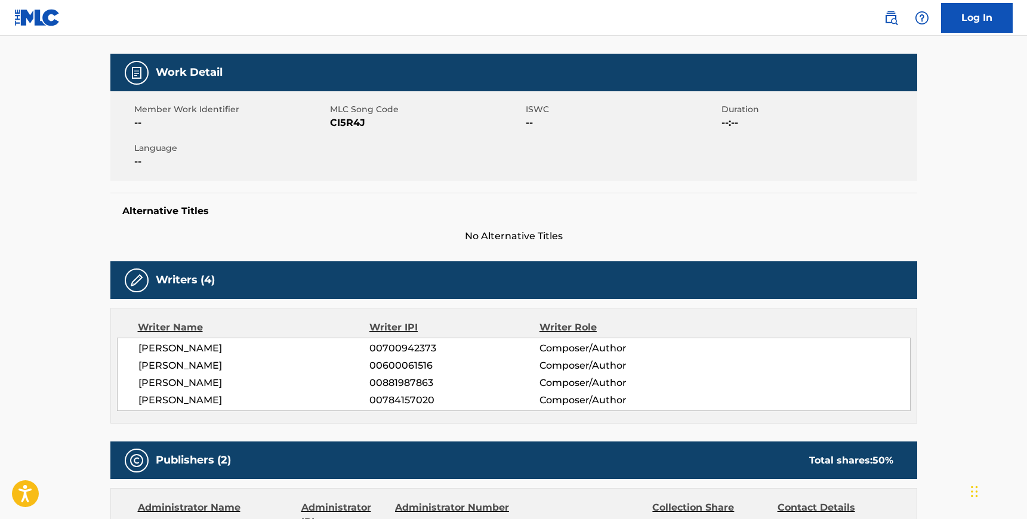
drag, startPoint x: 262, startPoint y: 400, endPoint x: 221, endPoint y: 398, distance: 41.2
click at [221, 398] on span "[PERSON_NAME]" at bounding box center [254, 400] width 232 height 14
